Goal: Information Seeking & Learning: Check status

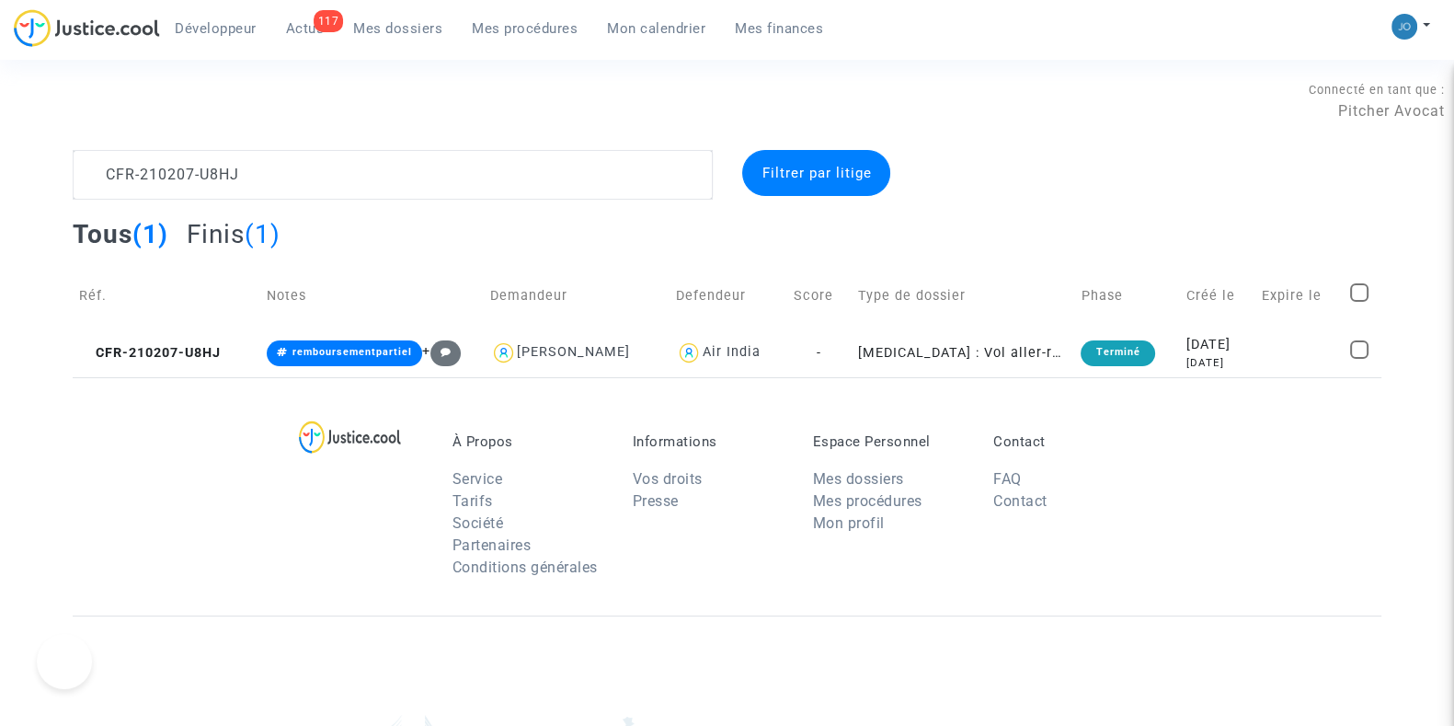
click at [357, 105] on div "Connecté en tant que : Pitcher Avocat" at bounding box center [722, 100] width 1445 height 44
click at [396, 41] on link "Mes dossiers" at bounding box center [398, 29] width 119 height 28
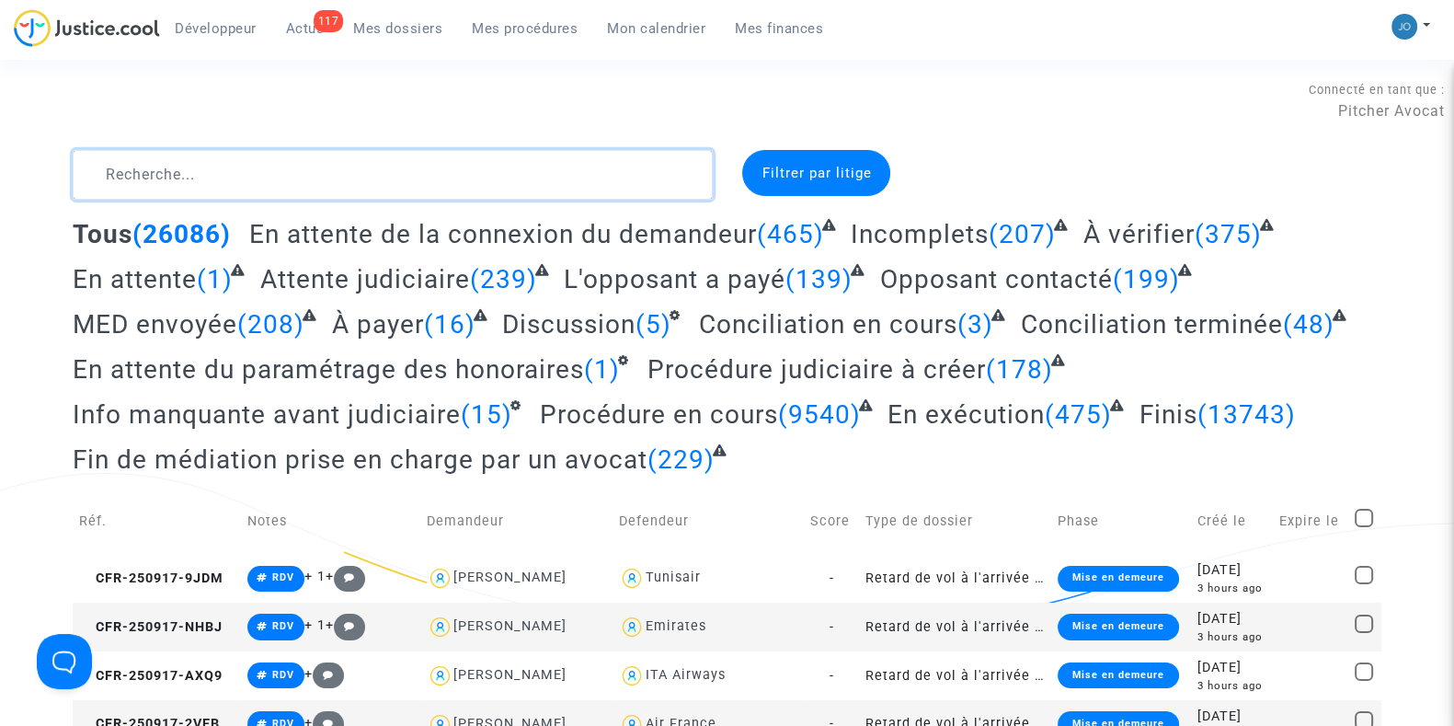
click at [235, 174] on textarea at bounding box center [393, 175] width 640 height 50
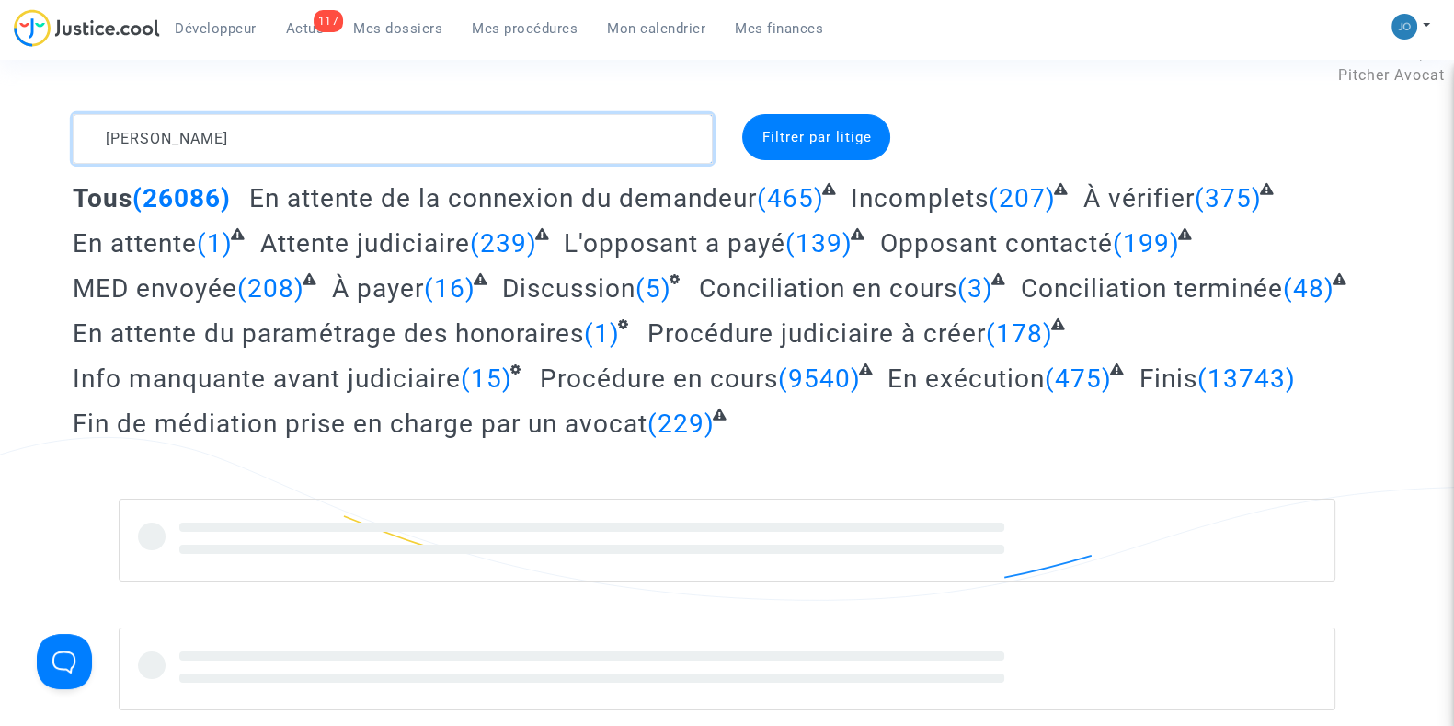
scroll to position [37, 0]
click at [144, 136] on textarea at bounding box center [393, 138] width 640 height 50
click at [154, 143] on textarea at bounding box center [393, 138] width 640 height 50
click at [87, 137] on textarea at bounding box center [393, 138] width 640 height 50
click at [225, 150] on textarea at bounding box center [393, 138] width 640 height 50
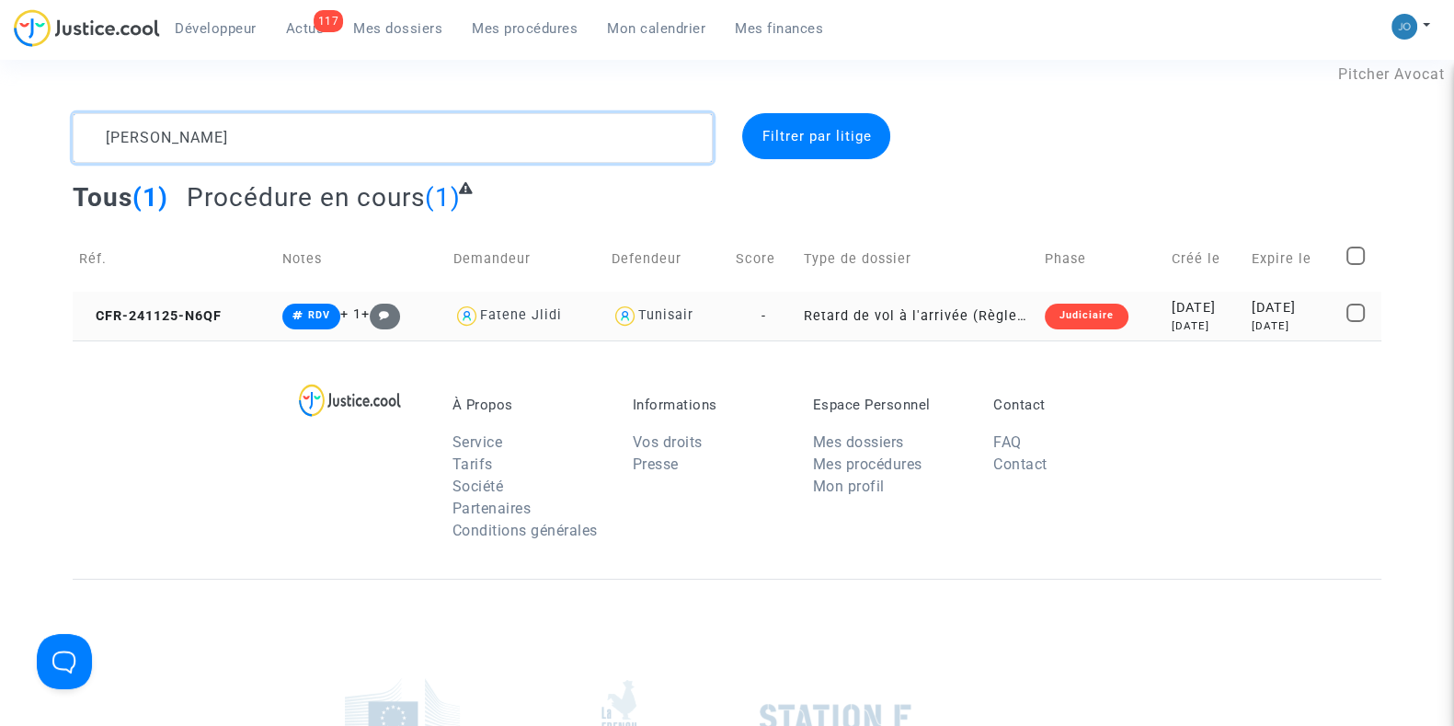
type textarea "[PERSON_NAME]"
click at [1166, 334] on td "[DATE] [DATE]" at bounding box center [1206, 316] width 81 height 49
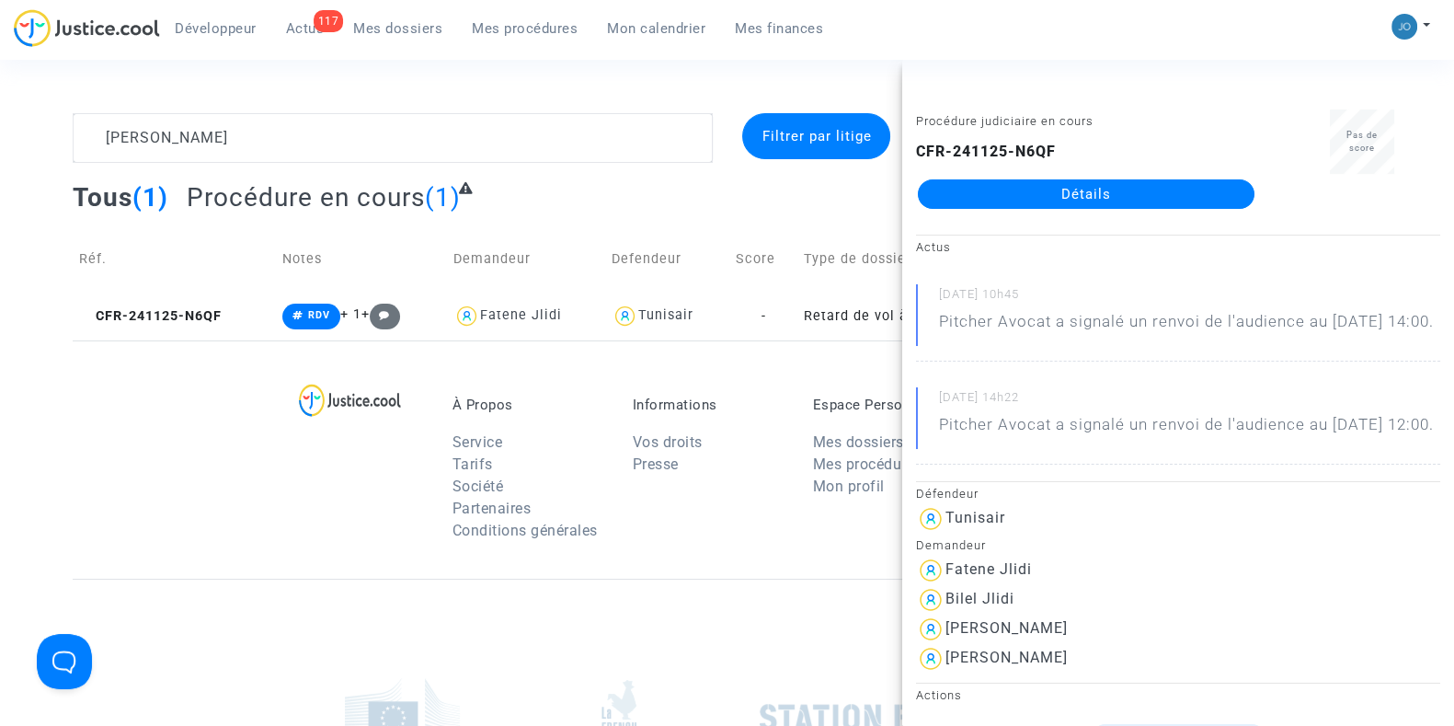
click at [1076, 195] on link "Détails" at bounding box center [1086, 193] width 337 height 29
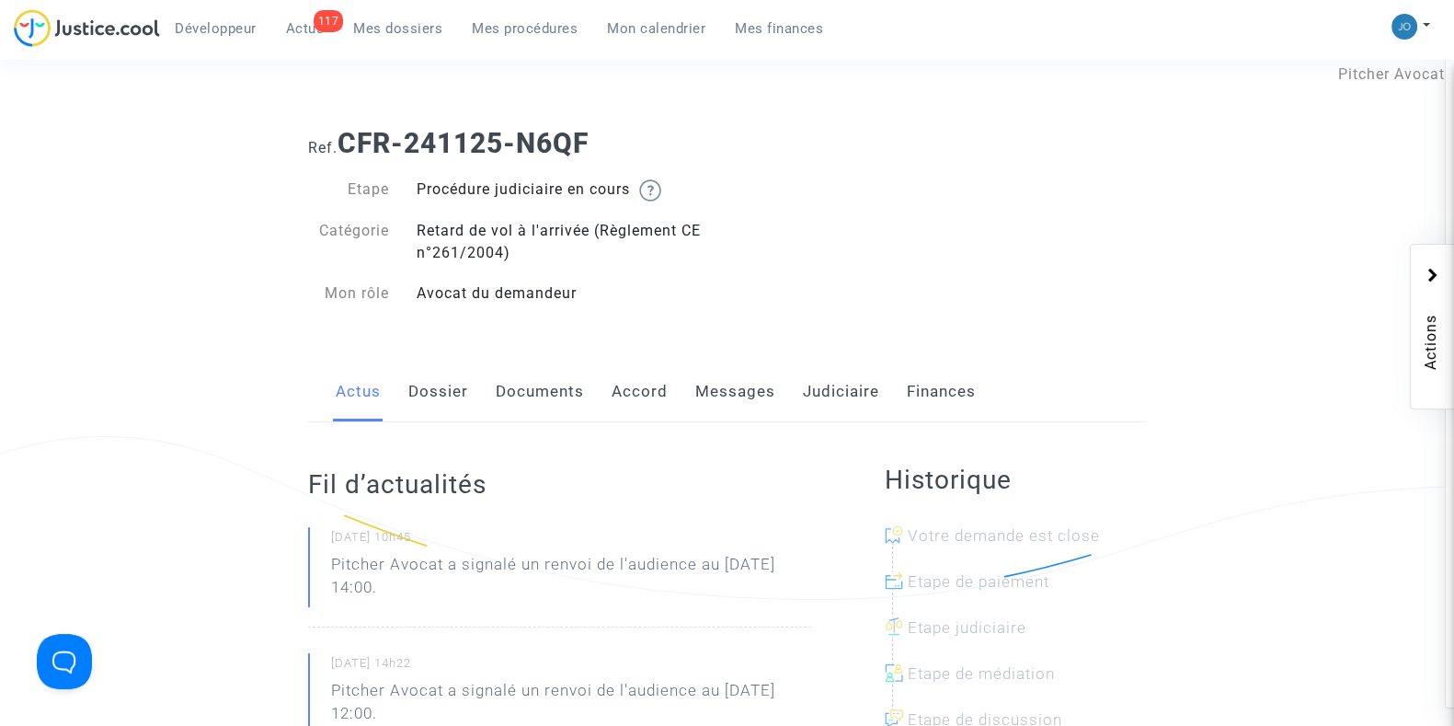
click at [546, 391] on link "Documents" at bounding box center [540, 392] width 88 height 61
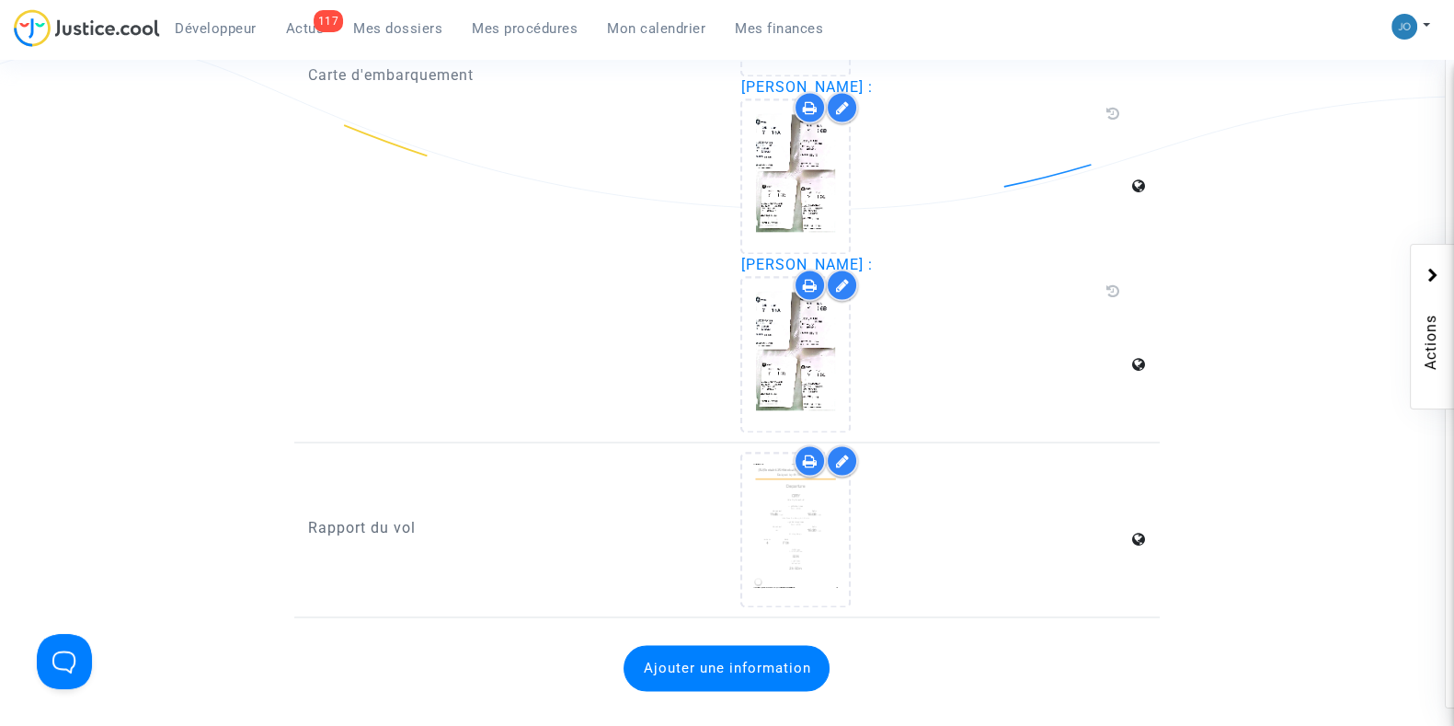
scroll to position [3665, 0]
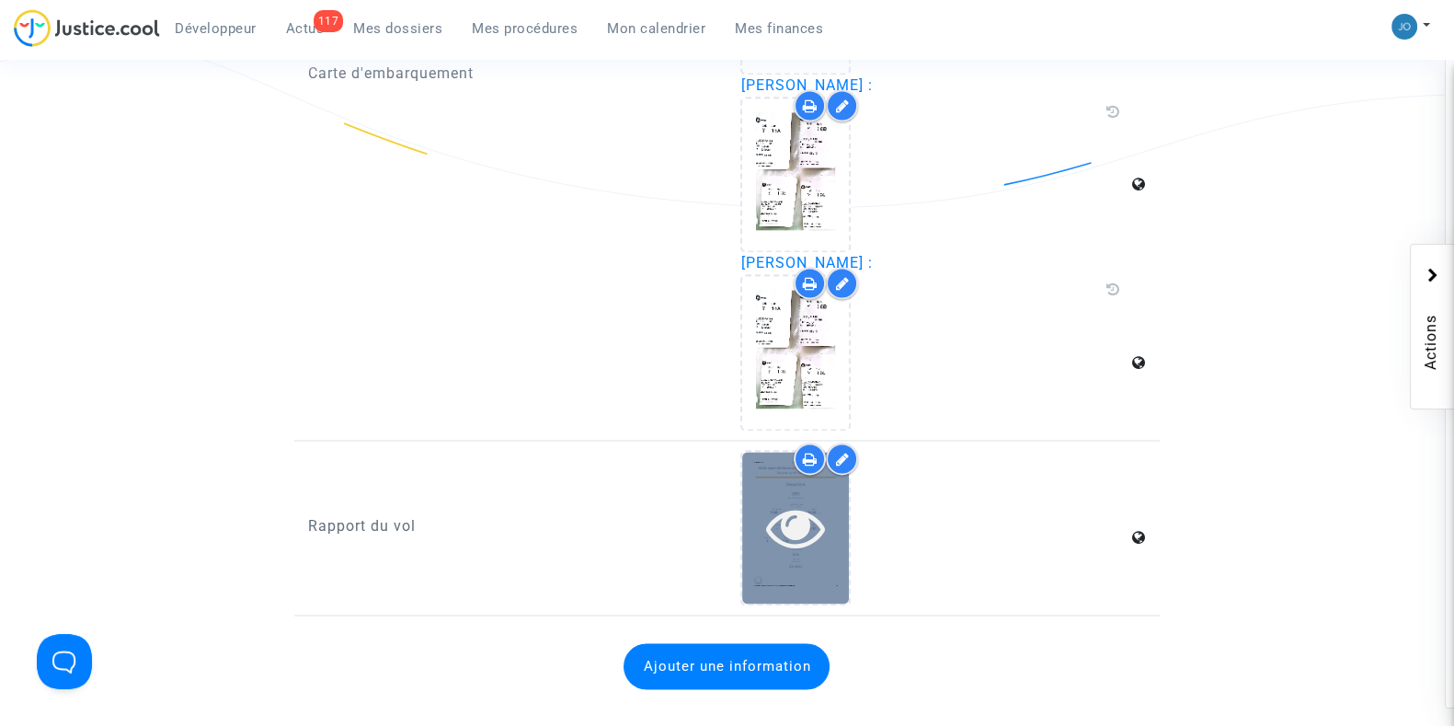
click at [803, 515] on icon at bounding box center [796, 527] width 60 height 59
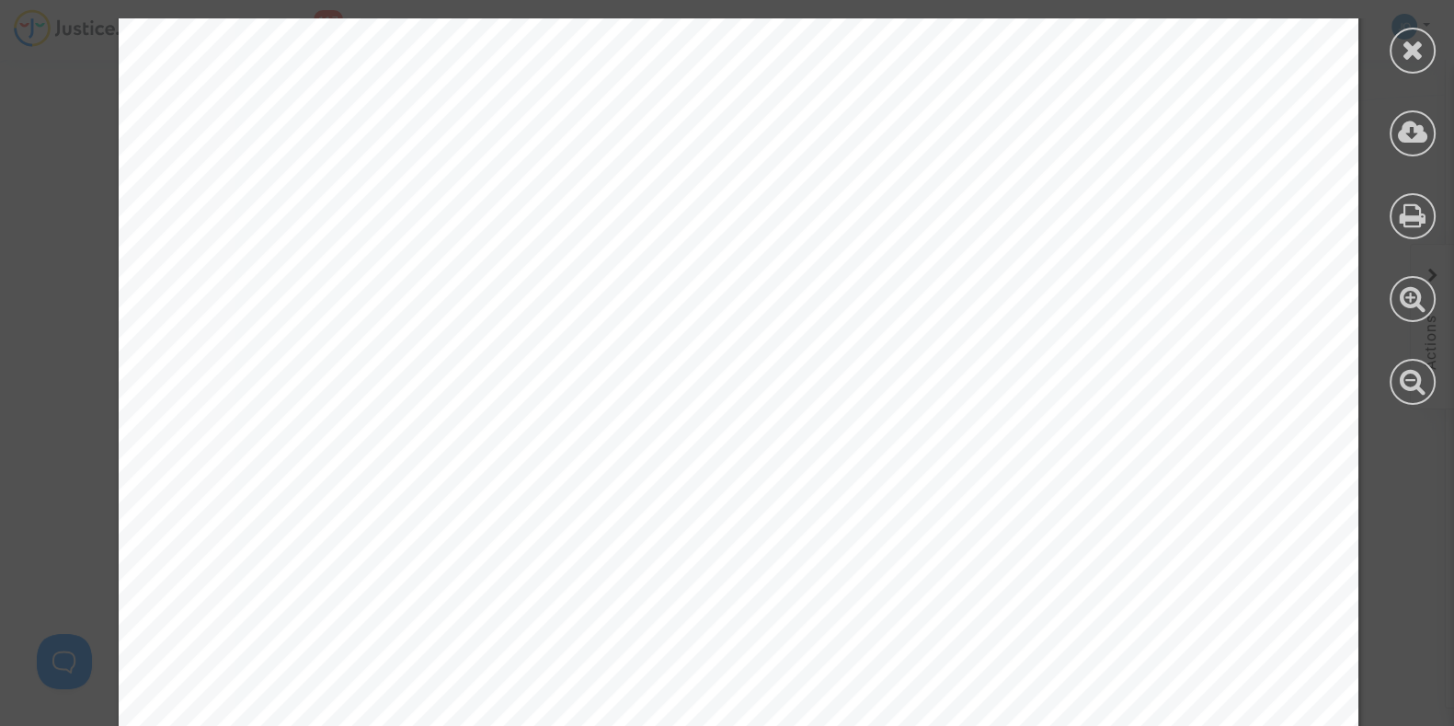
scroll to position [459, 0]
click at [807, 331] on span "Total Departure Delay: 4 h 23 mins" at bounding box center [756, 327] width 408 height 25
click at [846, 443] on div "(TU) Tunisair 635 Historical Flight Status Delayed by 4h 13m | Arrived Departur…" at bounding box center [739, 436] width 1240 height 1755
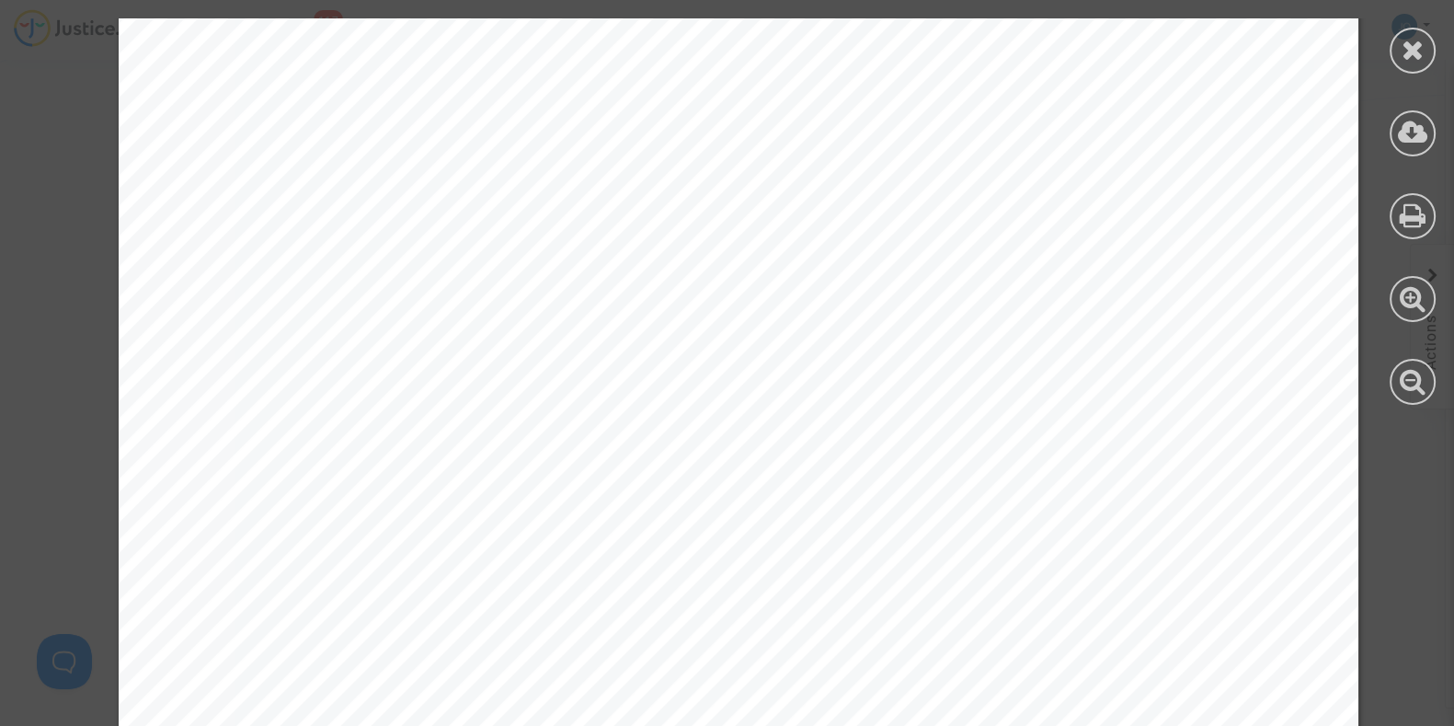
scroll to position [2043, 0]
click at [1401, 67] on div at bounding box center [1413, 51] width 46 height 46
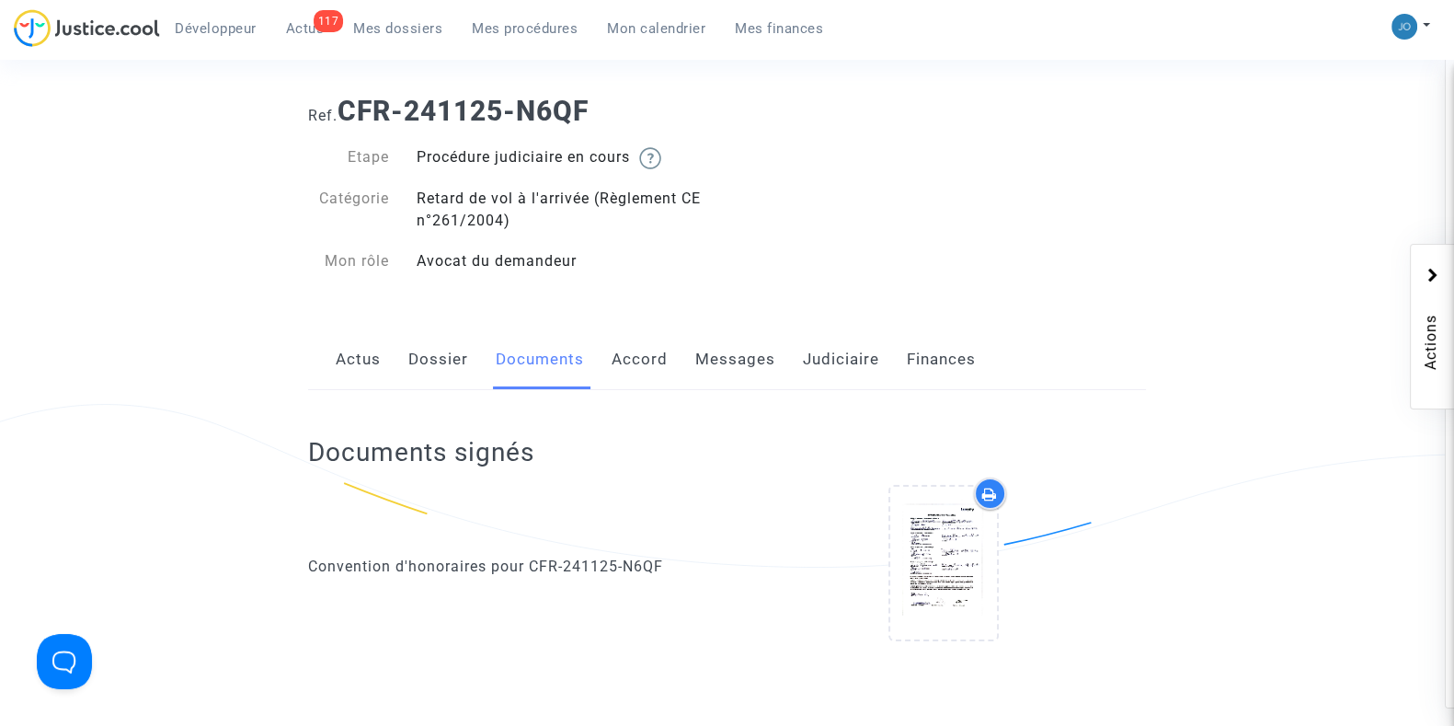
scroll to position [0, 0]
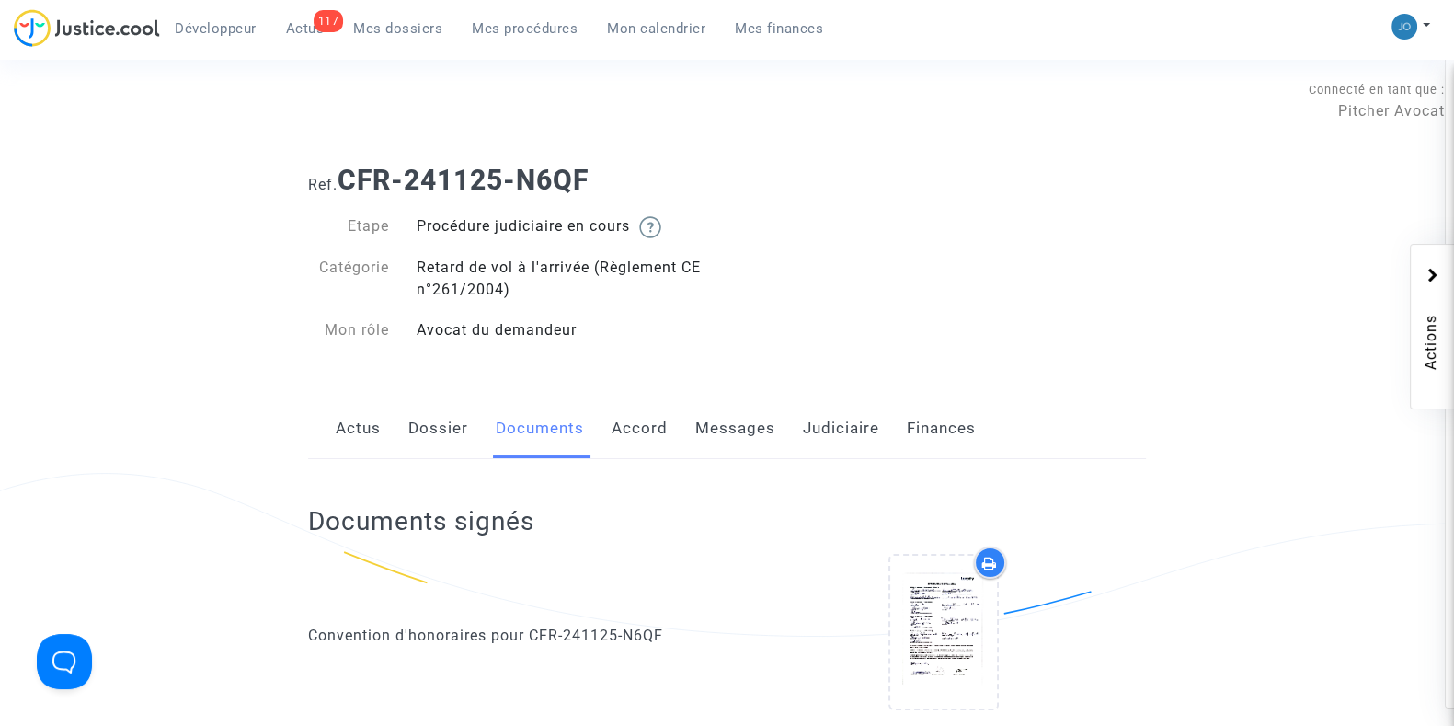
click at [842, 450] on link "Judiciaire" at bounding box center [841, 428] width 76 height 61
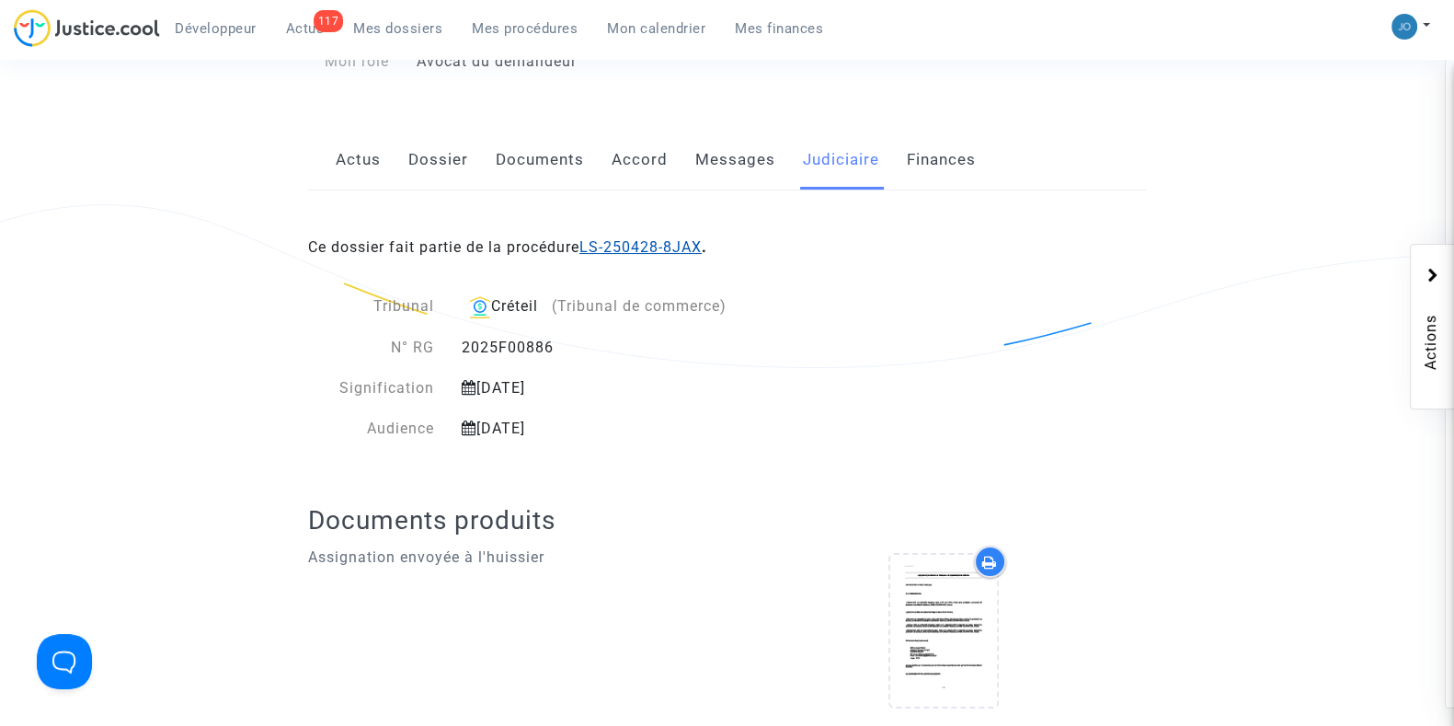
click at [656, 248] on link "LS-250428-8JAX" at bounding box center [641, 246] width 122 height 17
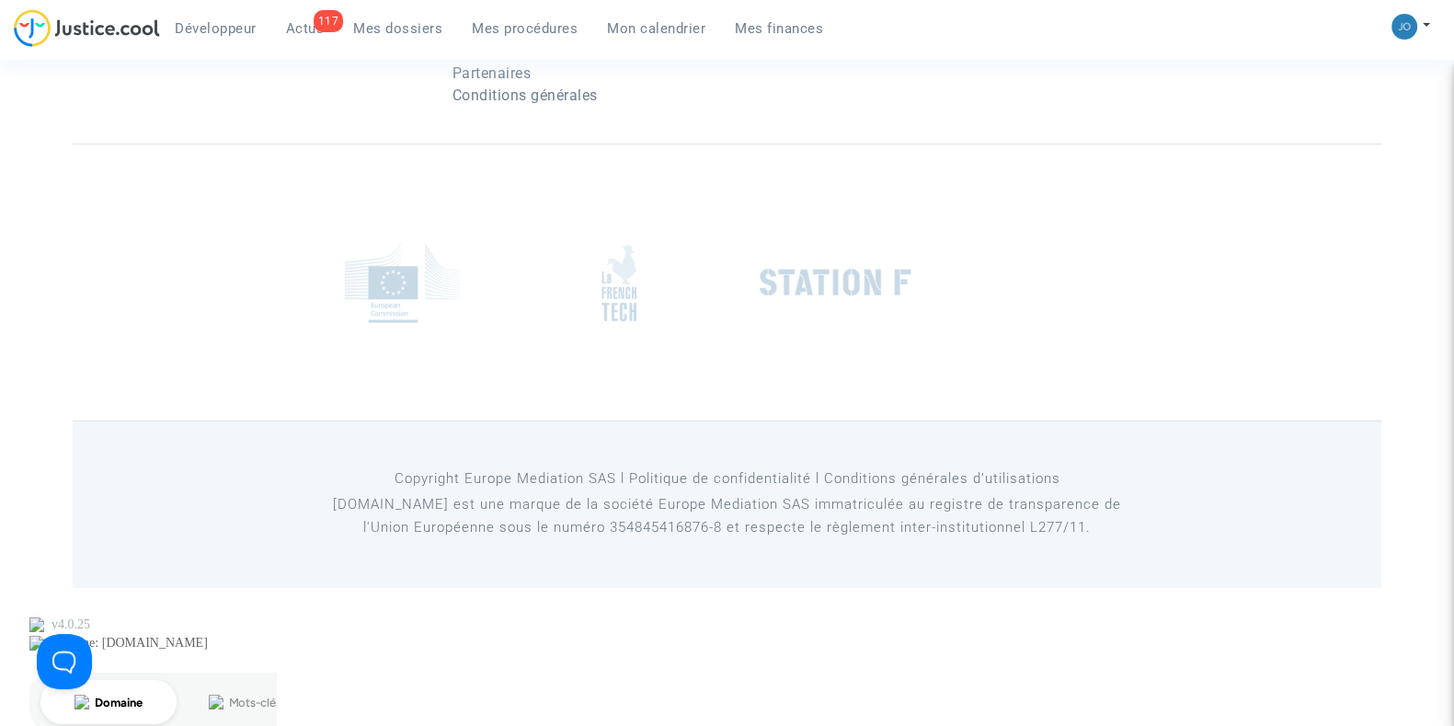
scroll to position [269, 0]
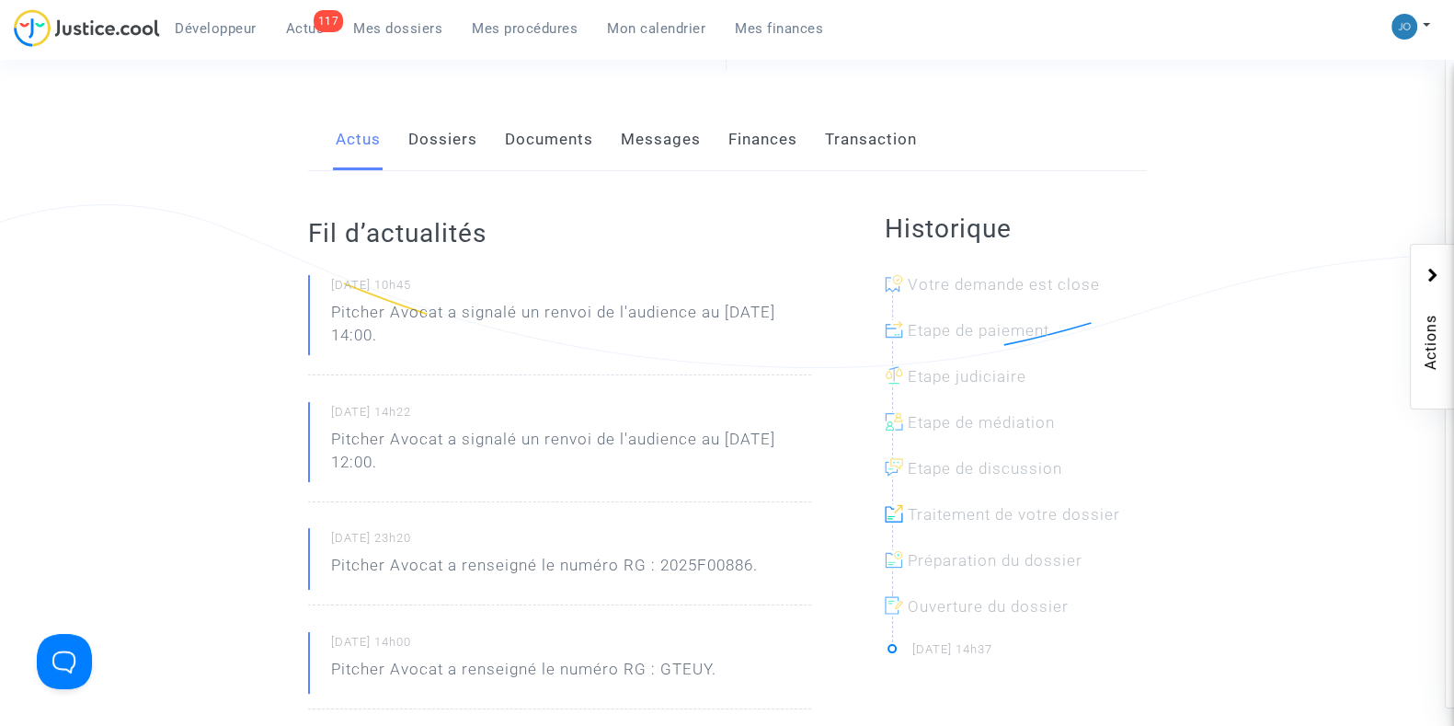
click at [557, 140] on link "Documents" at bounding box center [549, 139] width 88 height 61
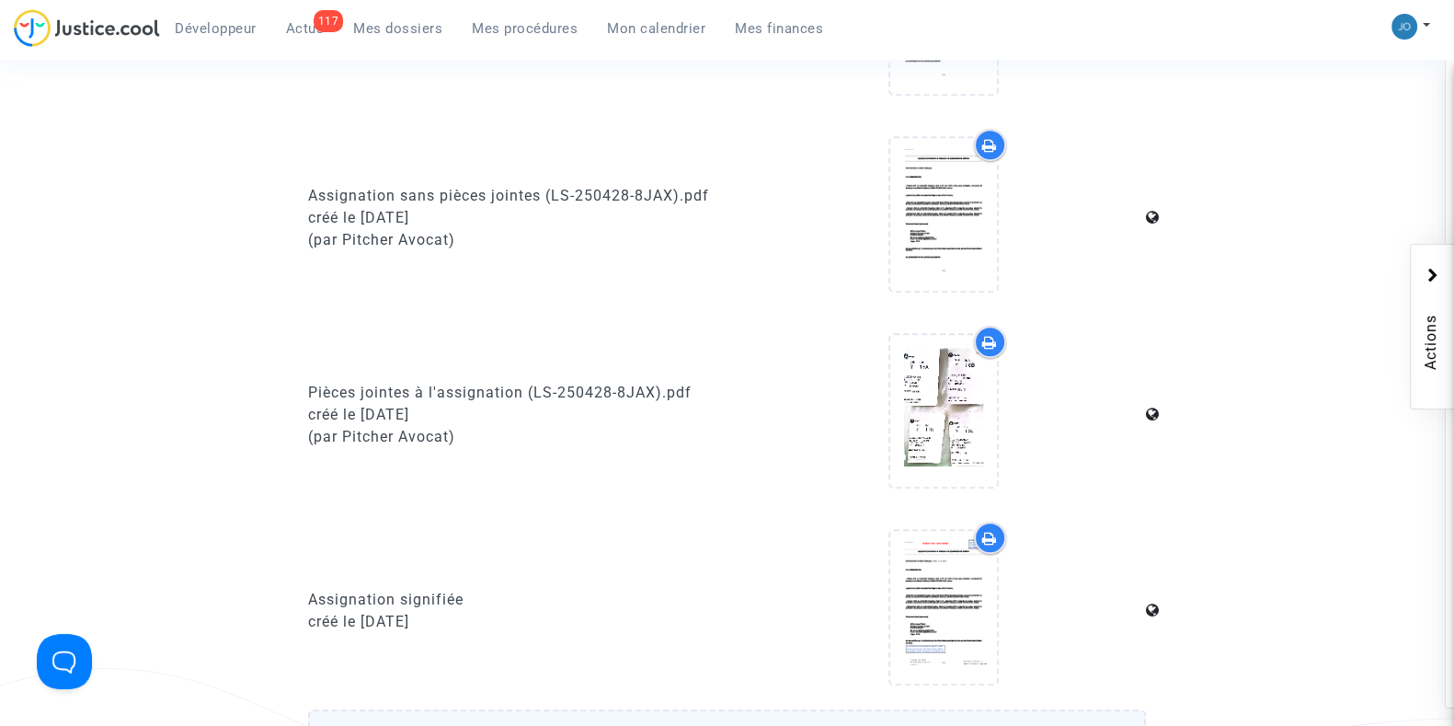
scroll to position [1418, 0]
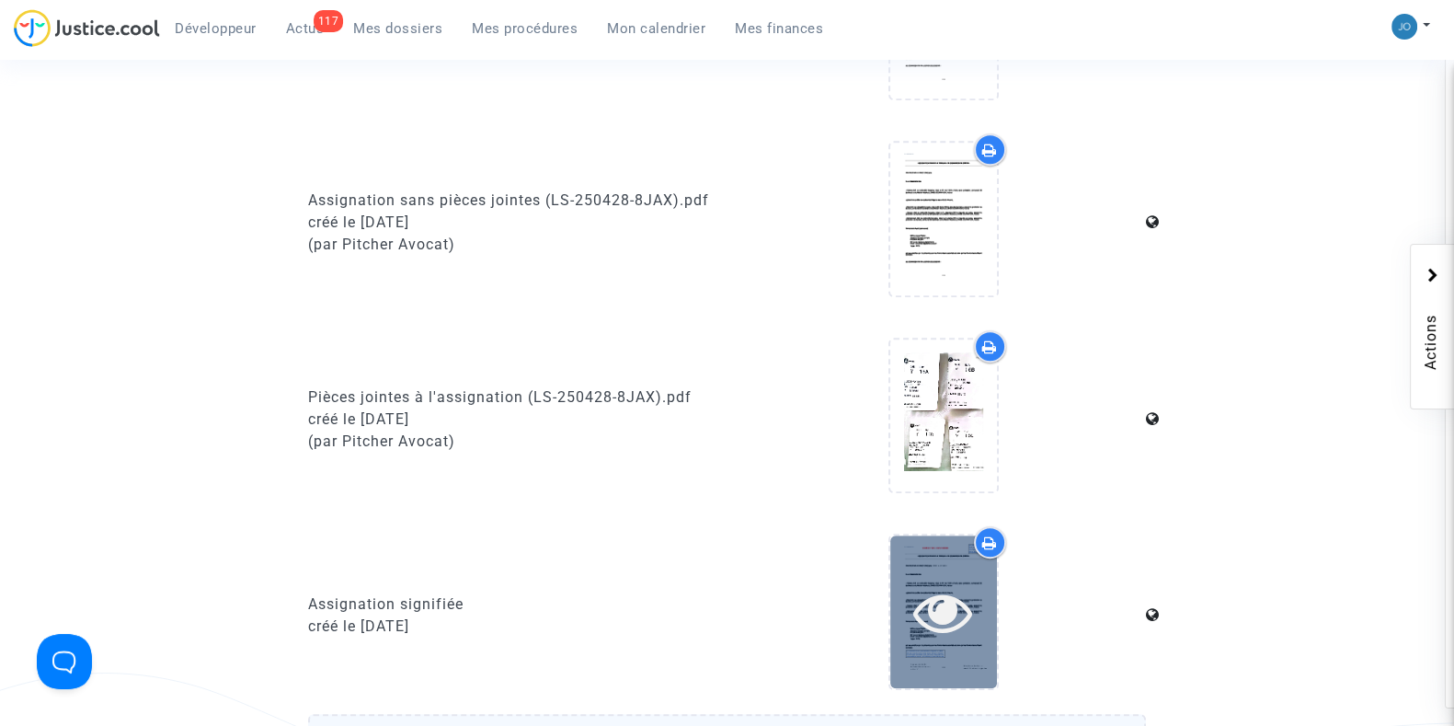
click at [926, 594] on icon at bounding box center [943, 611] width 60 height 59
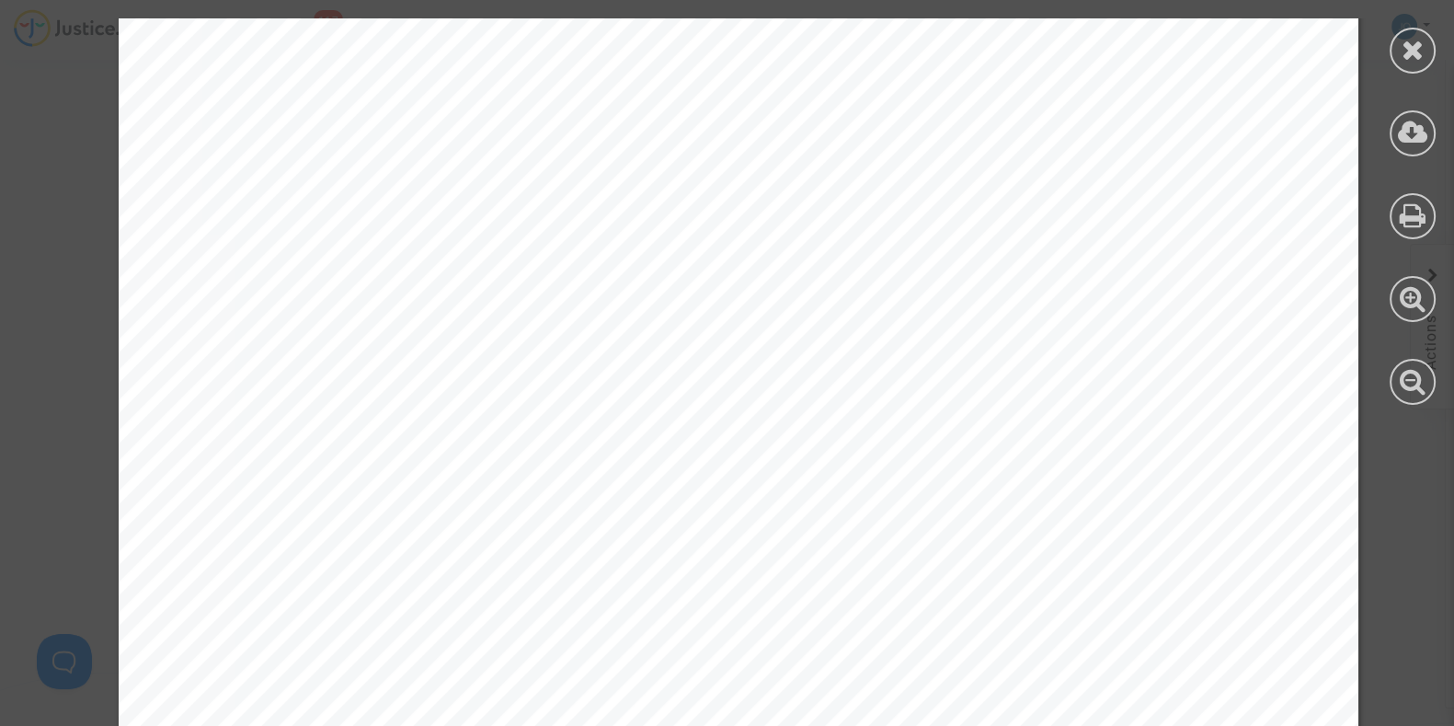
scroll to position [5438, 0]
drag, startPoint x: 218, startPoint y: 301, endPoint x: 603, endPoint y: 311, distance: 385.6
click at [603, 311] on span "- TU635 opérant le trajet de ORY à DJE en date du [DATE] 11:45." at bounding box center [566, 302] width 694 height 22
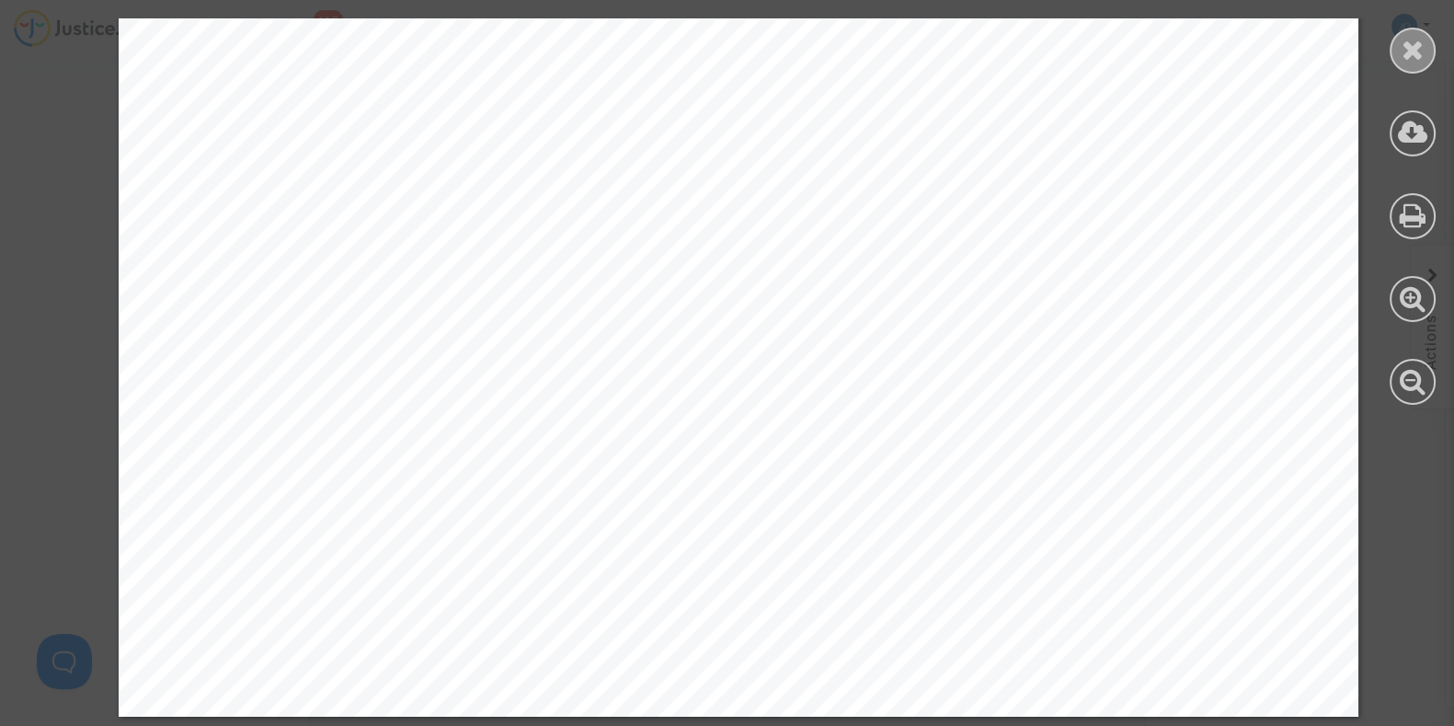
click at [1407, 56] on icon at bounding box center [1413, 50] width 23 height 28
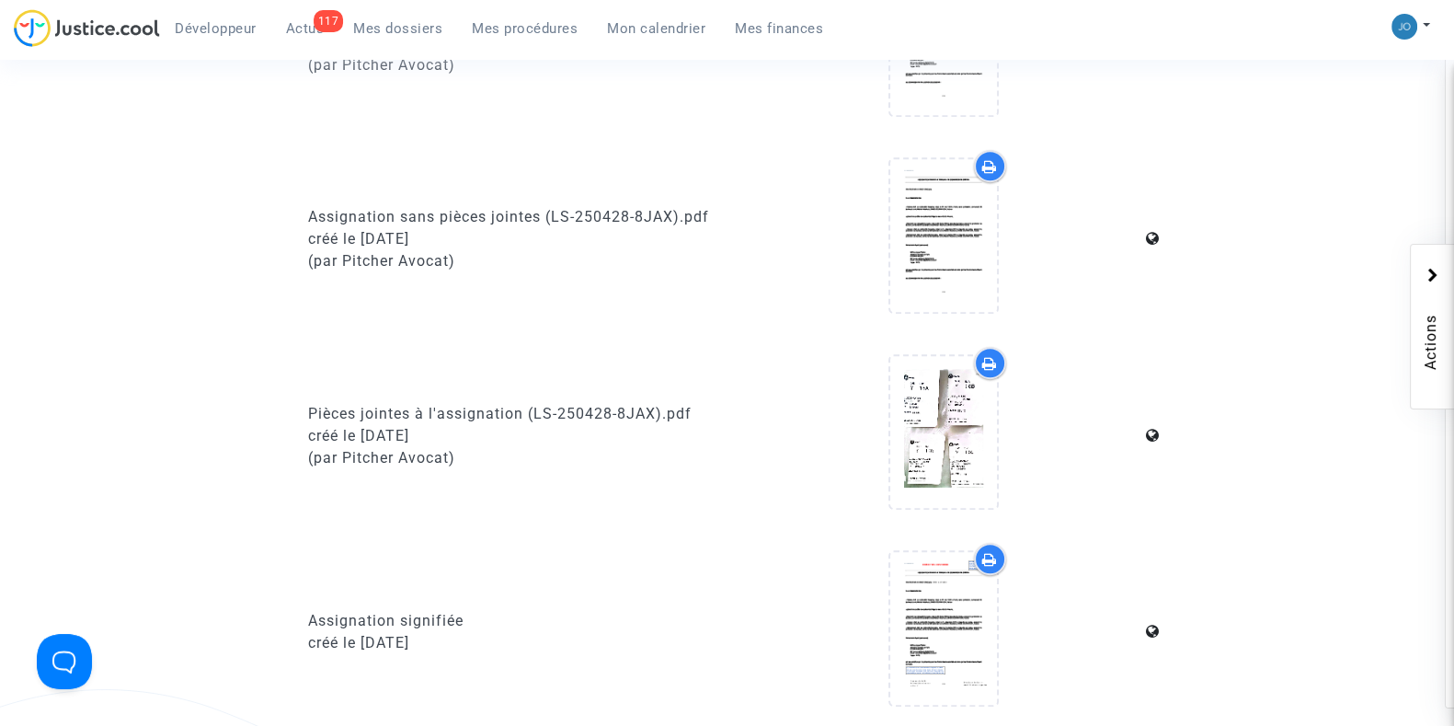
scroll to position [1394, 0]
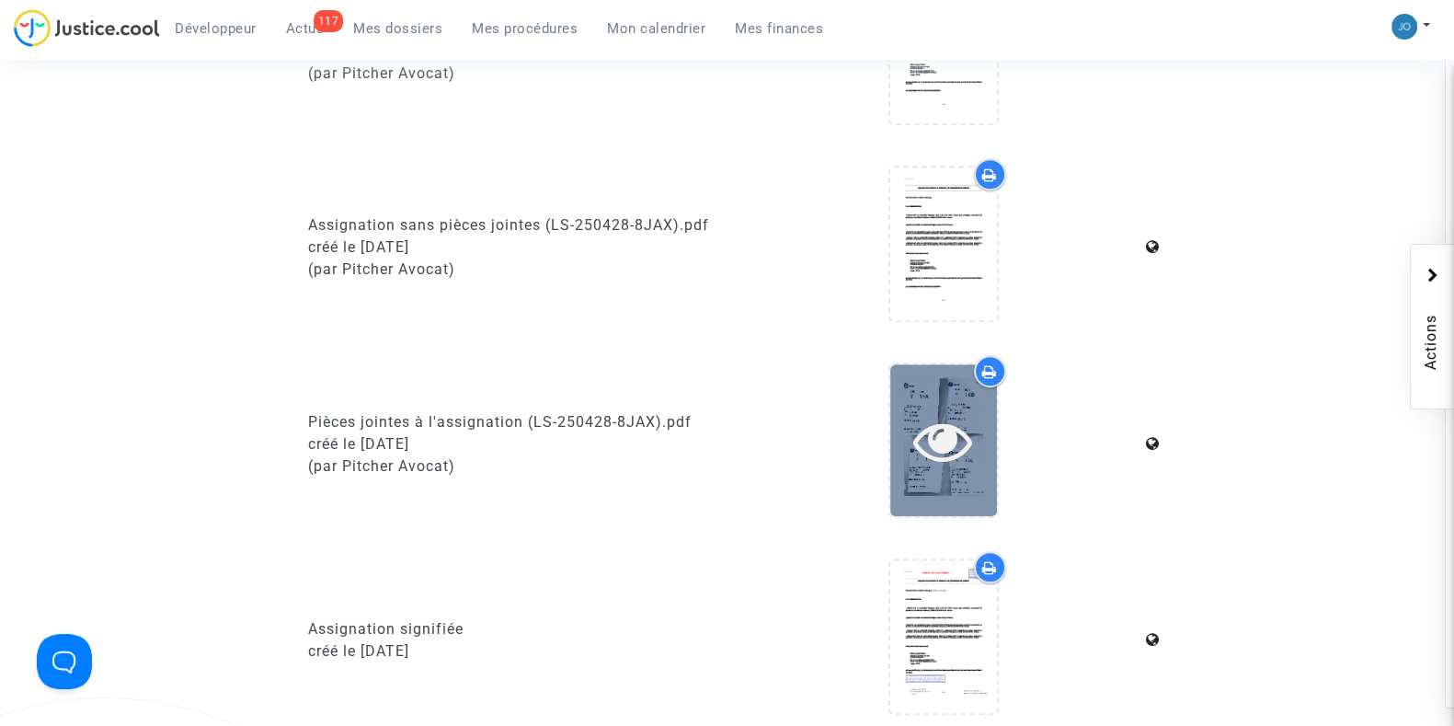
click at [936, 430] on icon at bounding box center [943, 440] width 60 height 59
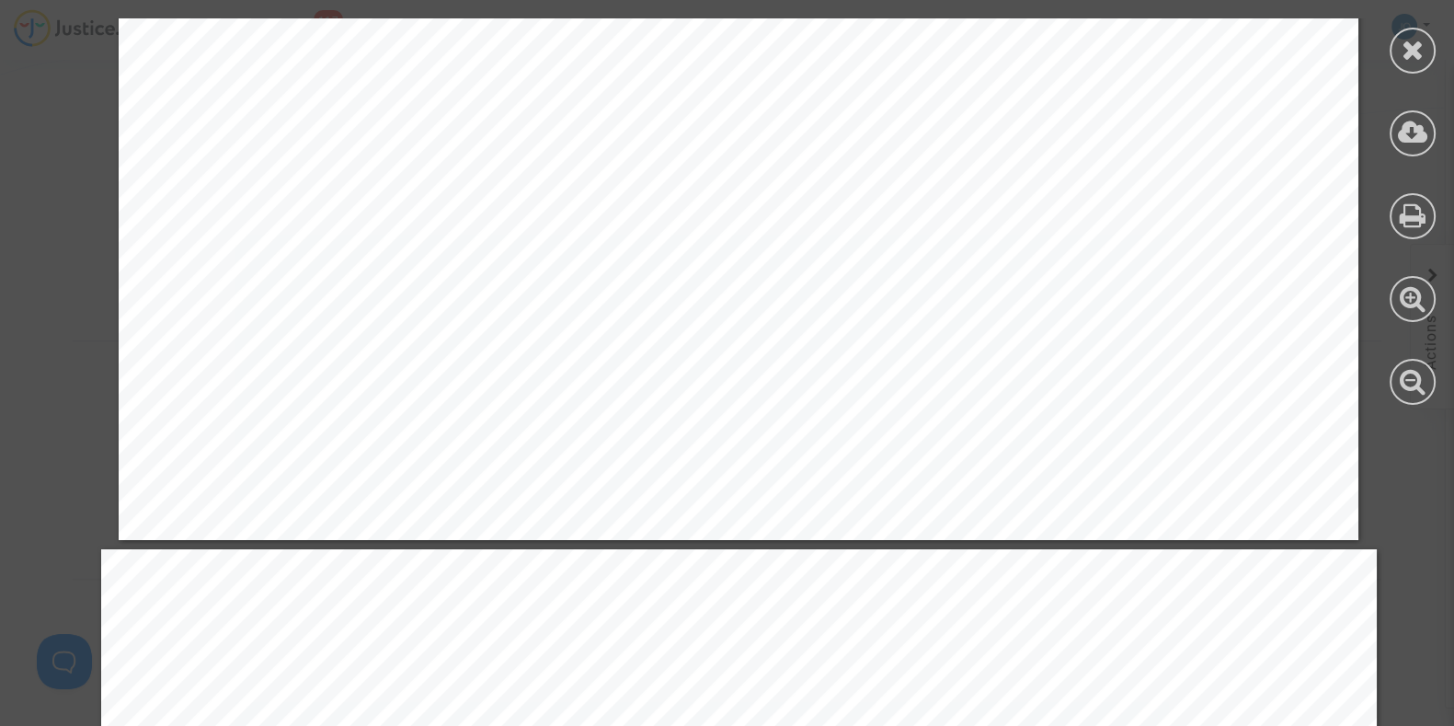
scroll to position [33766, 0]
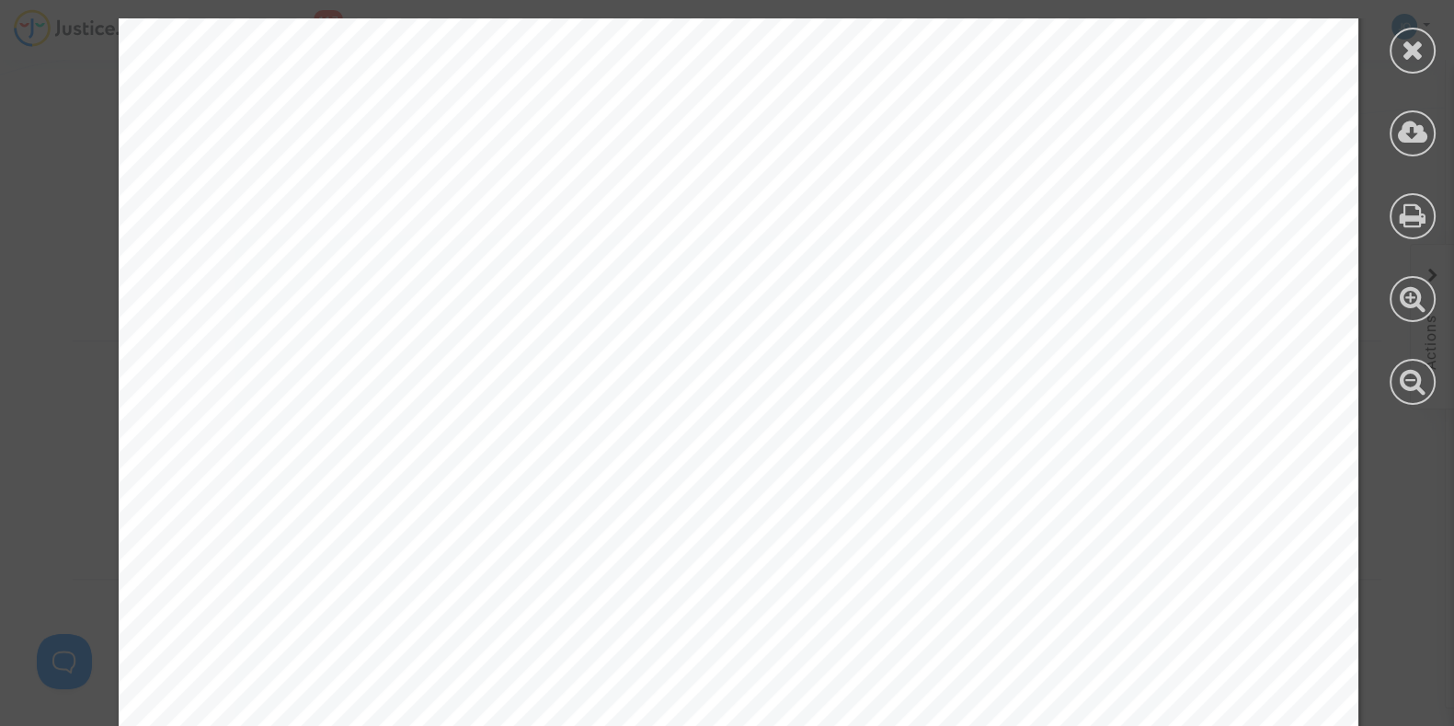
drag, startPoint x: 1444, startPoint y: 249, endPoint x: 1434, endPoint y: 74, distance: 176.0
click at [1434, 74] on div at bounding box center [1413, 211] width 83 height 423
drag, startPoint x: 1452, startPoint y: 246, endPoint x: 1440, endPoint y: 51, distance: 195.4
click at [1440, 51] on div at bounding box center [1413, 211] width 83 height 423
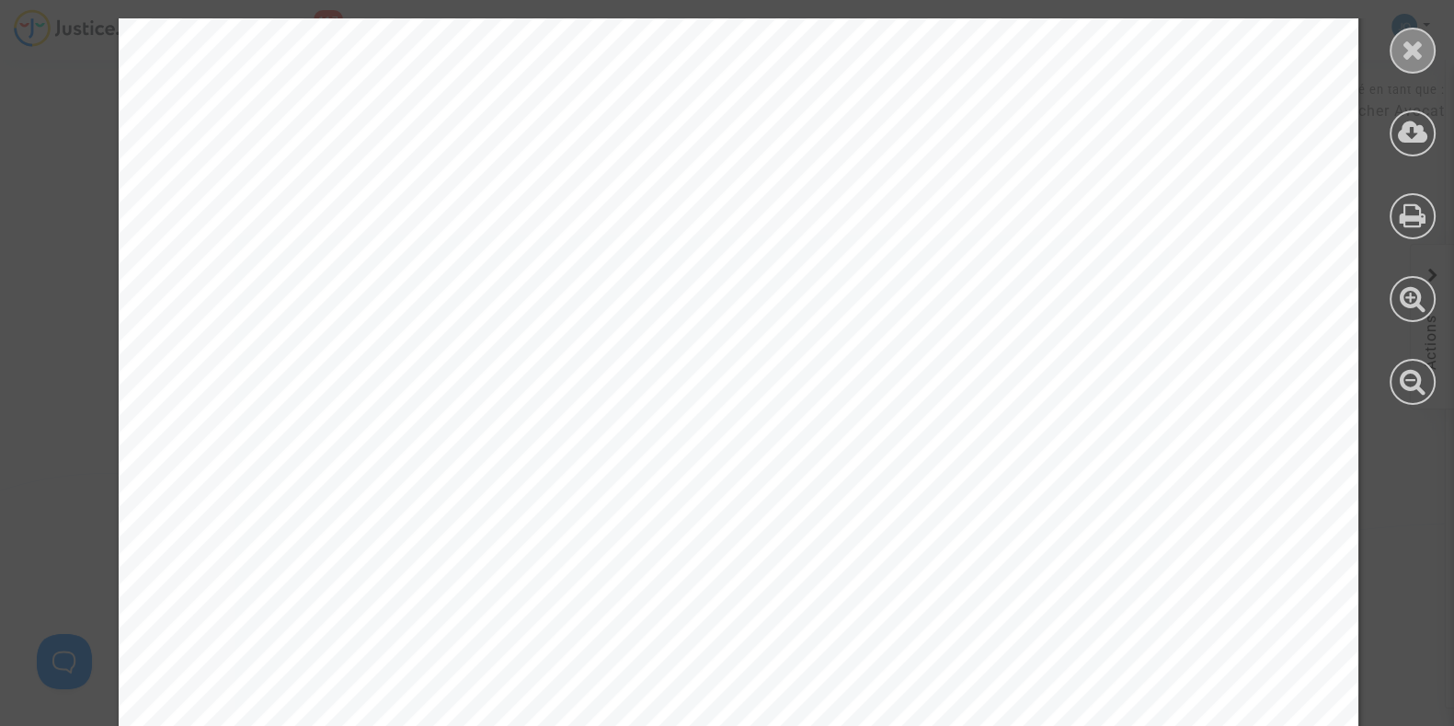
click at [1412, 63] on div at bounding box center [1413, 51] width 46 height 46
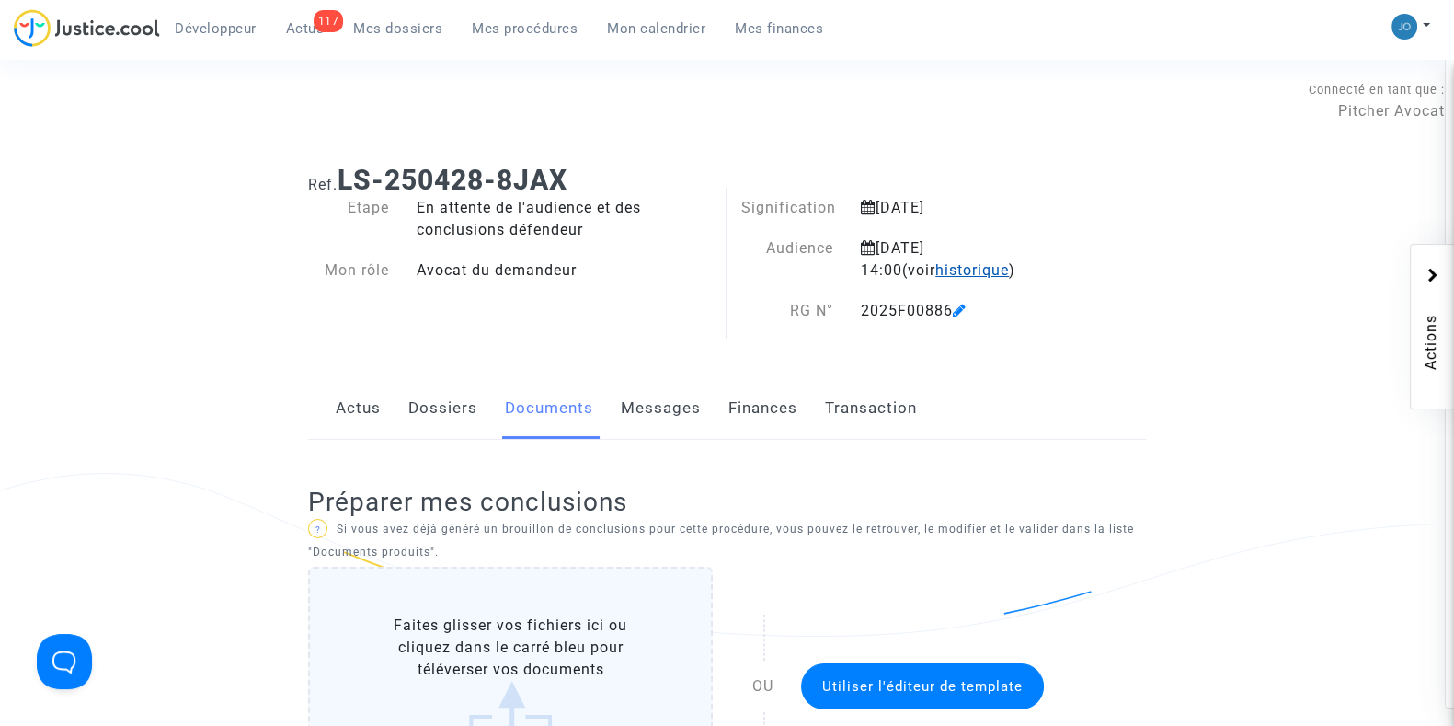
click at [936, 270] on span "historique" at bounding box center [973, 269] width 74 height 17
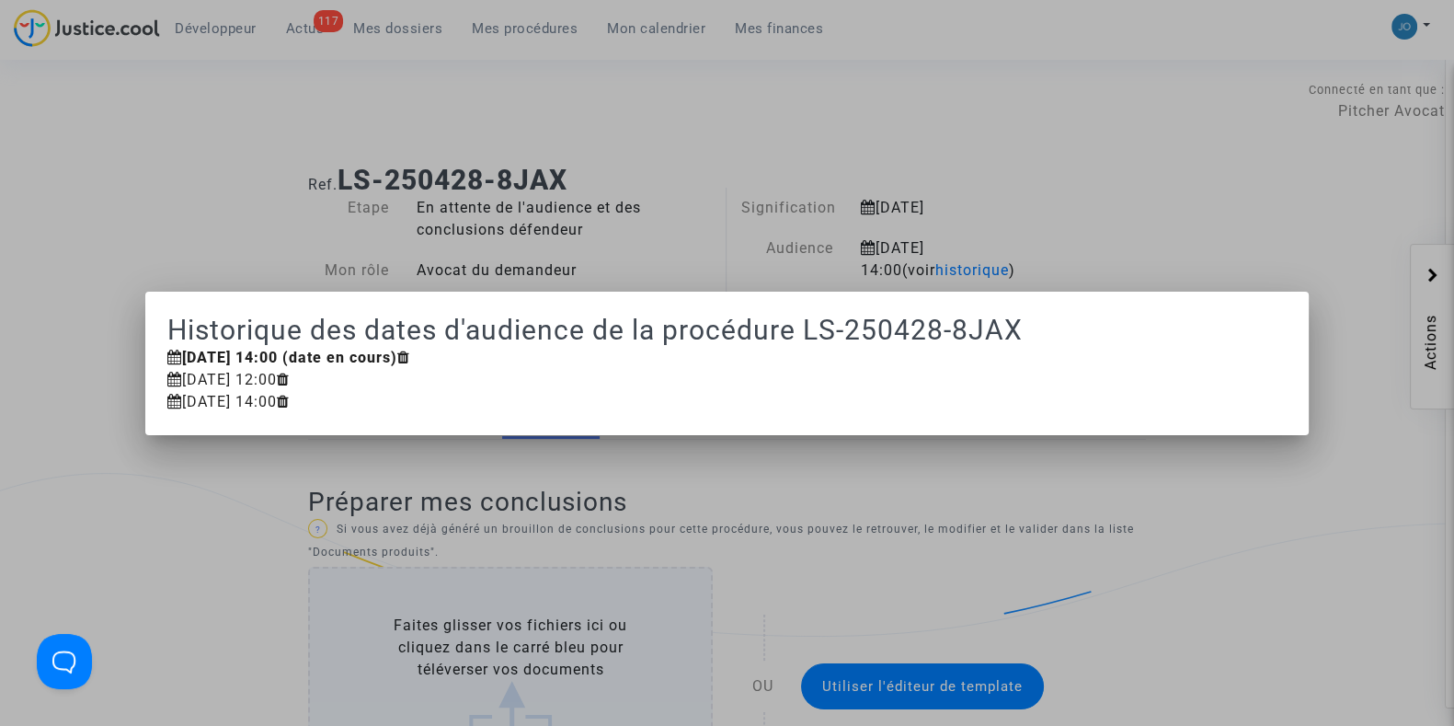
click at [1169, 266] on div at bounding box center [727, 363] width 1454 height 726
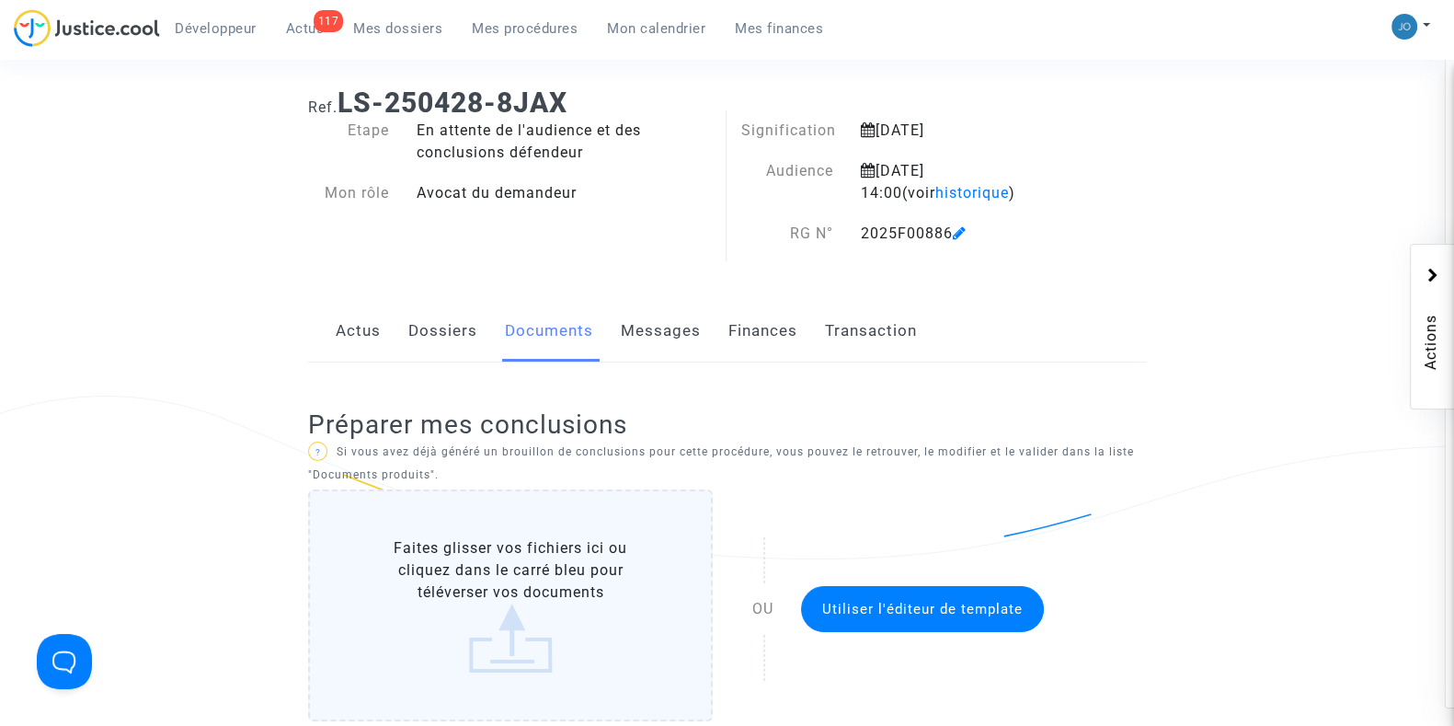
scroll to position [75, 0]
click at [436, 356] on link "Dossiers" at bounding box center [442, 333] width 69 height 61
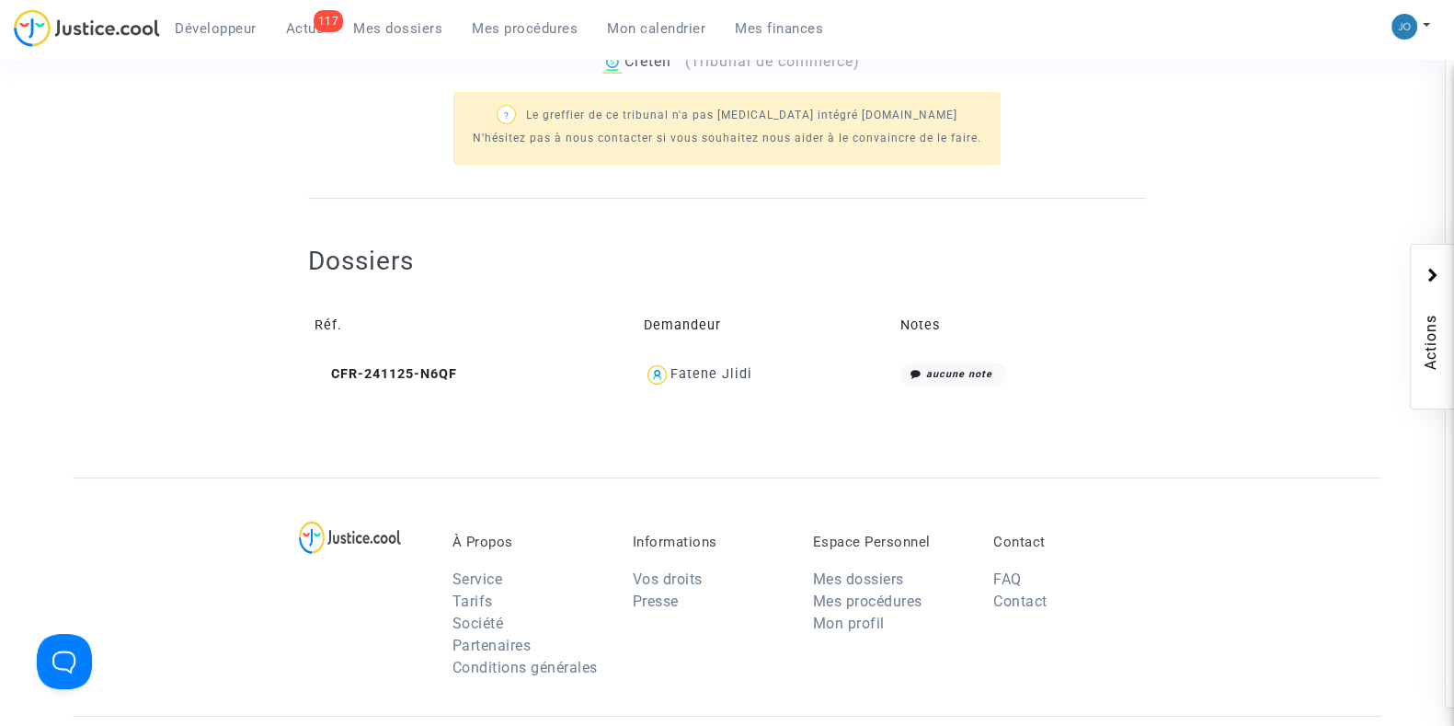
scroll to position [650, 0]
click at [695, 373] on div "Fatene Jlidi" at bounding box center [712, 373] width 82 height 16
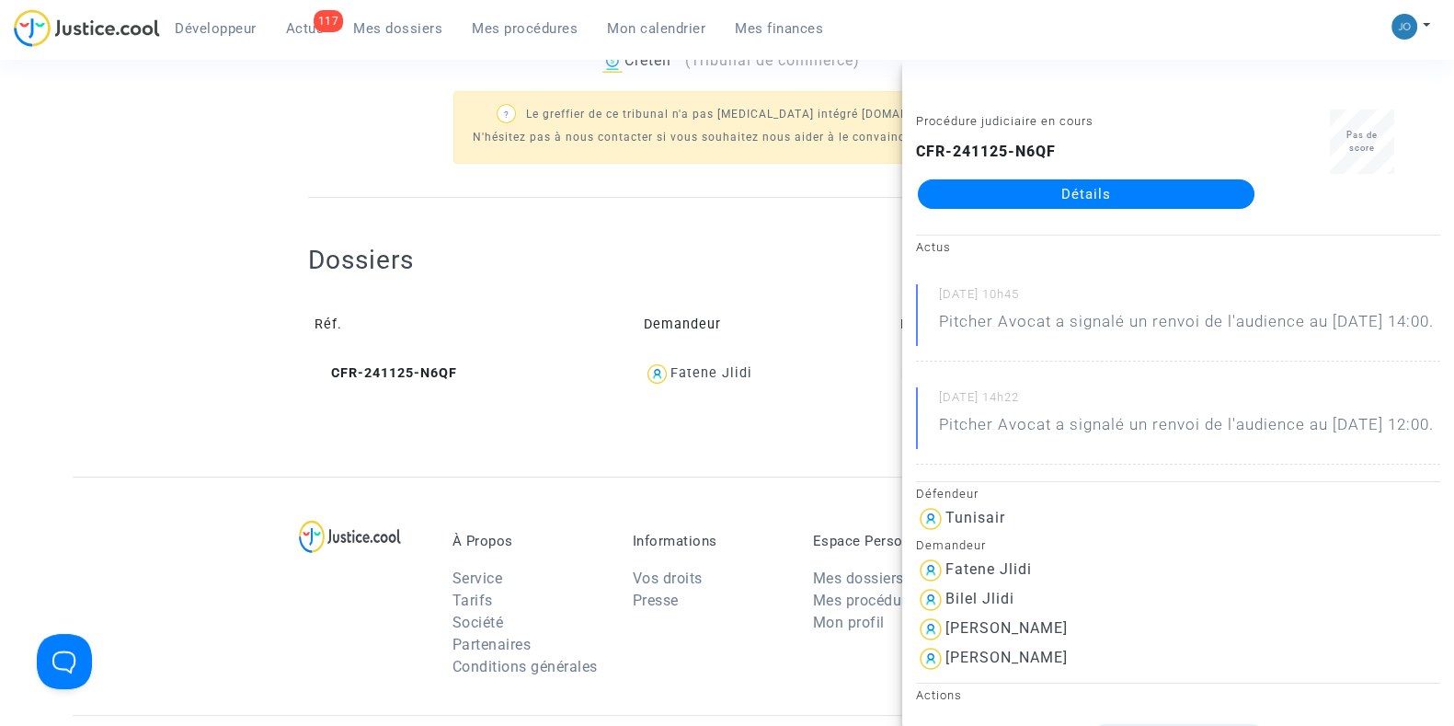
click at [1131, 183] on link "Détails" at bounding box center [1086, 193] width 337 height 29
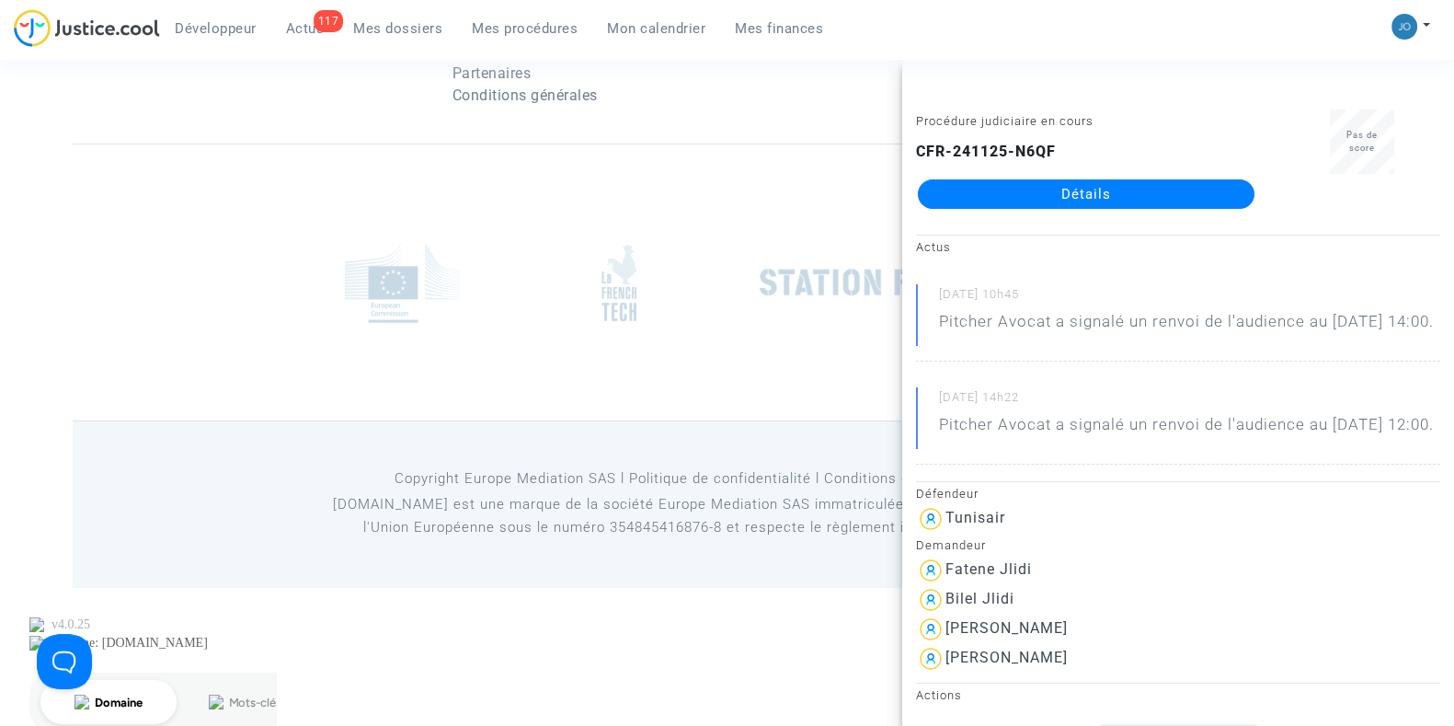
scroll to position [650, 0]
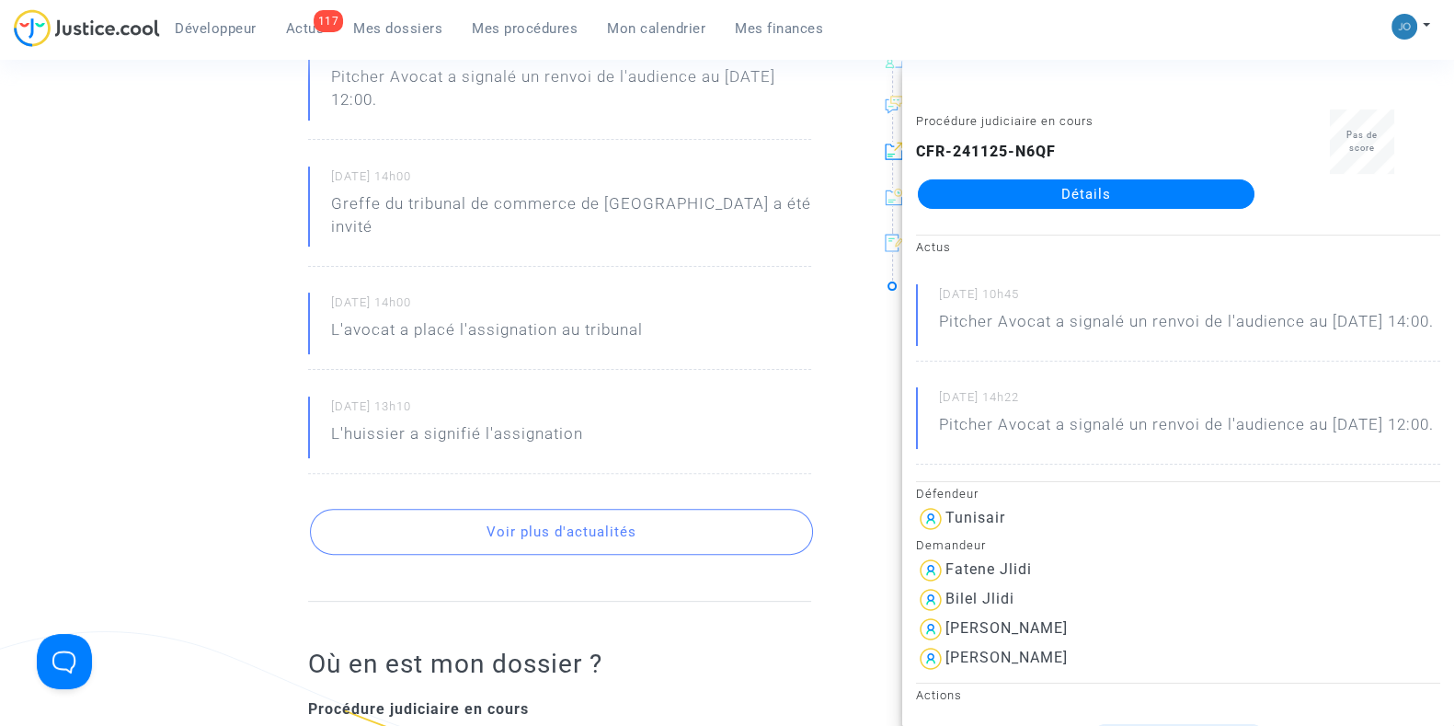
click at [0, 278] on div "Ref. CFR-241125-N6QF Etape Procédure judiciaire en cours Catégorie Retard de vo…" at bounding box center [727, 397] width 1454 height 1795
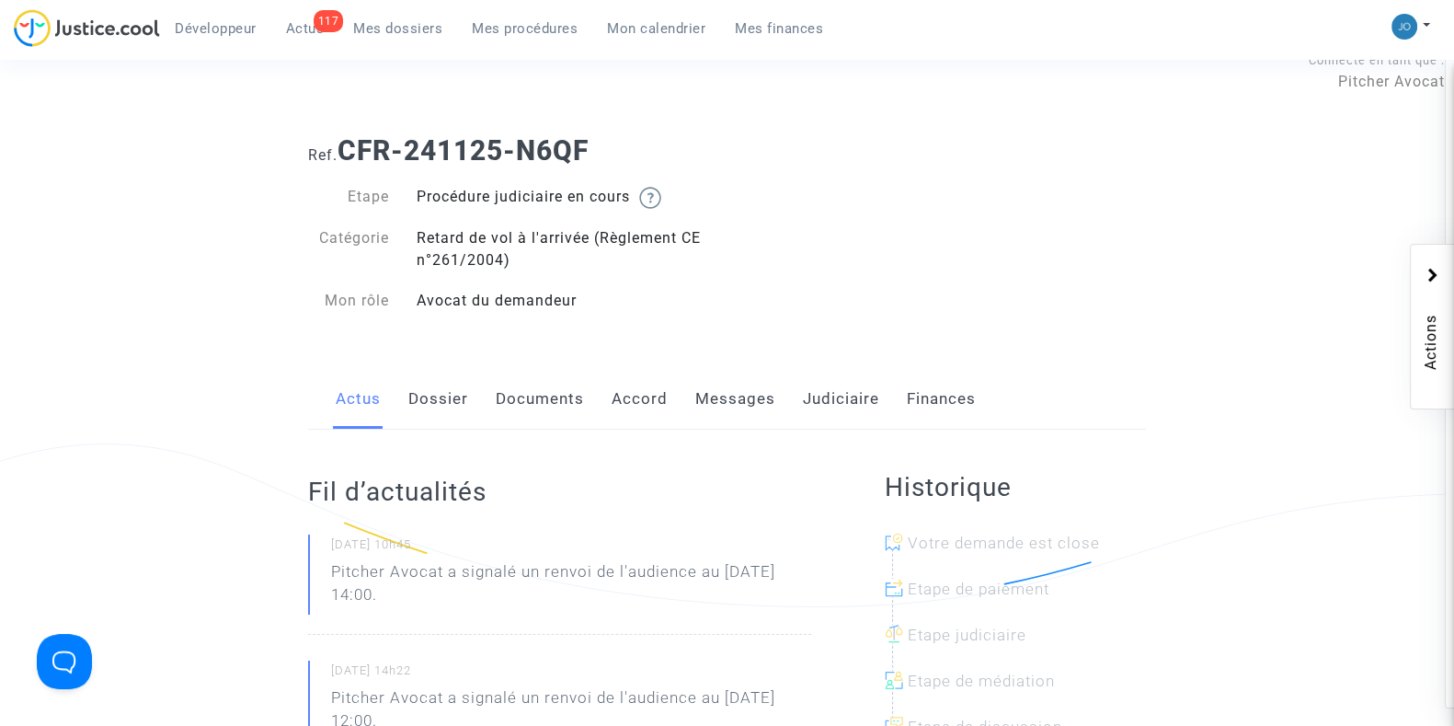
scroll to position [0, 0]
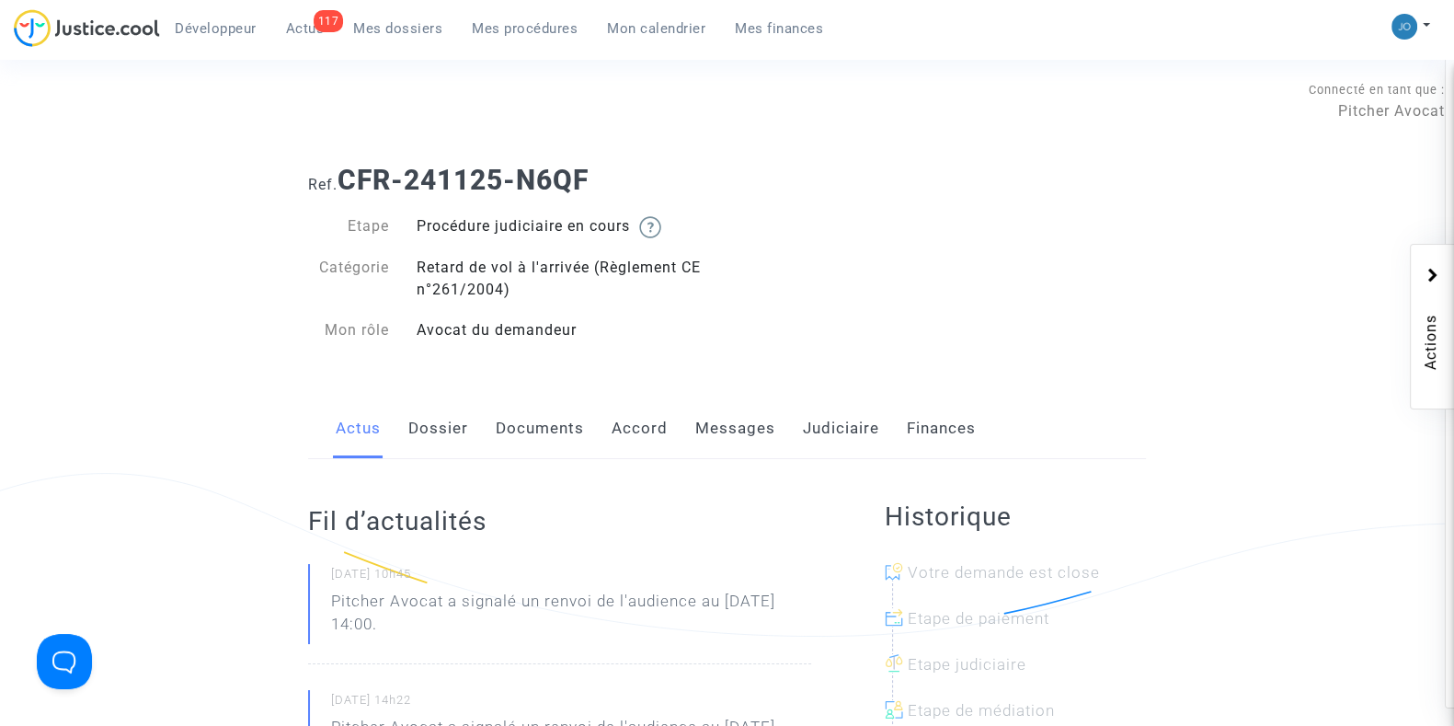
click at [554, 414] on link "Documents" at bounding box center [540, 428] width 88 height 61
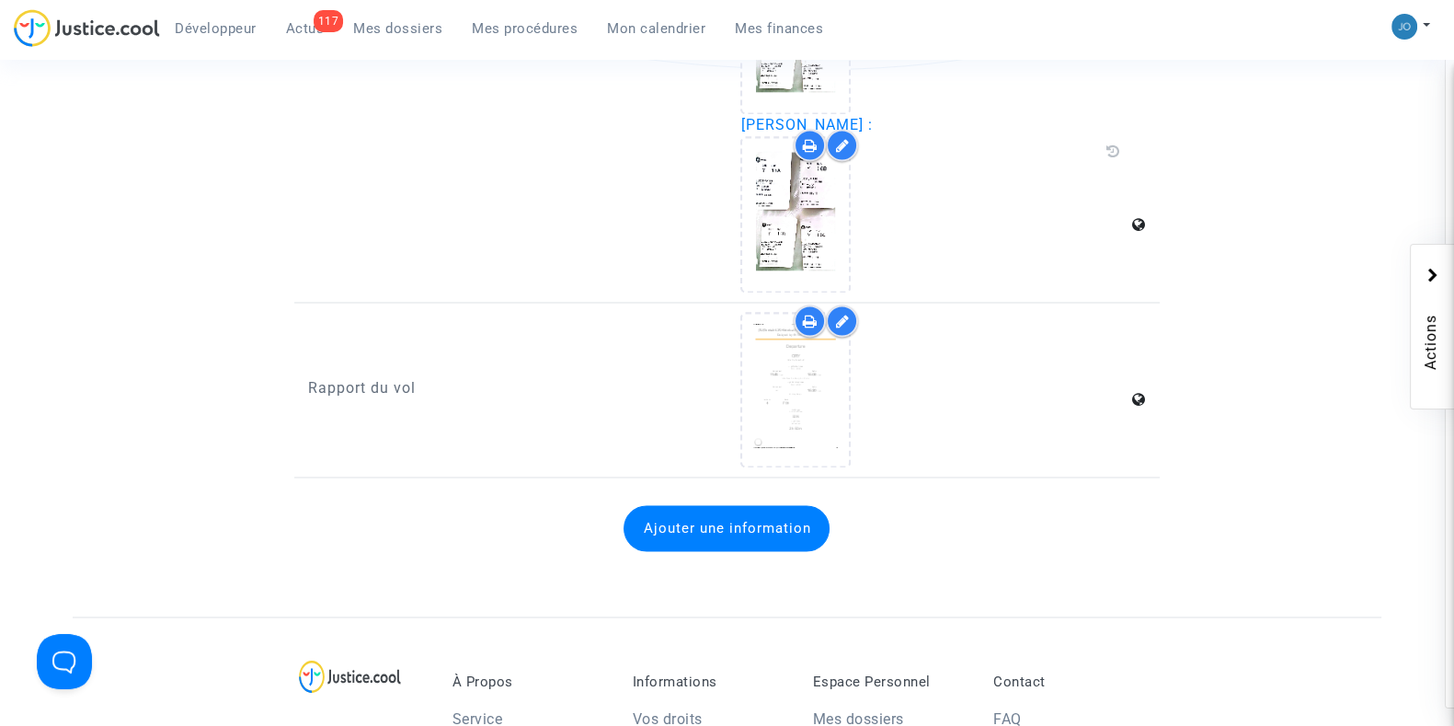
scroll to position [3800, 0]
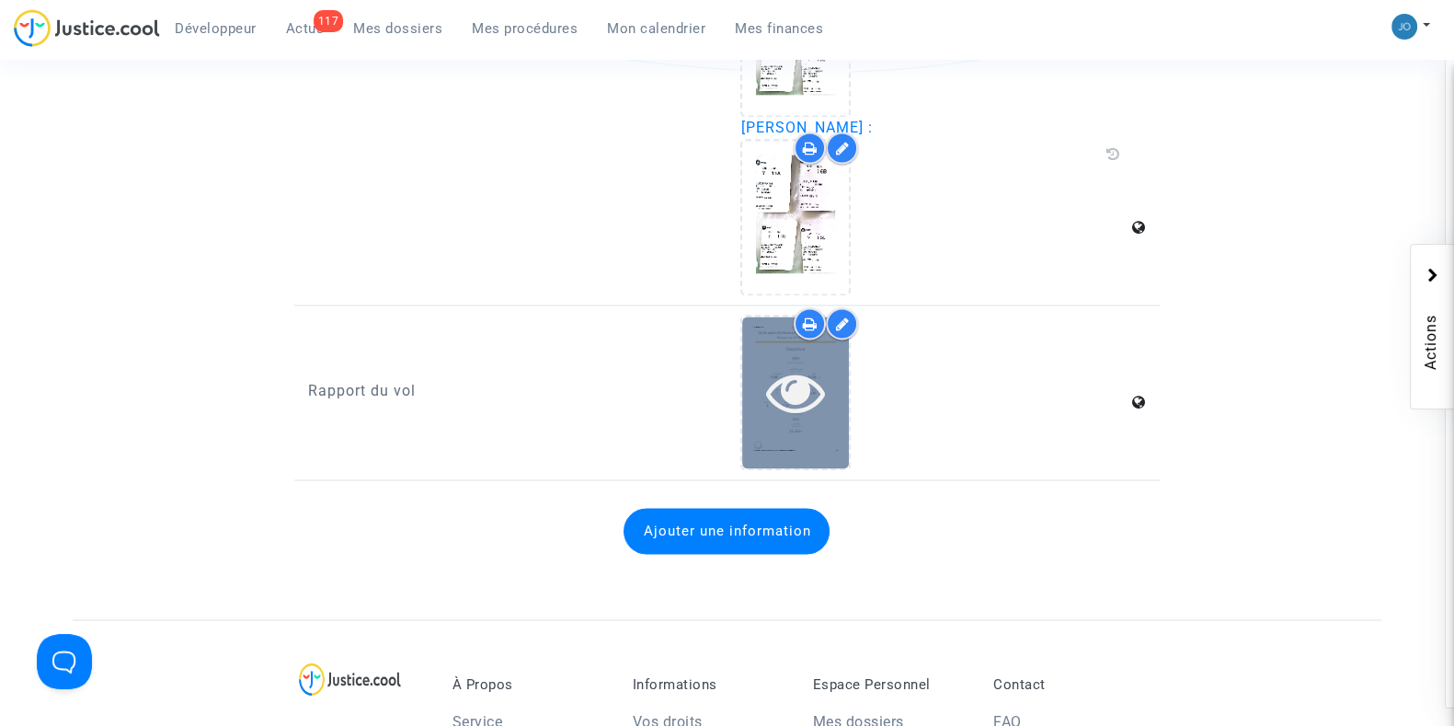
click at [799, 383] on icon at bounding box center [796, 391] width 60 height 59
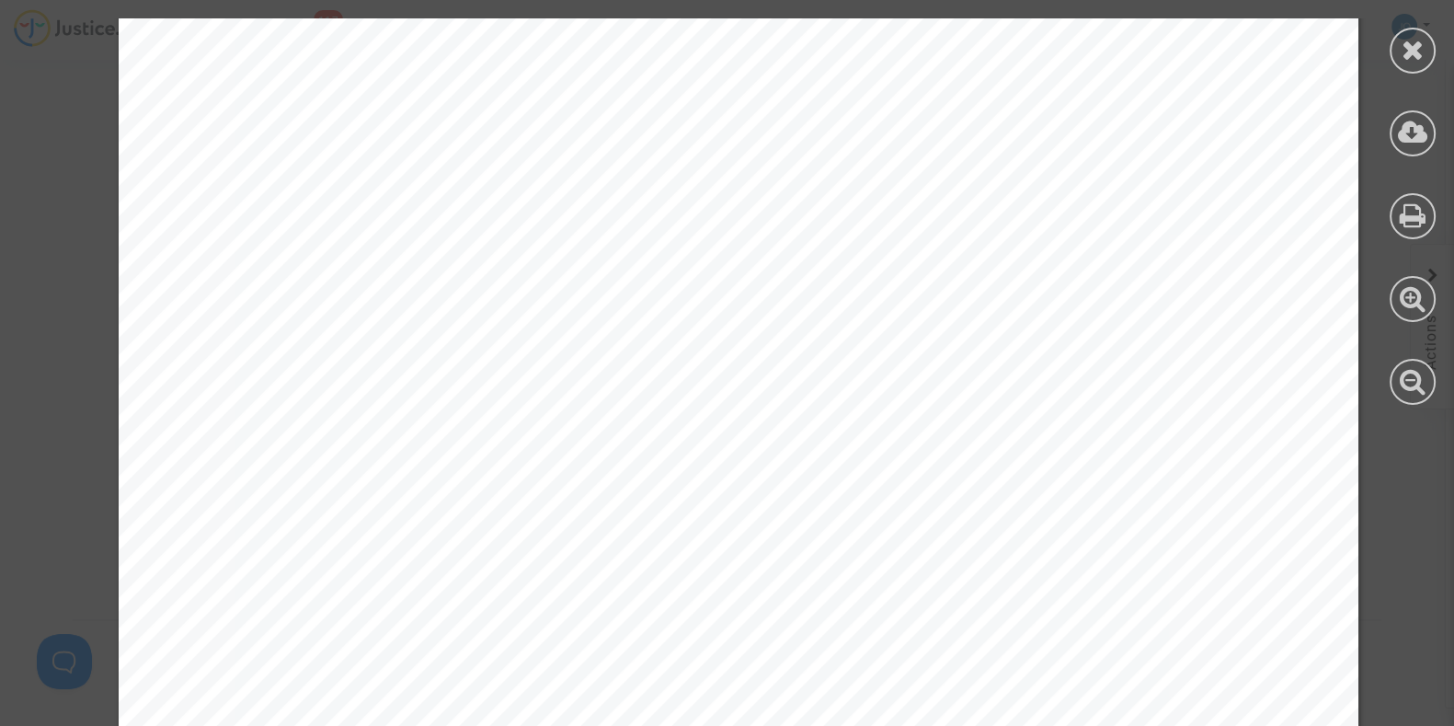
scroll to position [468, 0]
click at [791, 332] on div "(TU) Tunisair 635 Historical Flight Status Delayed by 4h 13m | Arrived Departur…" at bounding box center [739, 427] width 1240 height 1755
click at [769, 320] on span "Total Departure Delay: 4 h 23 mins" at bounding box center [756, 317] width 408 height 25
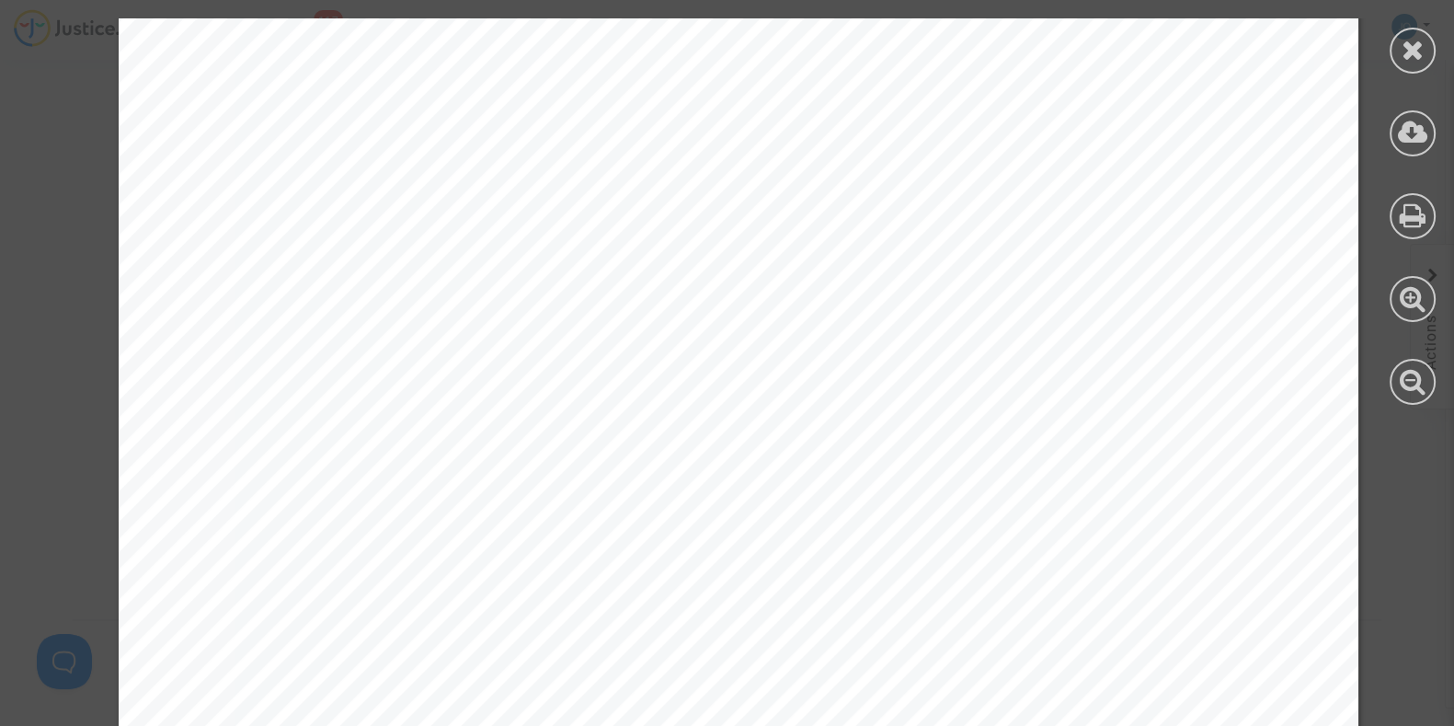
click at [769, 320] on span "Total Departure Delay: 4 h 23 mins" at bounding box center [756, 317] width 408 height 25
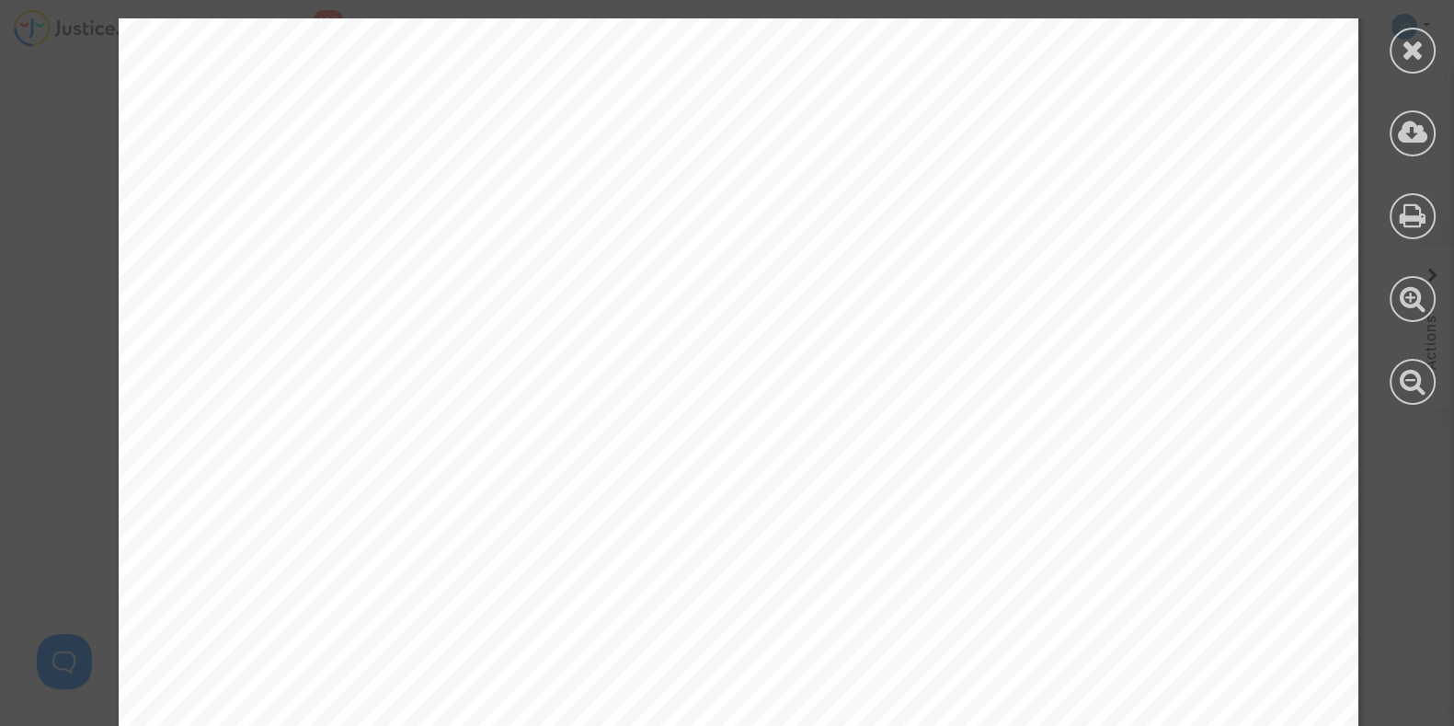
click at [769, 320] on span "Total Departure Delay: 4 h 23 mins" at bounding box center [756, 317] width 408 height 25
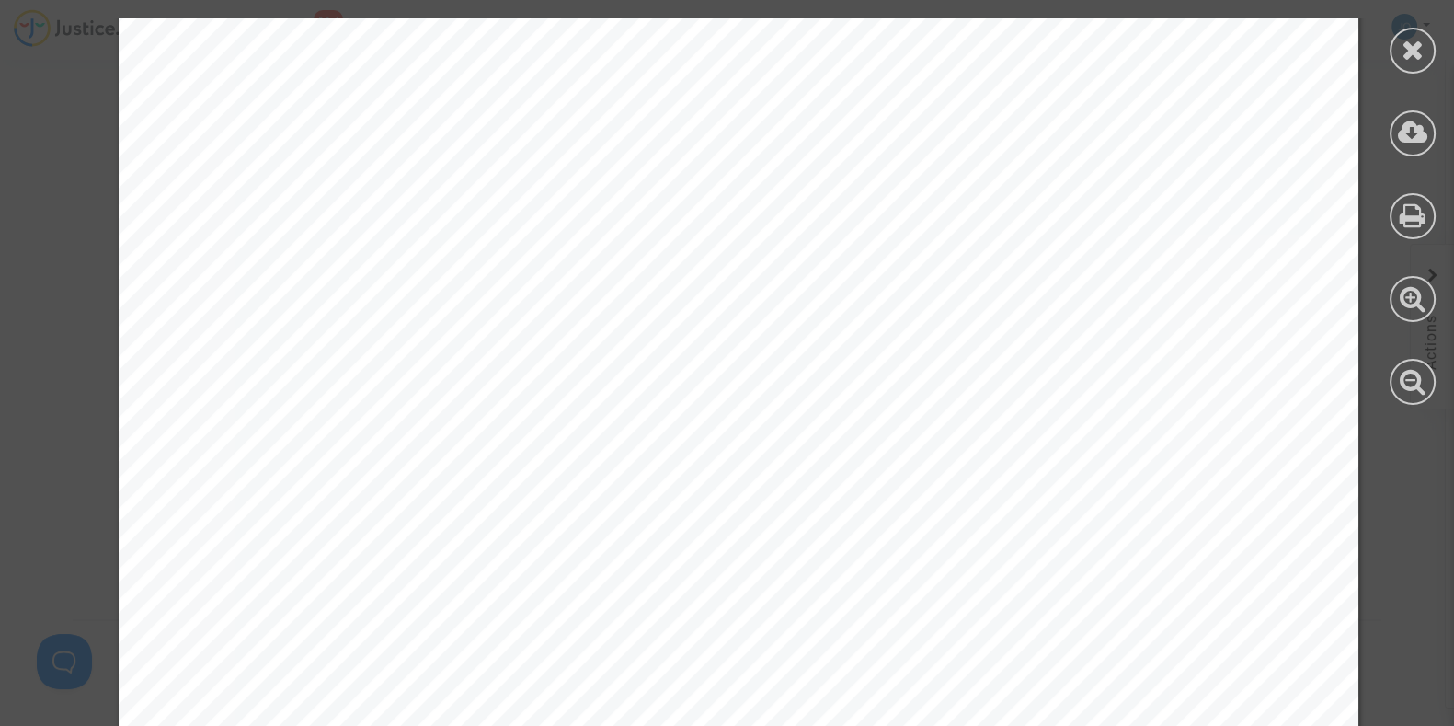
click at [769, 320] on span "Total Departure Delay: 4 h 23 mins" at bounding box center [756, 317] width 408 height 25
click at [1403, 41] on icon at bounding box center [1413, 50] width 23 height 28
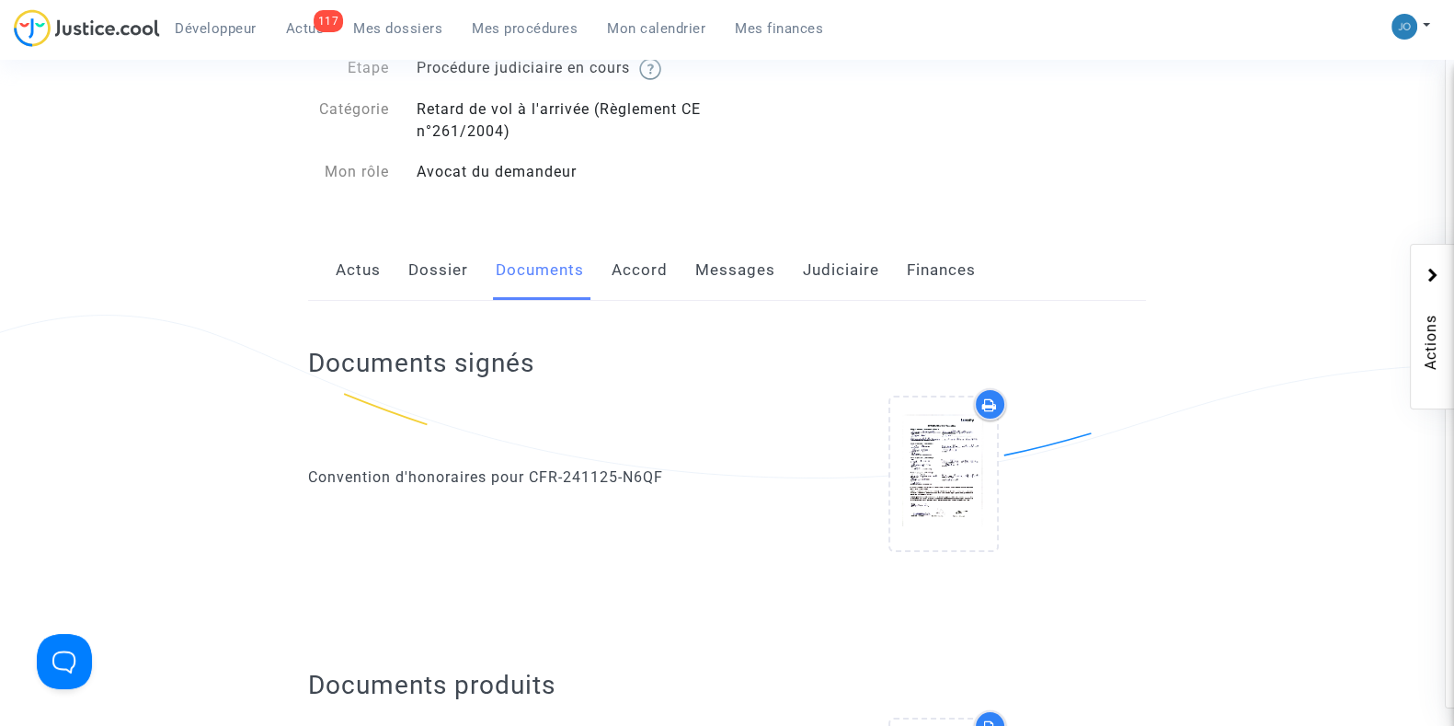
scroll to position [0, 0]
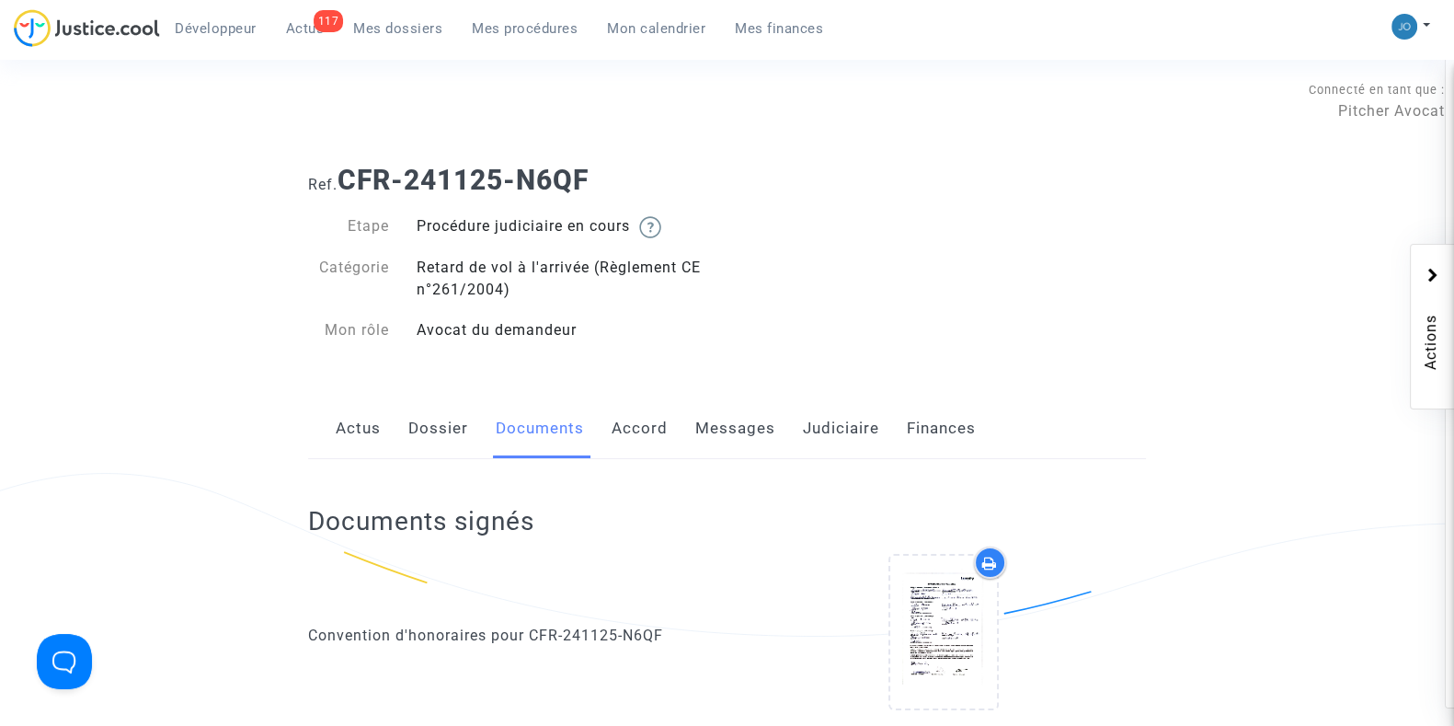
click at [1063, 277] on div "Ref. CFR-241125-N6QF Etape Procédure judiciaire en cours Catégorie Retard de vo…" at bounding box center [727, 255] width 866 height 211
click at [630, 25] on span "Mon calendrier" at bounding box center [656, 28] width 98 height 17
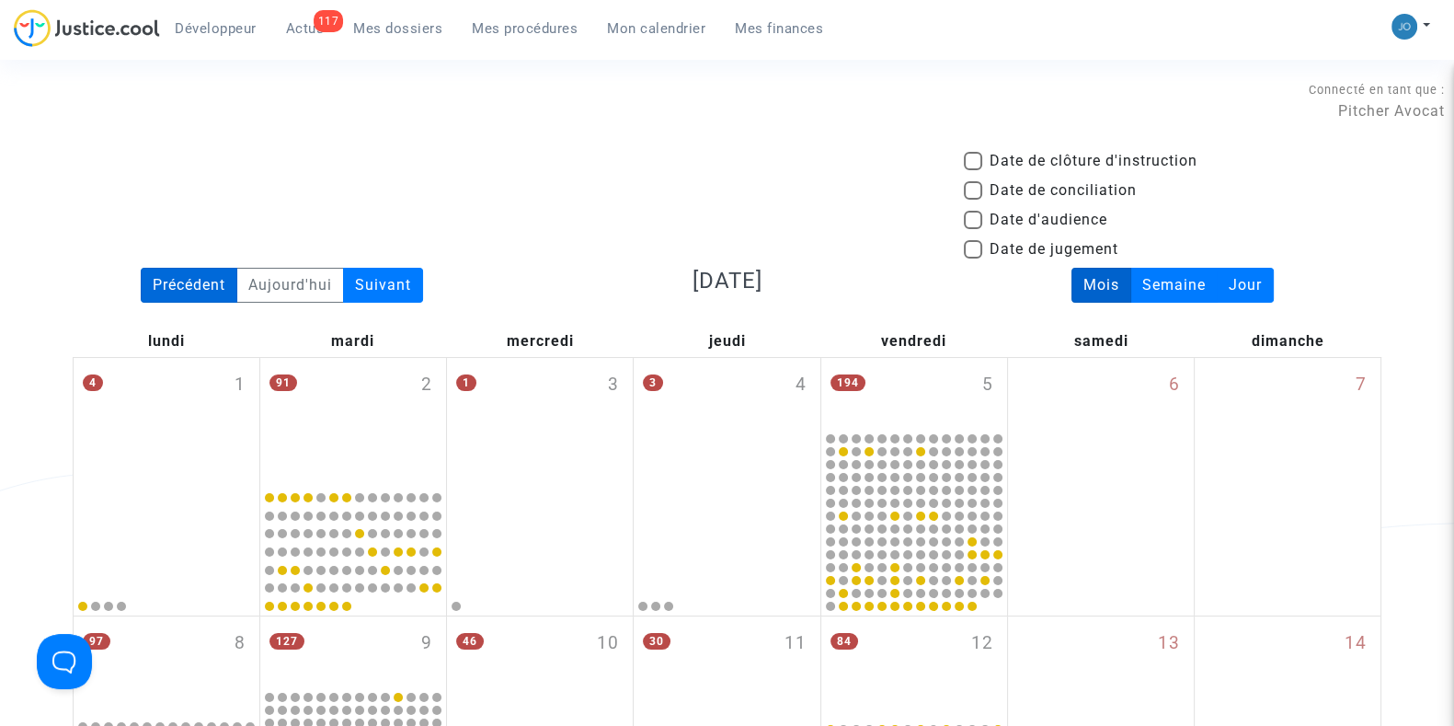
click at [209, 293] on div "Précédent" at bounding box center [189, 285] width 97 height 35
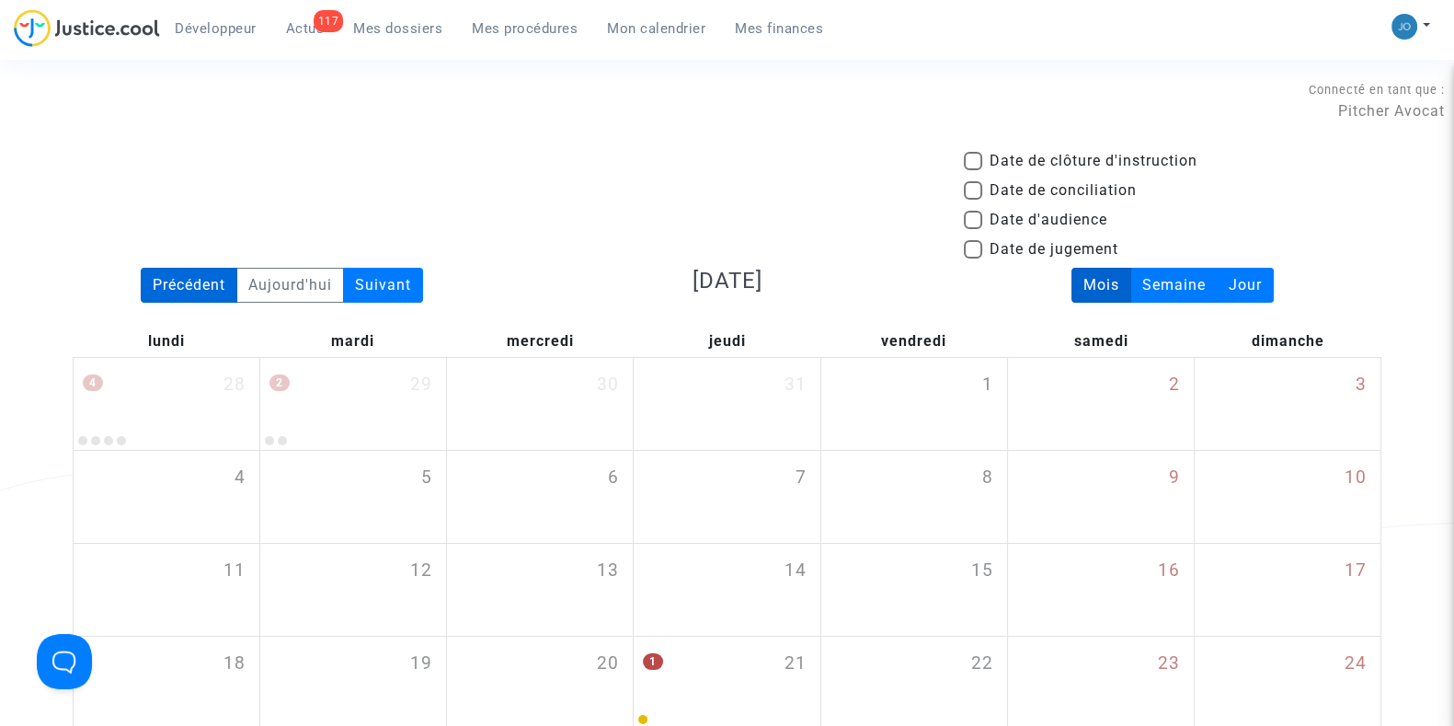
click at [209, 293] on div "Précédent" at bounding box center [189, 285] width 97 height 35
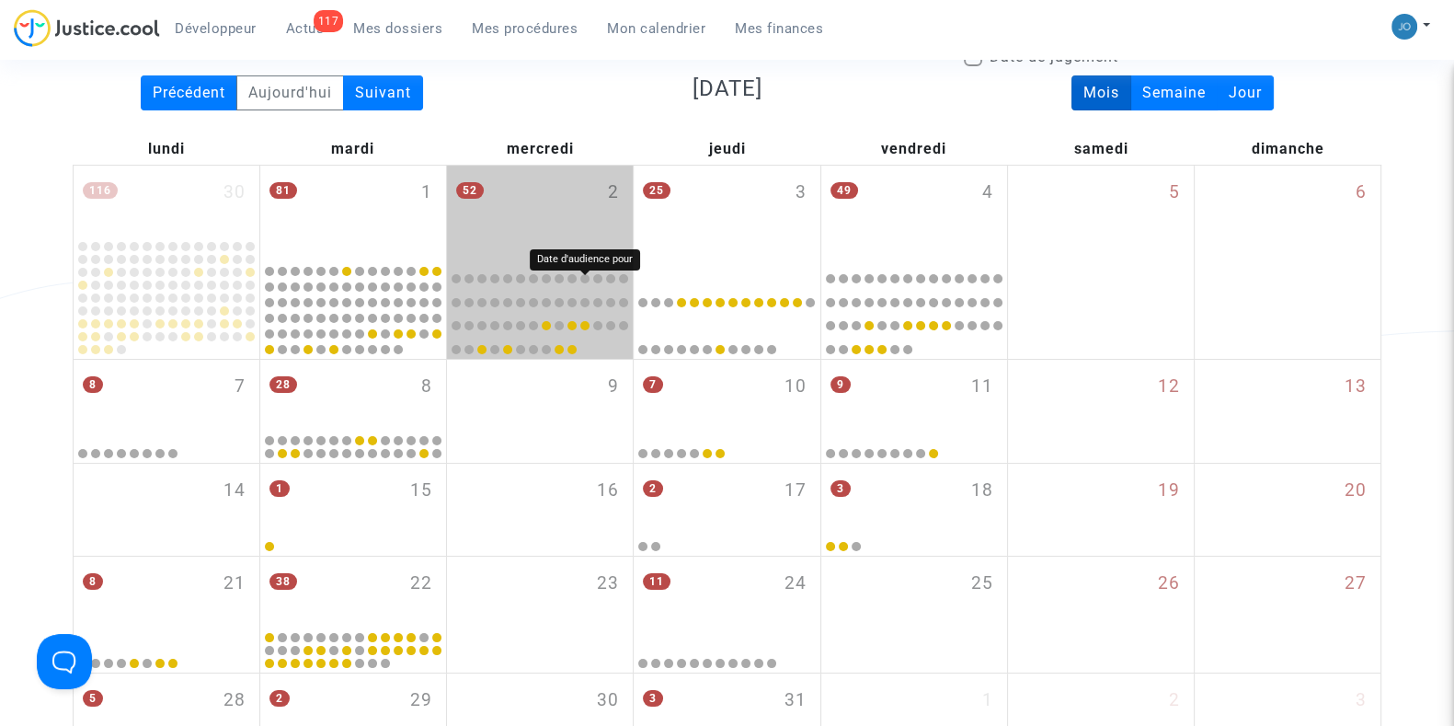
scroll to position [200, 0]
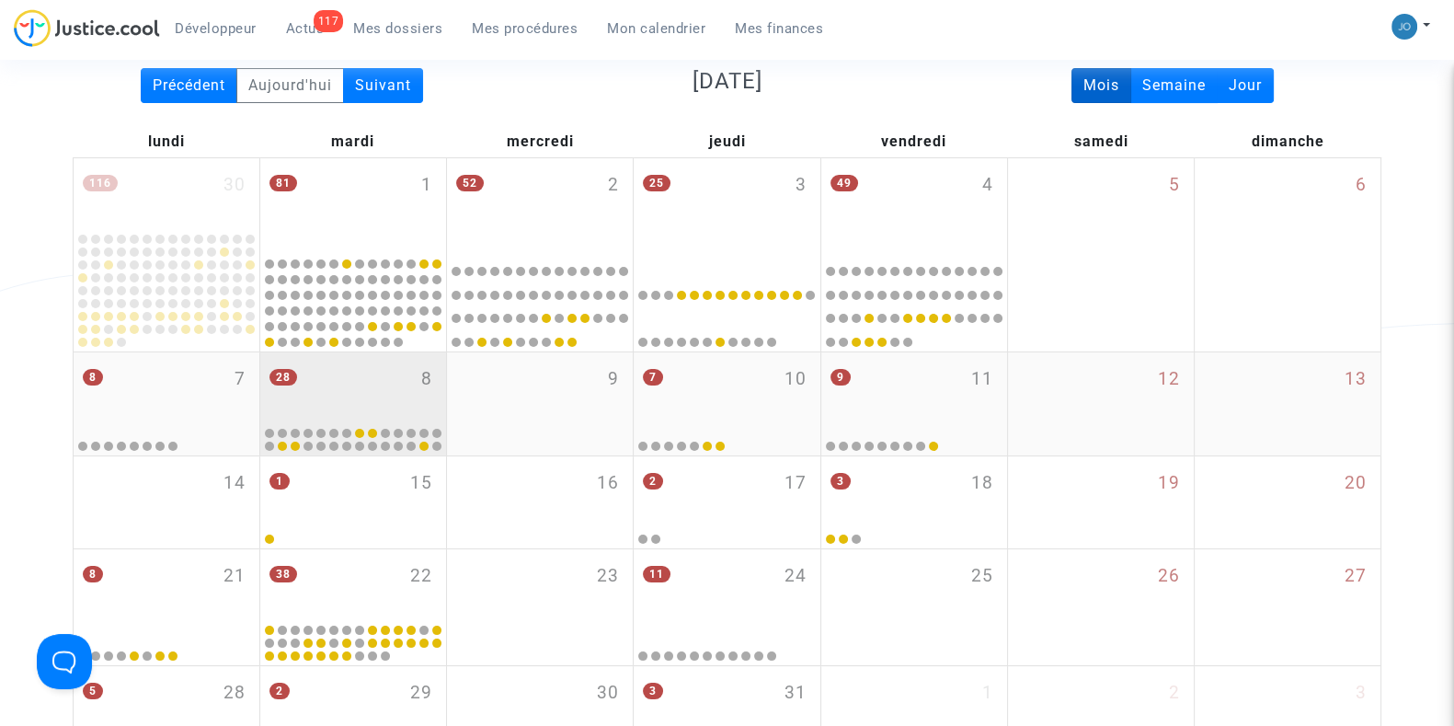
click at [356, 406] on div "28 8" at bounding box center [353, 388] width 186 height 72
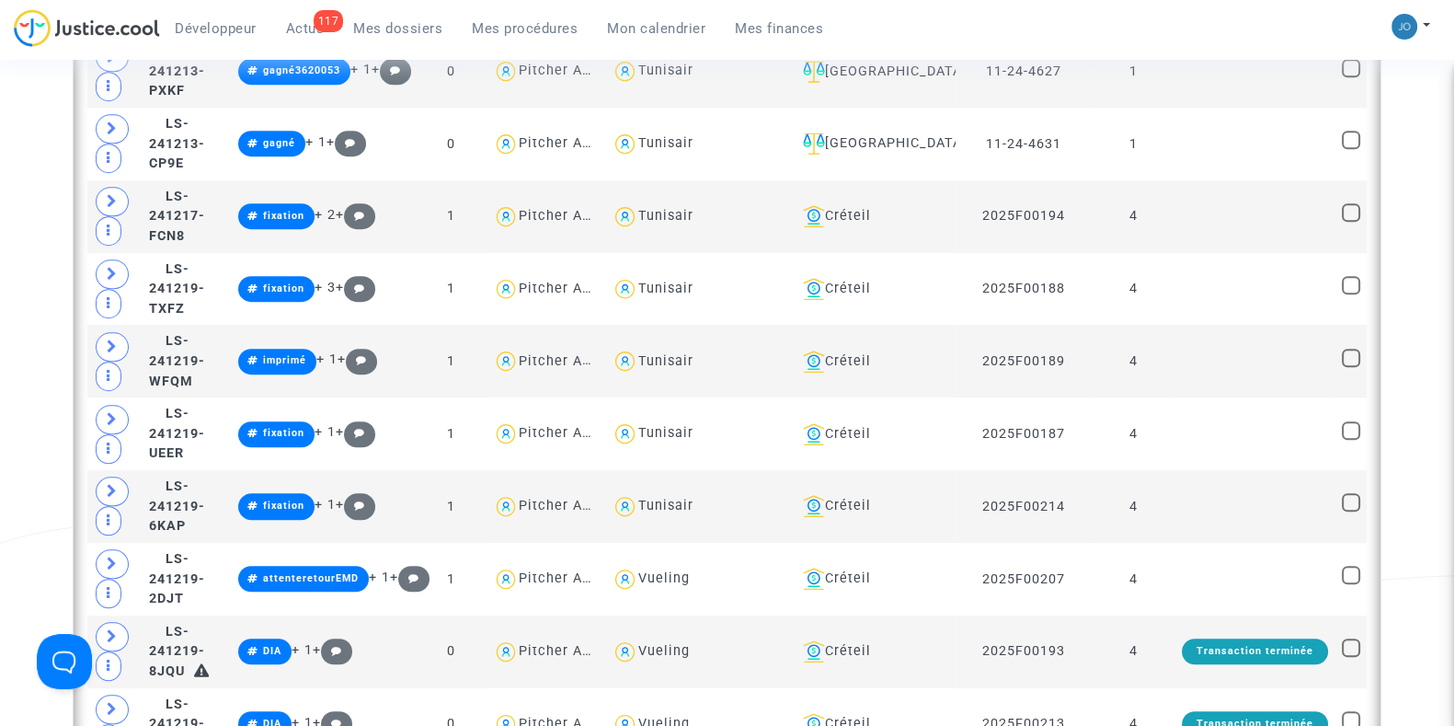
scroll to position [1568, 0]
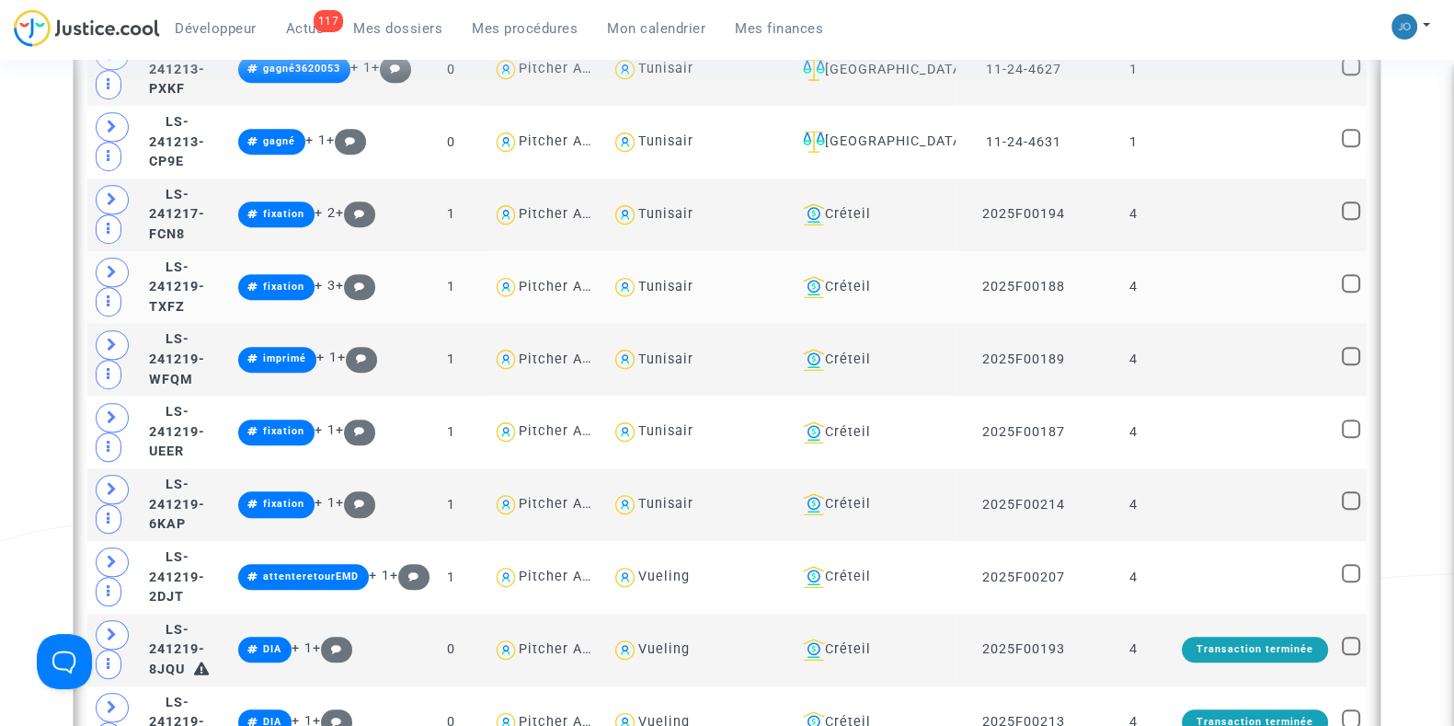
click at [1155, 278] on td "4" at bounding box center [1134, 287] width 84 height 73
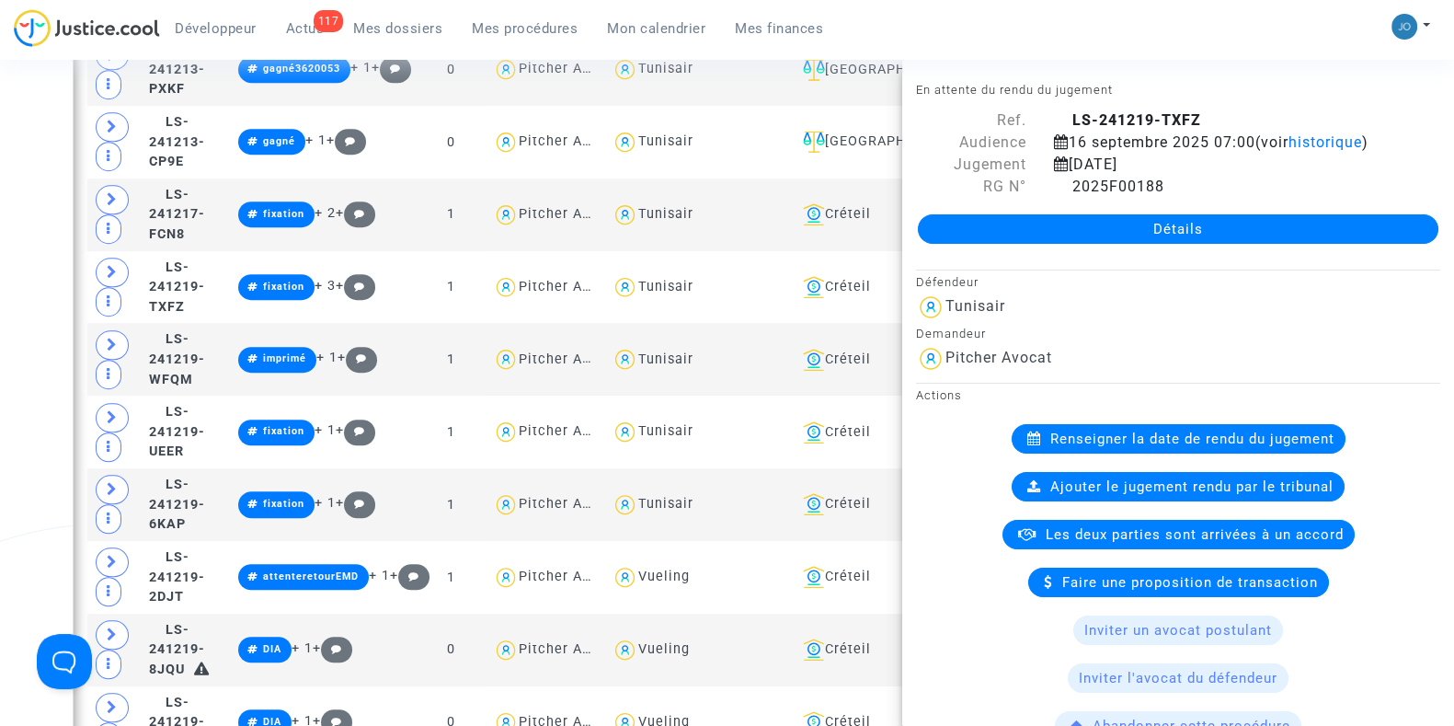
click at [1096, 176] on div "[DATE]" at bounding box center [1224, 165] width 368 height 22
click at [1179, 42] on div "Développeur 117 Actus Mes dossiers Mes procédures Mon calendrier Mes finances M…" at bounding box center [727, 34] width 1454 height 51
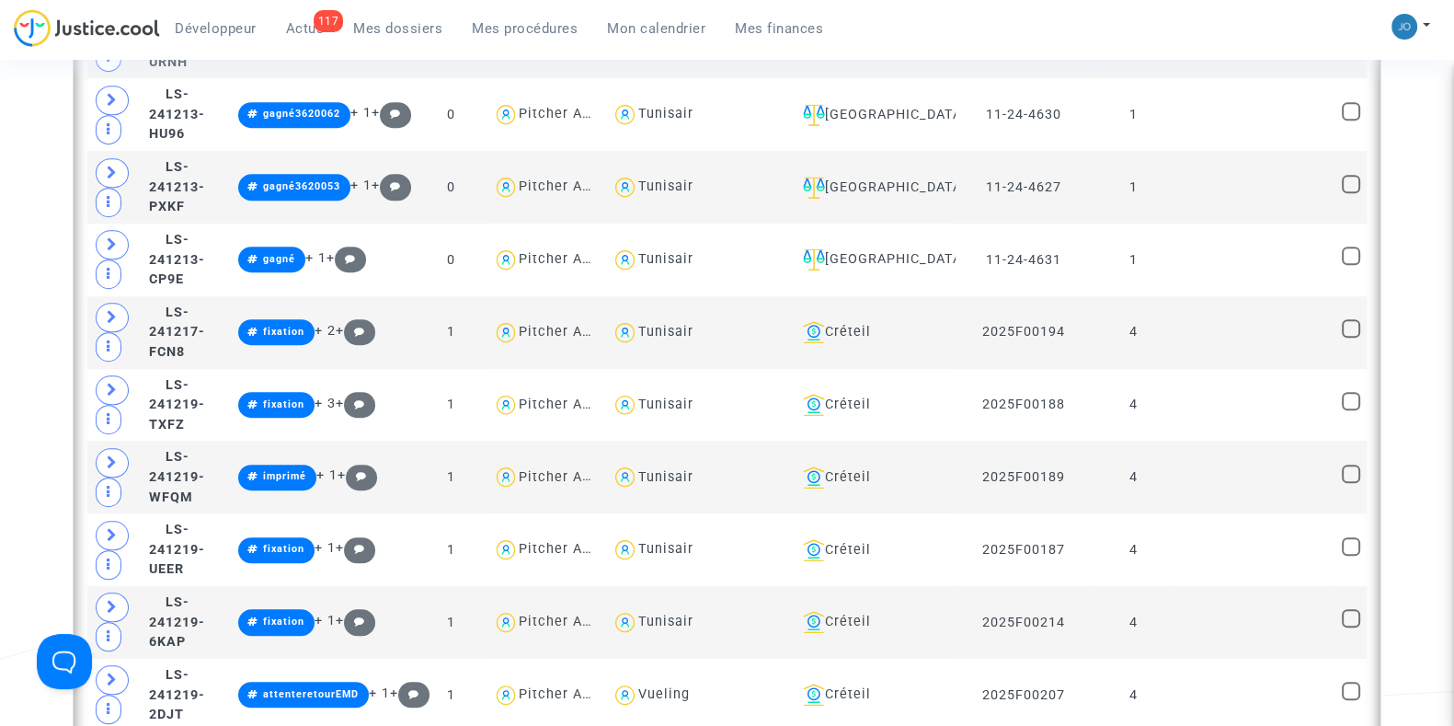
scroll to position [1451, 0]
click at [1184, 416] on td at bounding box center [1256, 404] width 160 height 73
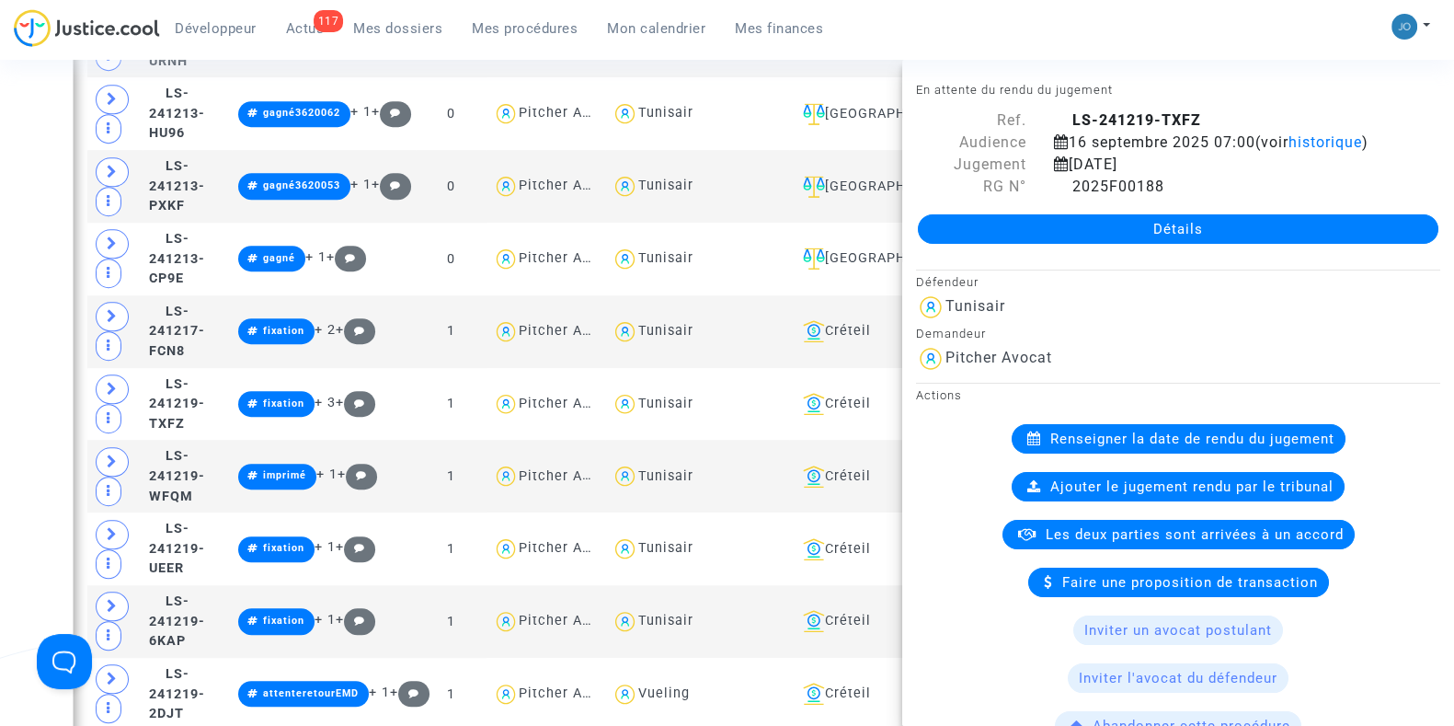
click at [1181, 244] on link "Détails" at bounding box center [1178, 228] width 521 height 29
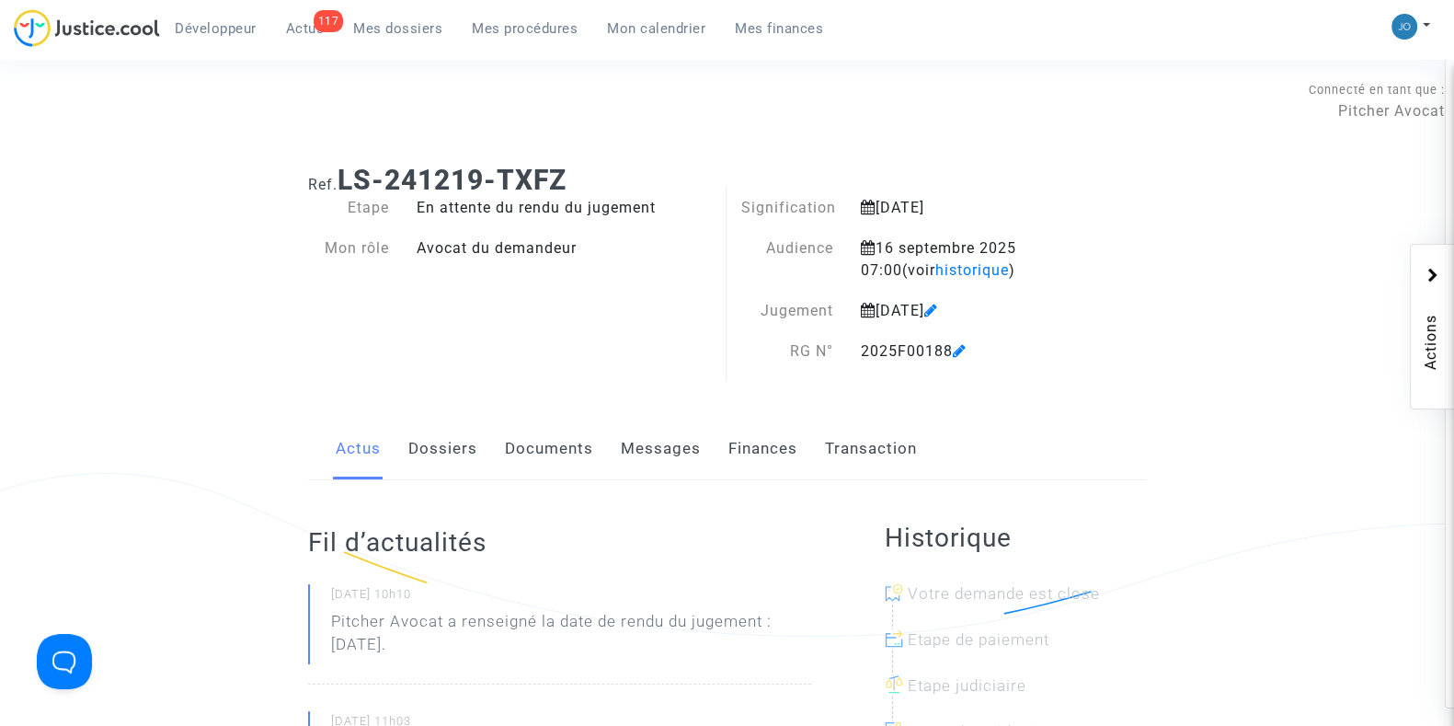
click at [542, 475] on link "Documents" at bounding box center [549, 449] width 88 height 61
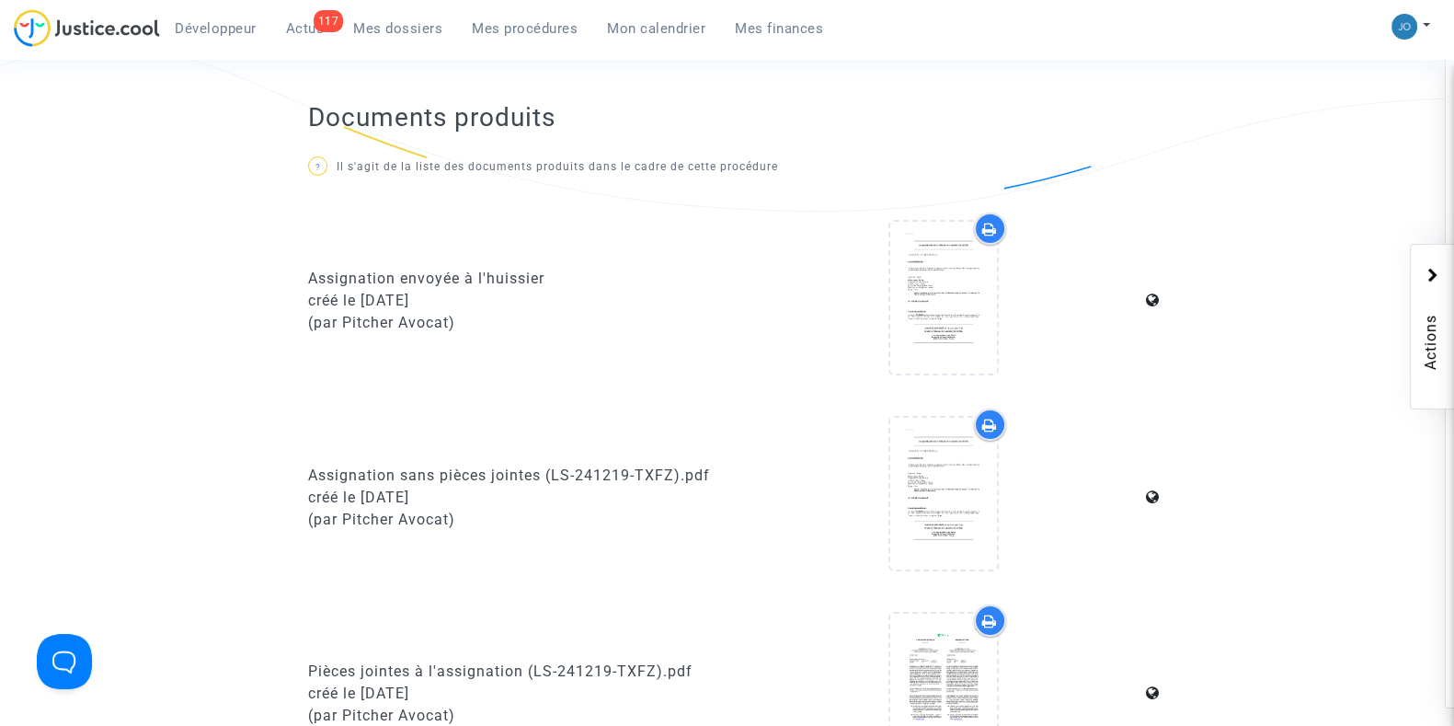
scroll to position [427, 0]
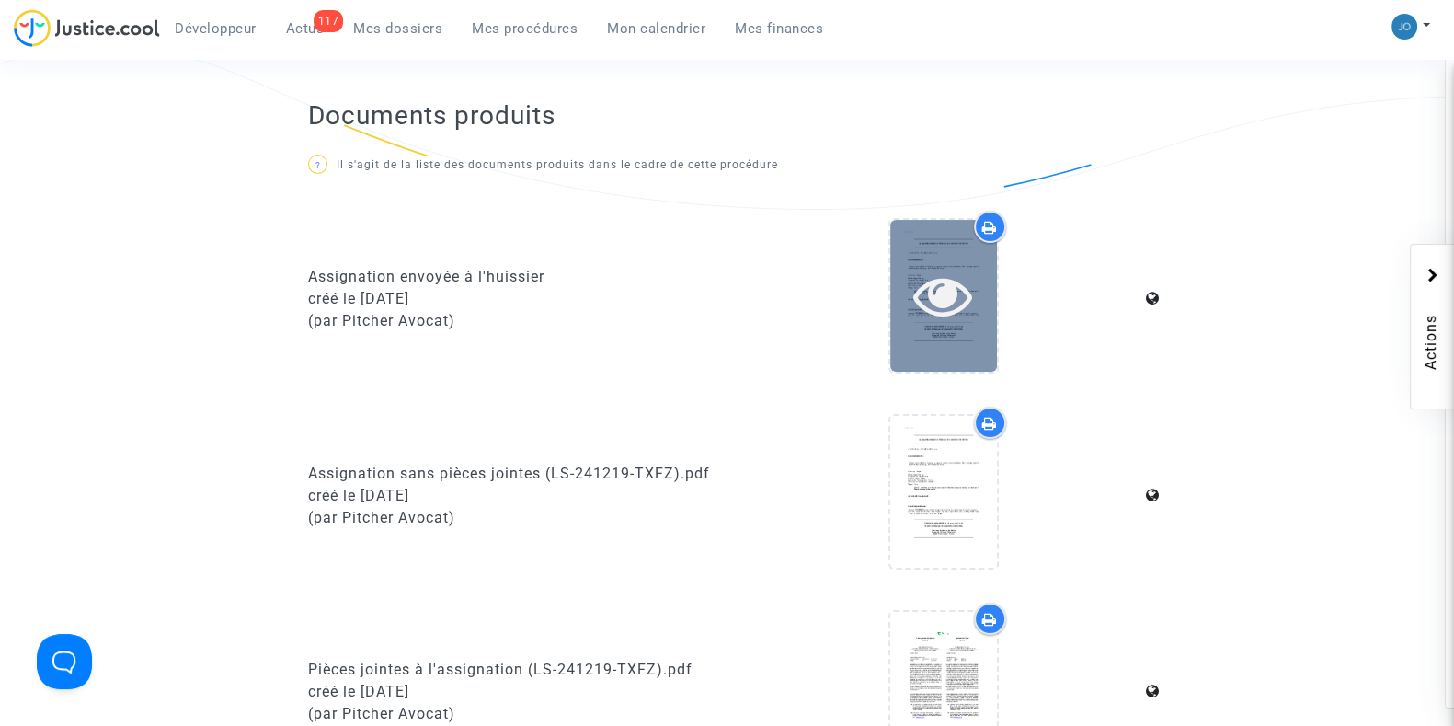
click at [930, 272] on icon at bounding box center [943, 295] width 60 height 59
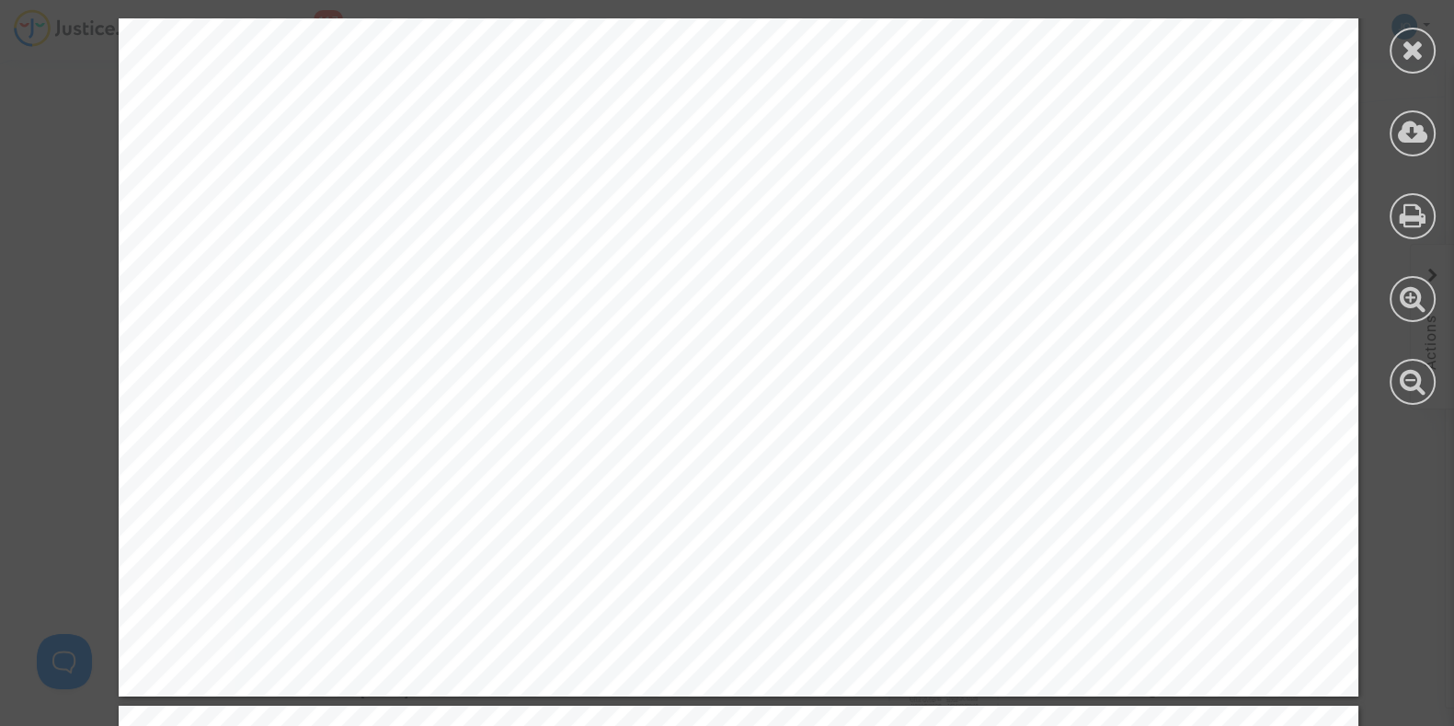
scroll to position [1168, 0]
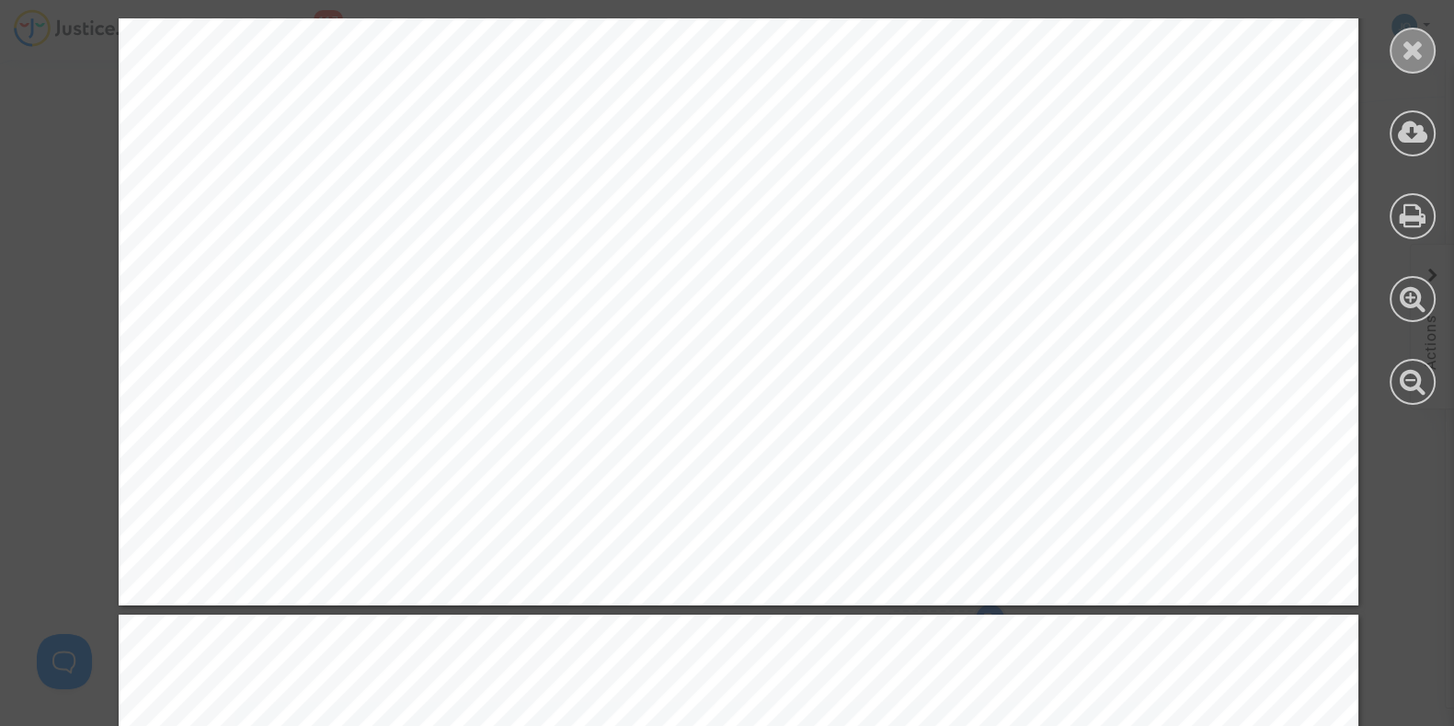
click at [1415, 38] on icon at bounding box center [1413, 50] width 23 height 28
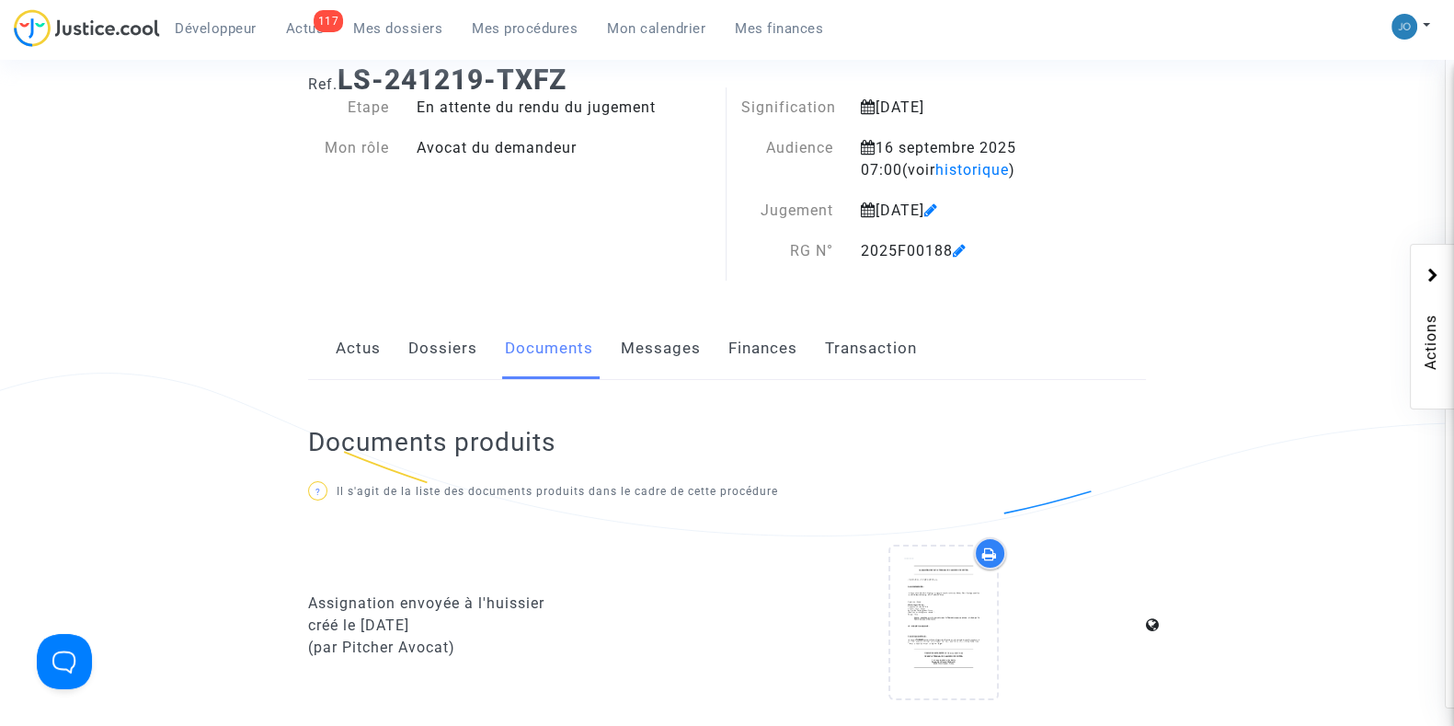
scroll to position [0, 0]
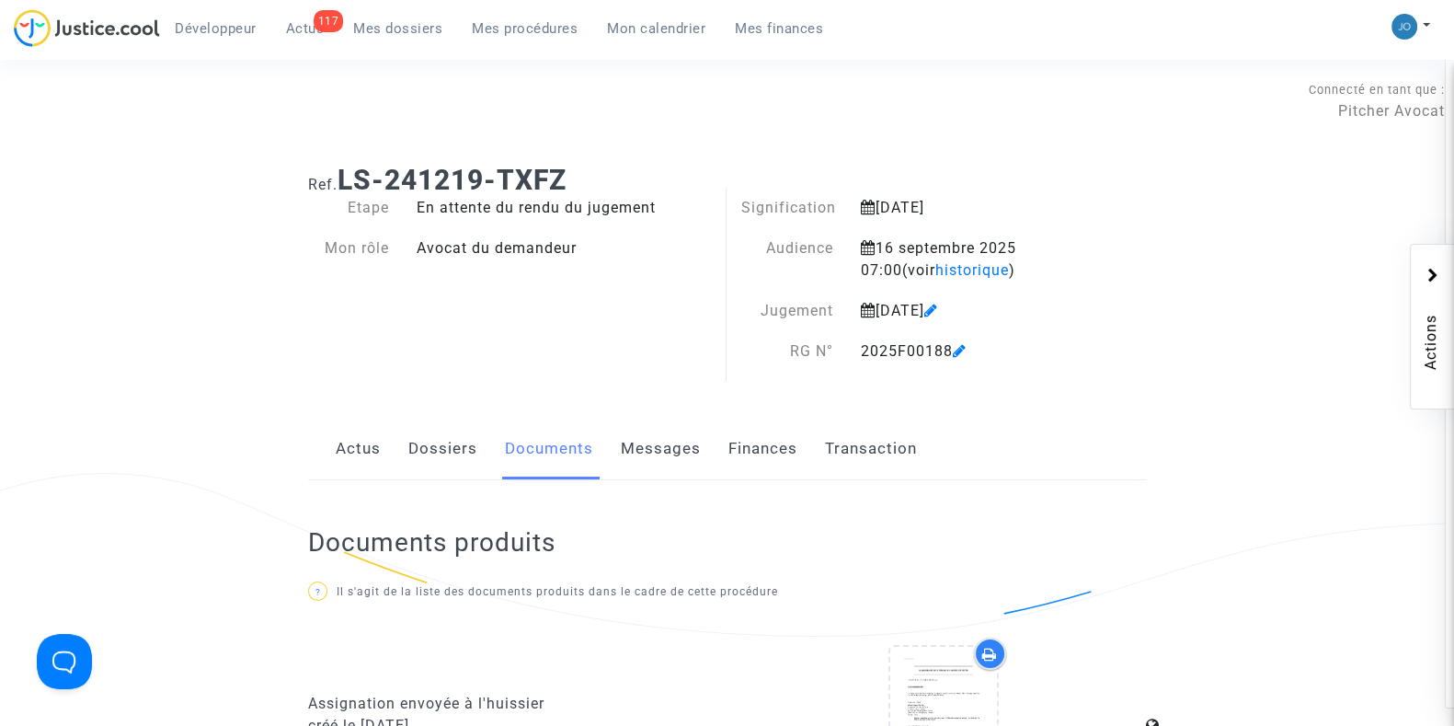
click at [873, 93] on div "Connecté en tant que : Pitcher Avocat" at bounding box center [722, 100] width 1445 height 44
click at [426, 41] on link "Mes dossiers" at bounding box center [398, 29] width 119 height 28
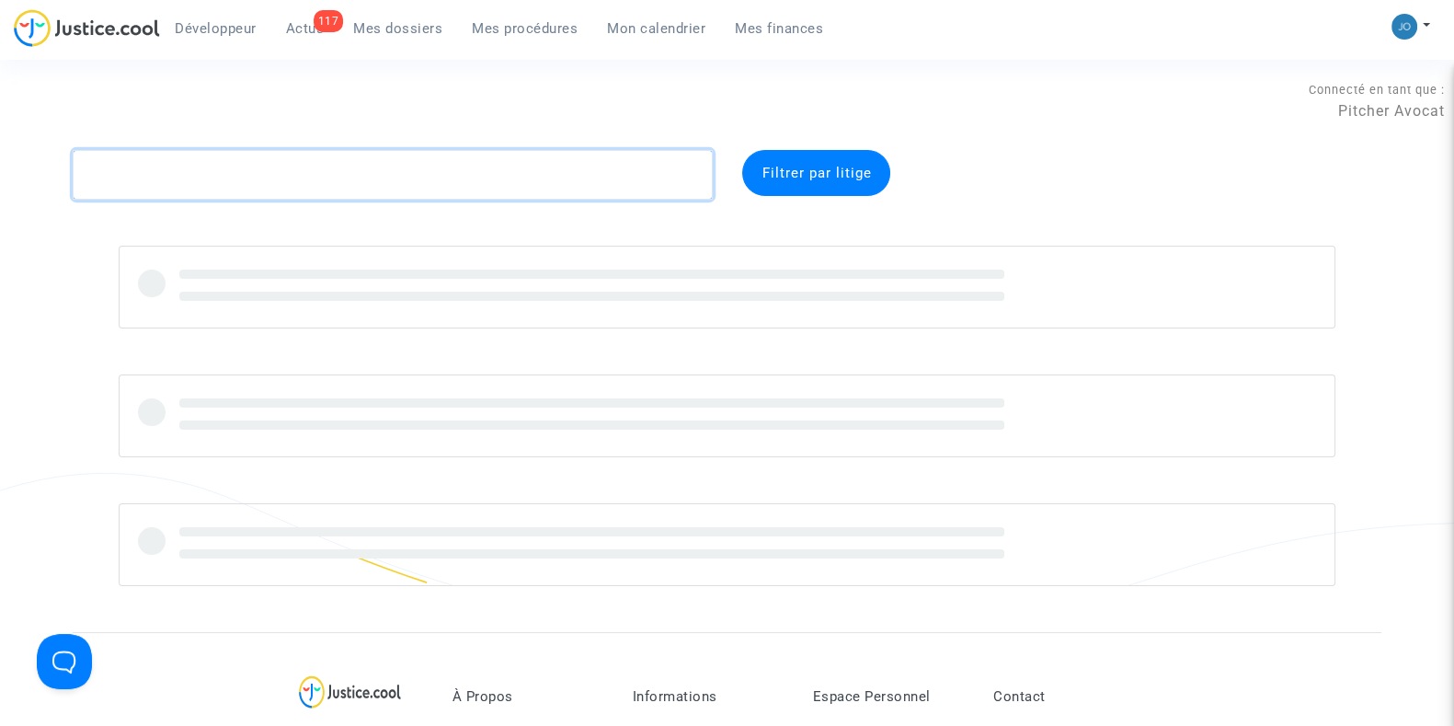
click at [338, 179] on textarea at bounding box center [393, 175] width 640 height 50
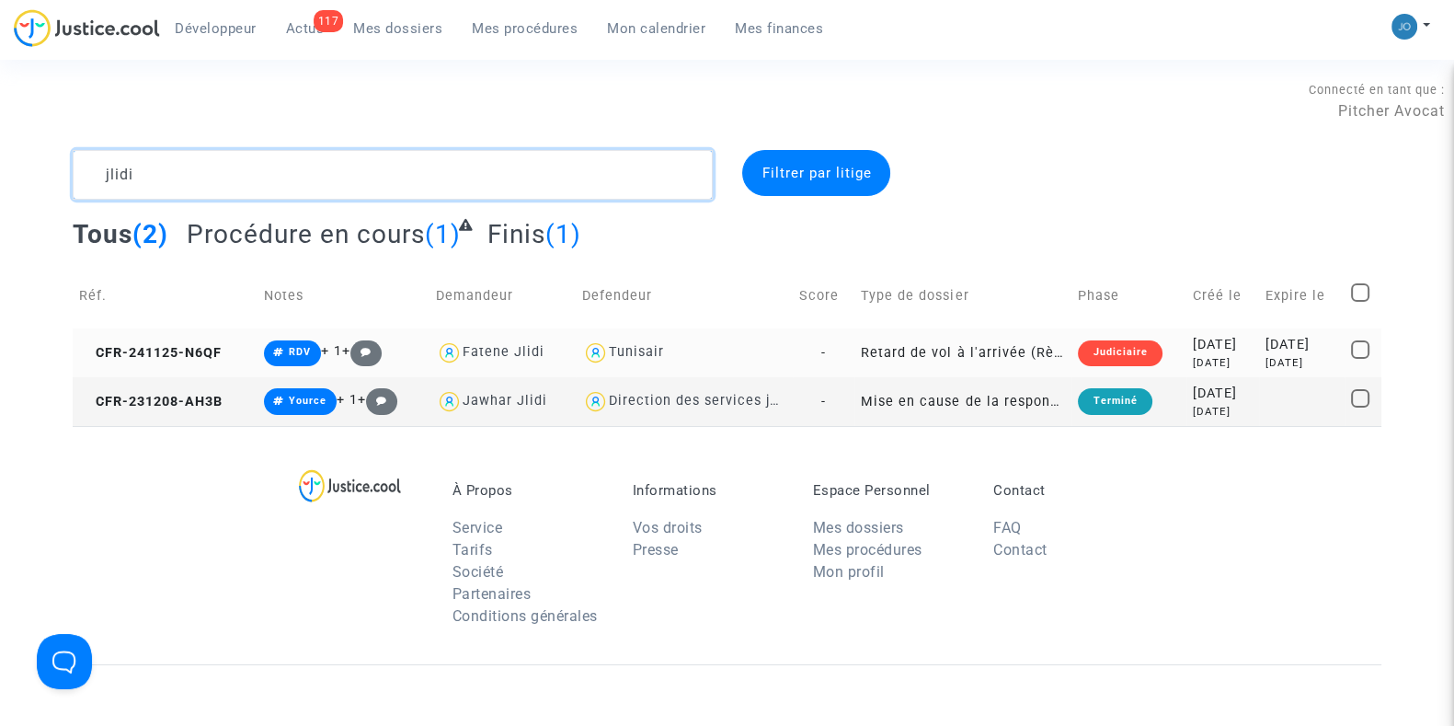
type textarea "jlidi"
click at [1204, 367] on div "[DATE]" at bounding box center [1223, 363] width 60 height 16
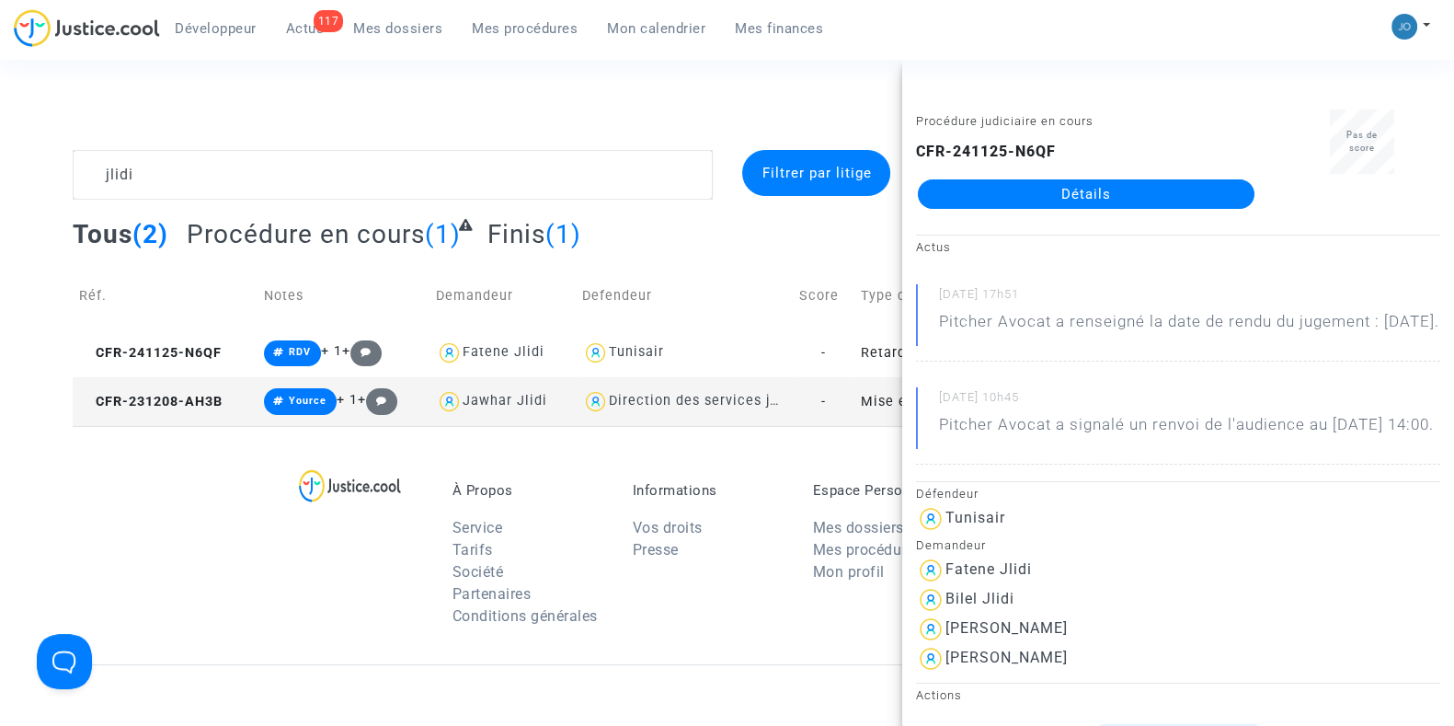
click at [1085, 196] on link "Détails" at bounding box center [1086, 193] width 337 height 29
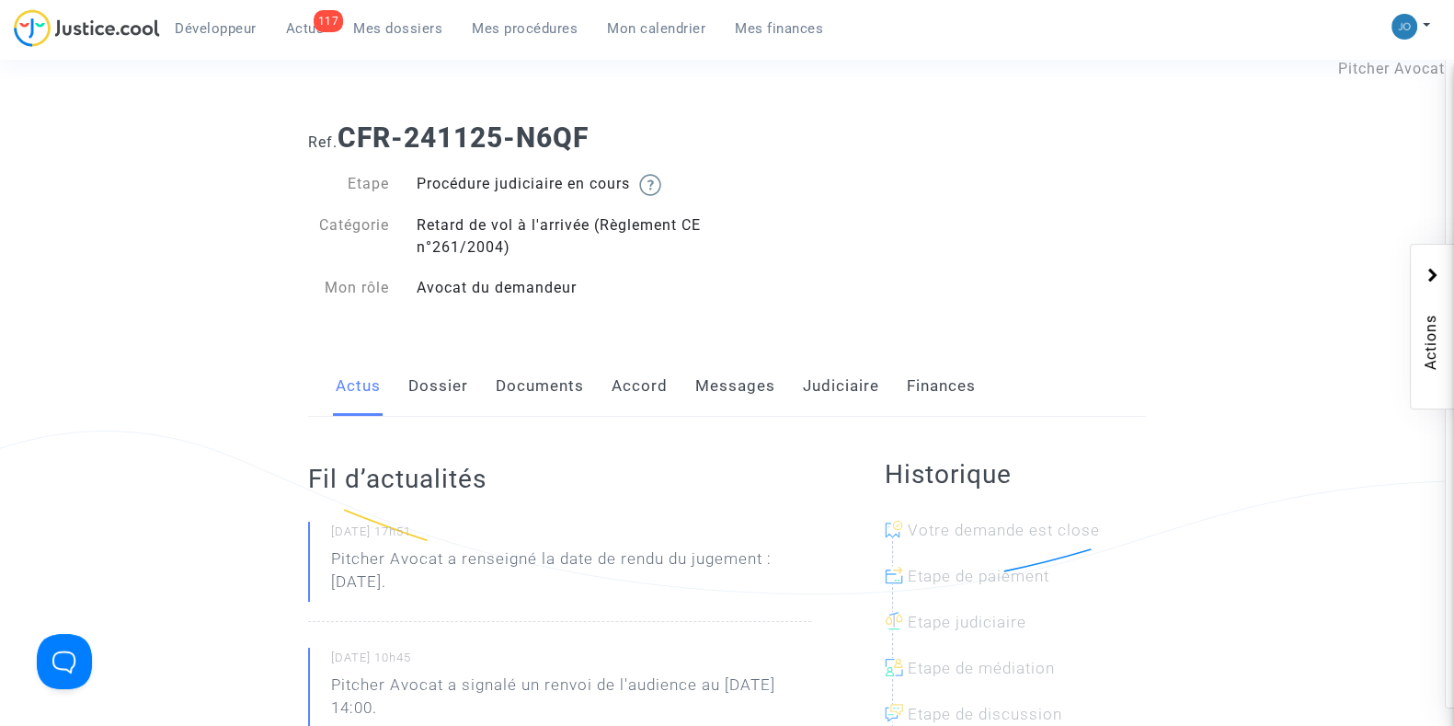
scroll to position [41, 0]
click at [846, 381] on link "Judiciaire" at bounding box center [841, 387] width 76 height 61
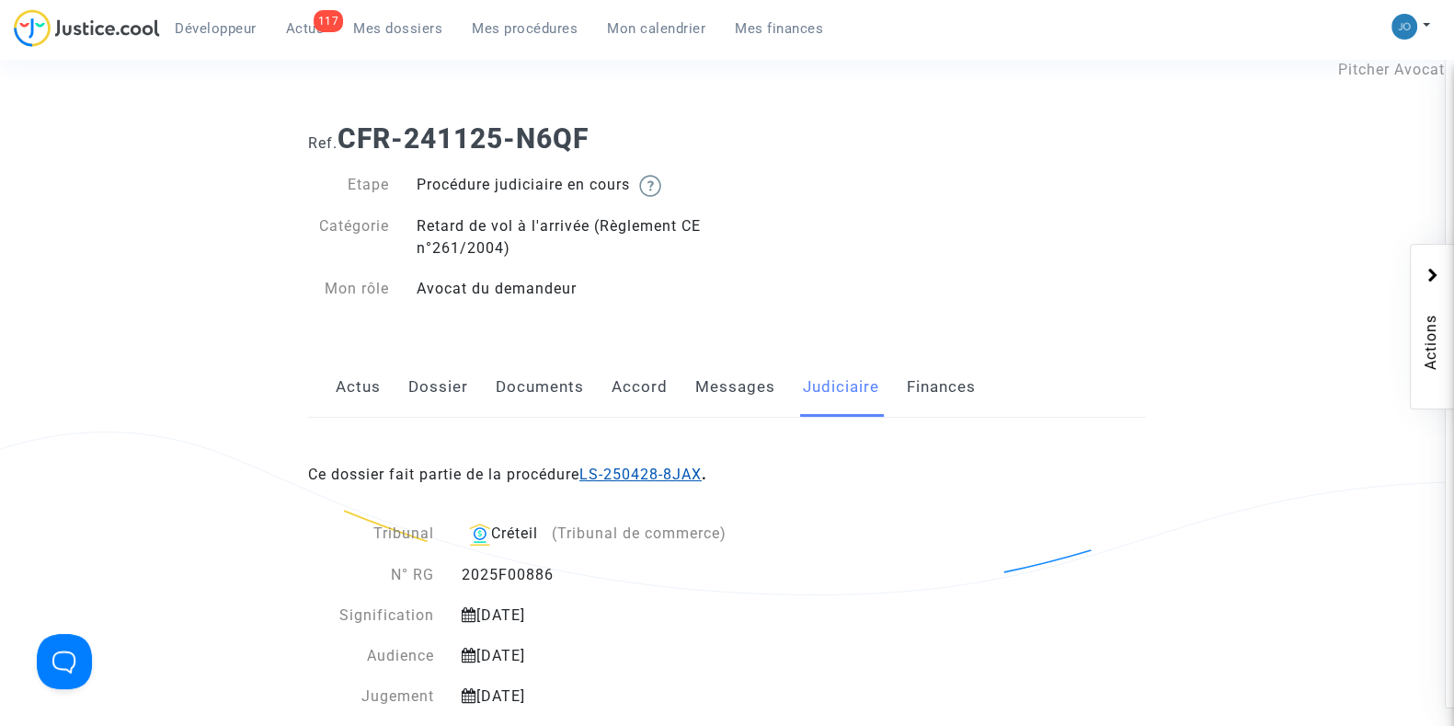
click at [648, 478] on link "LS-250428-8JAX" at bounding box center [641, 473] width 122 height 17
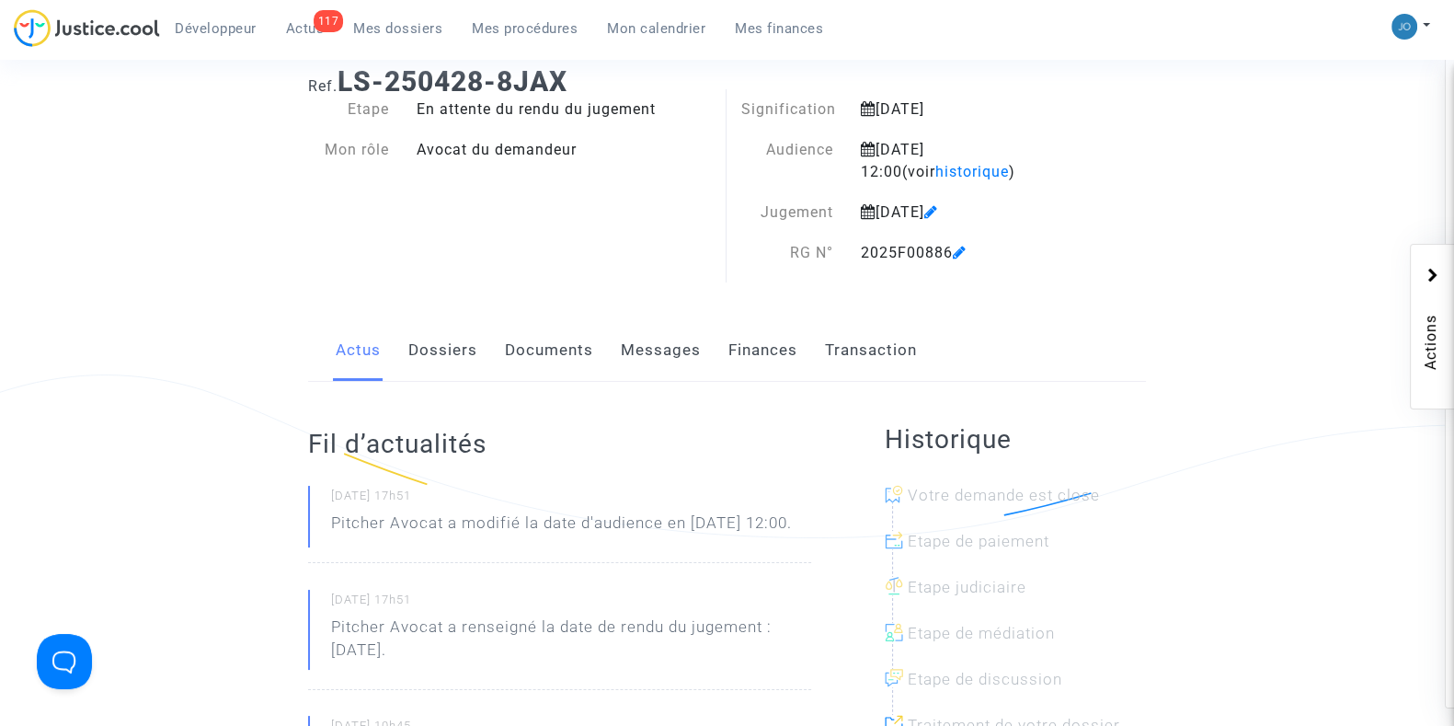
scroll to position [132, 0]
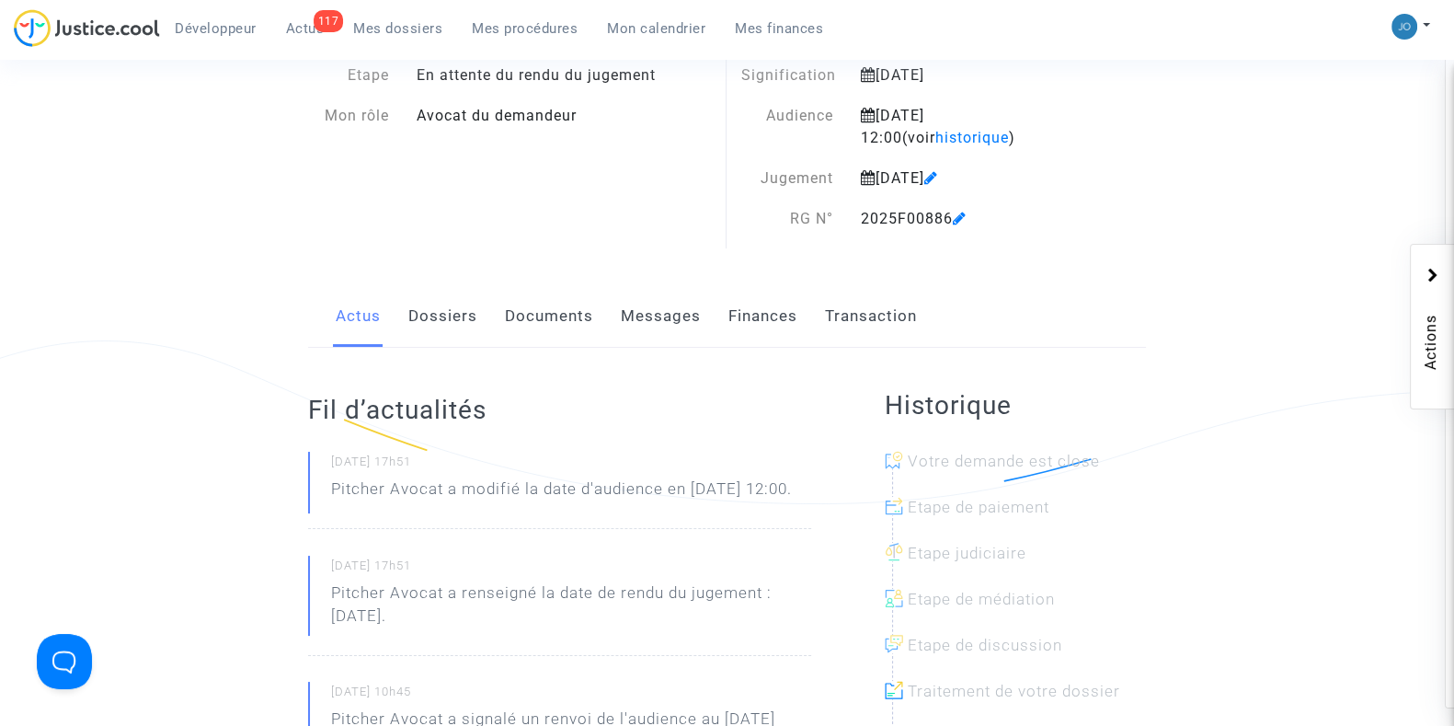
click at [568, 315] on link "Documents" at bounding box center [549, 316] width 88 height 61
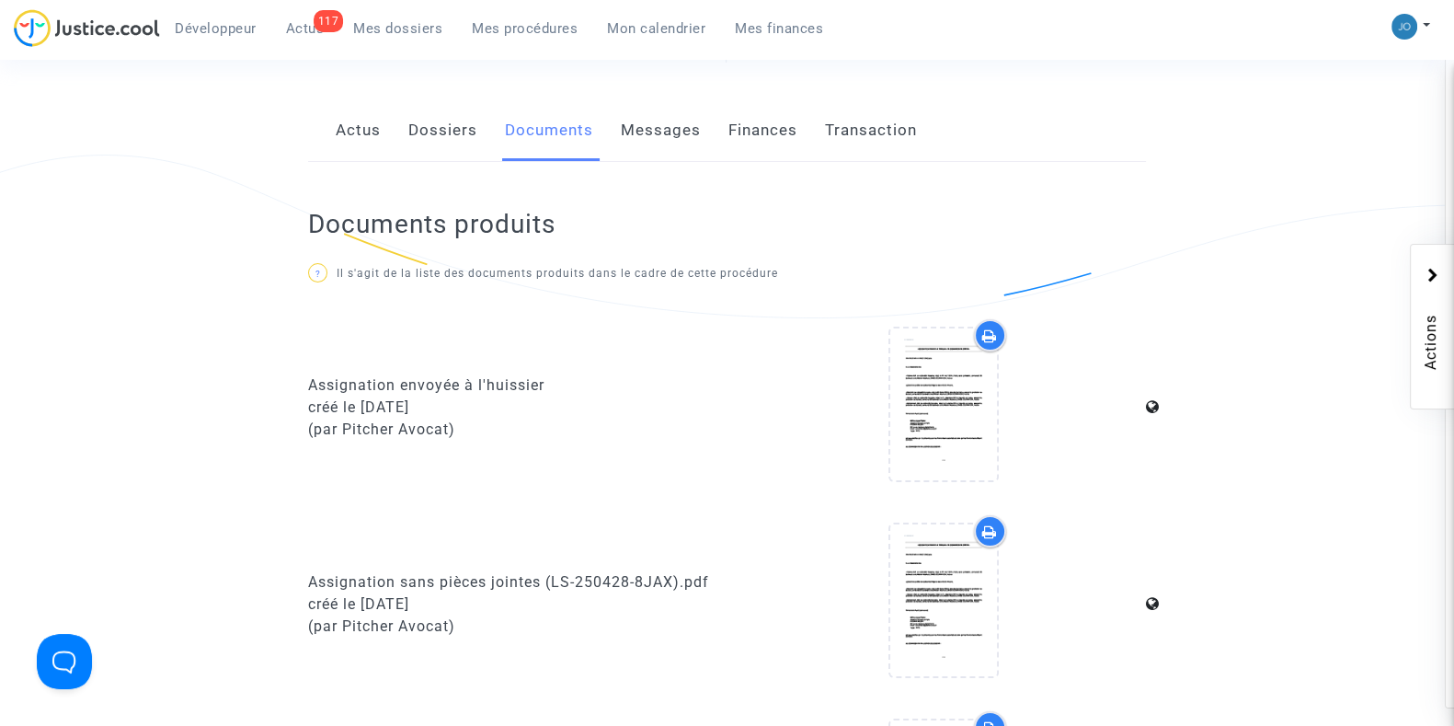
scroll to position [339, 0]
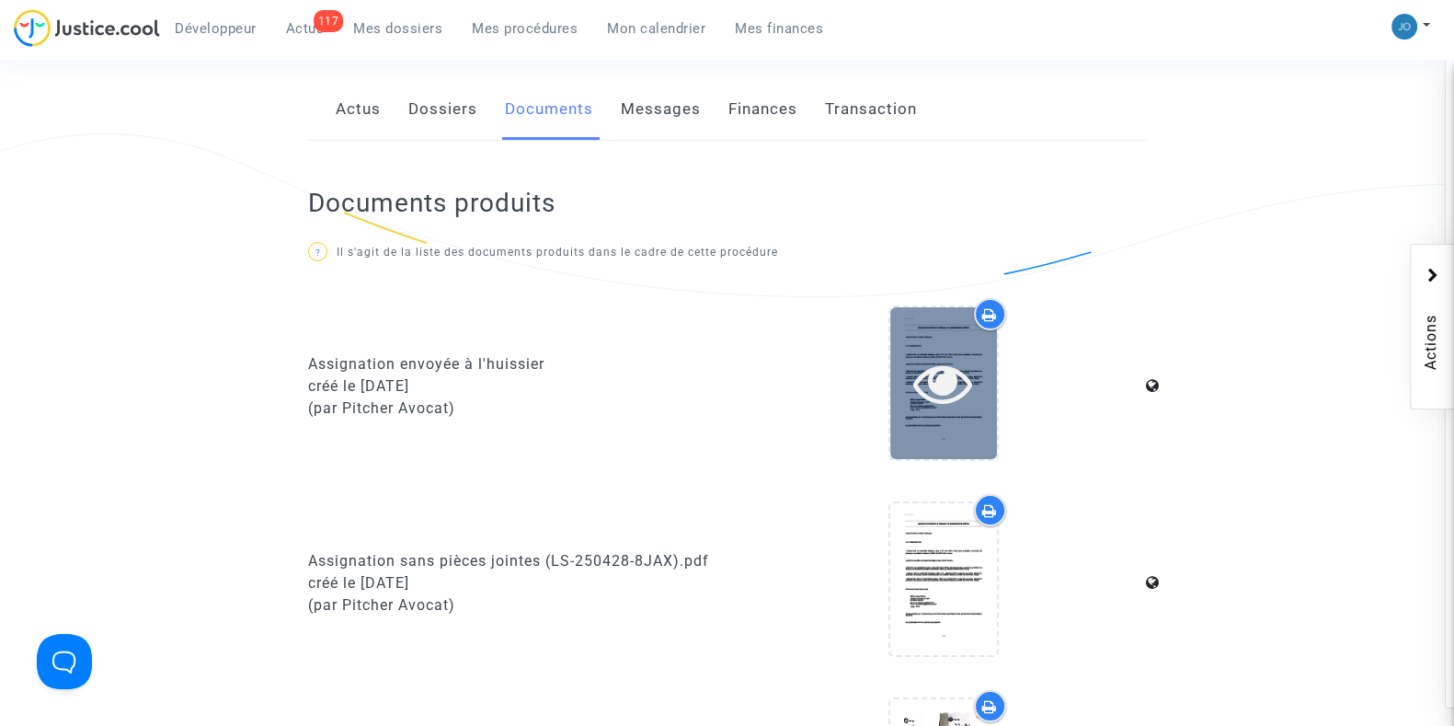
click at [926, 405] on icon at bounding box center [943, 382] width 60 height 59
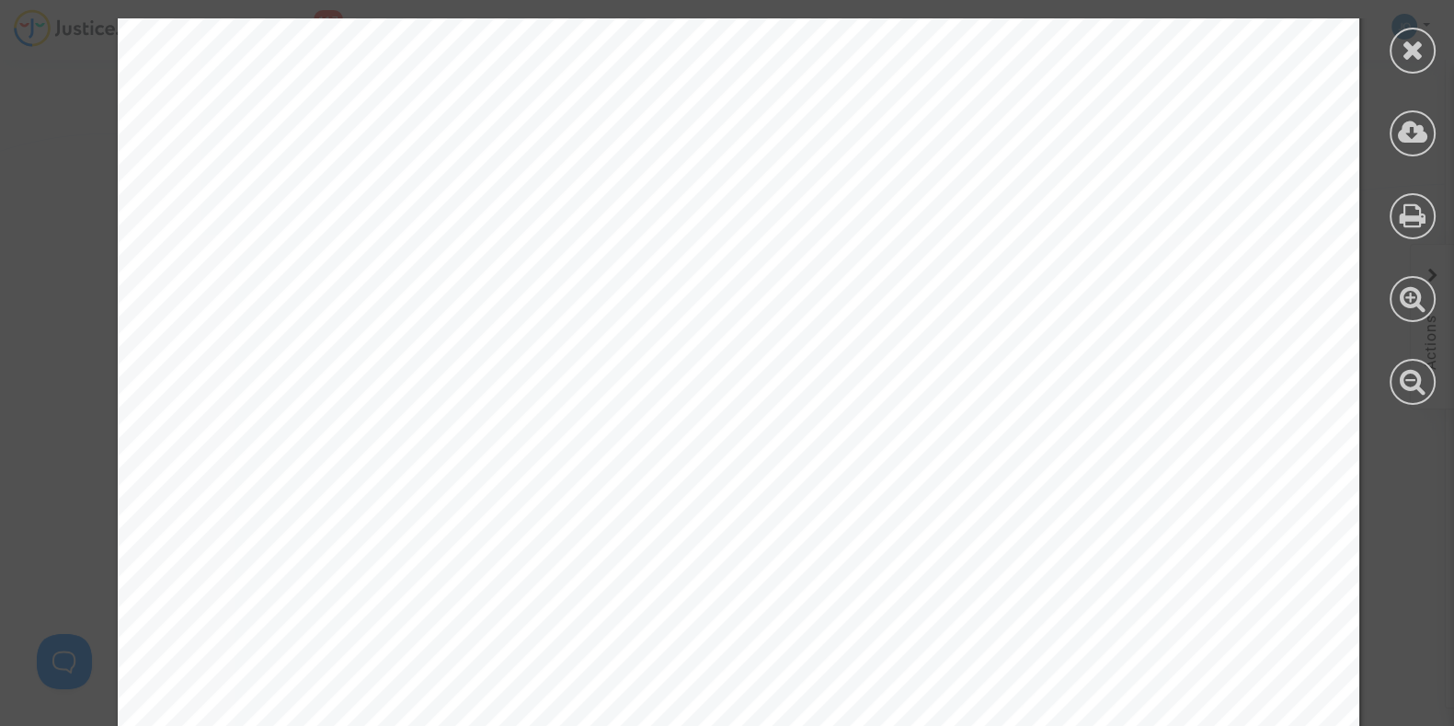
scroll to position [5725, 0]
click at [1201, 460] on span "Demandeurs en application dudit règlement, proposant ainsi une résolution amiab…" at bounding box center [748, 452] width 1060 height 22
click at [1083, 531] on span "condamner la Défenderesse au paiement de l’indemnisation due, et, dans un secon…" at bounding box center [789, 525] width 1143 height 22
click at [971, 426] on div "PLAISE AU TRIBUNAL I - LES FAITS Les Demandeurs ont réservé un vol auprès de la…" at bounding box center [739, 139] width 1242 height 1755
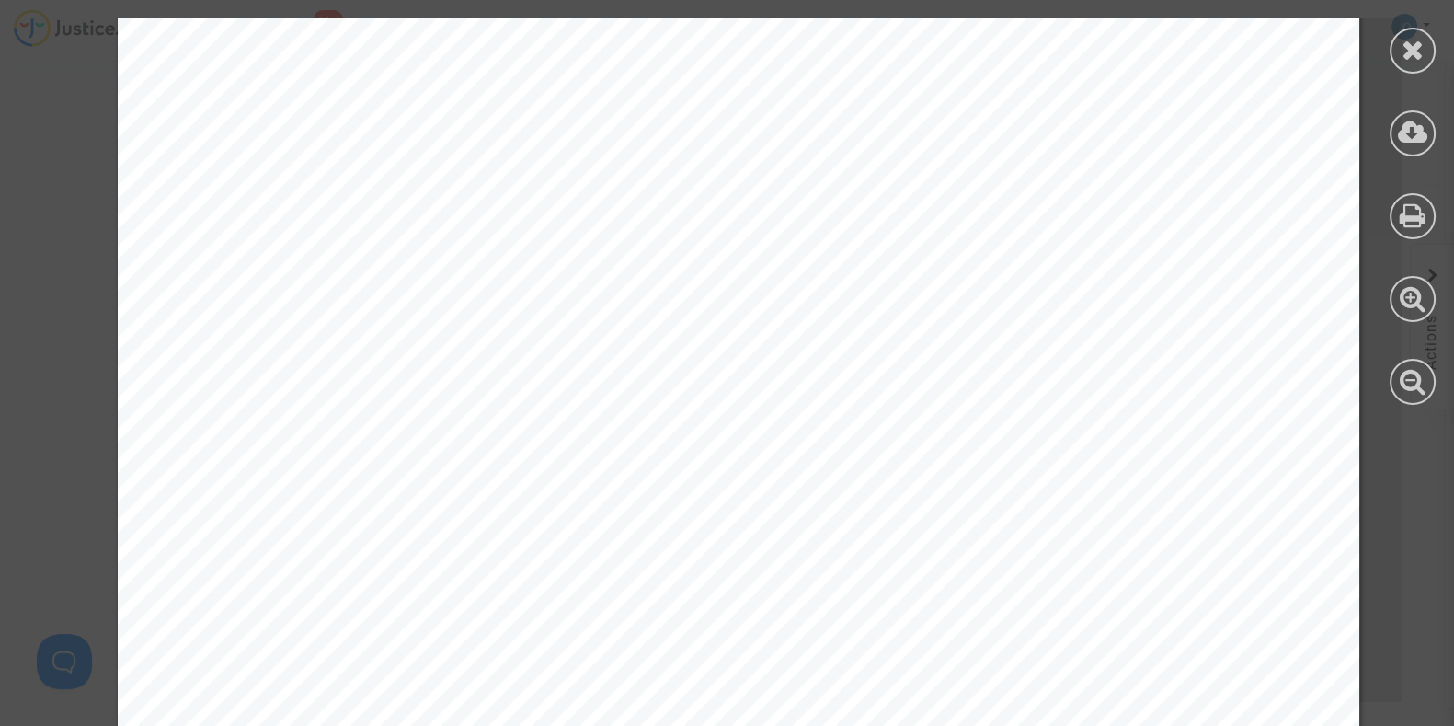
scroll to position [17767, 0]
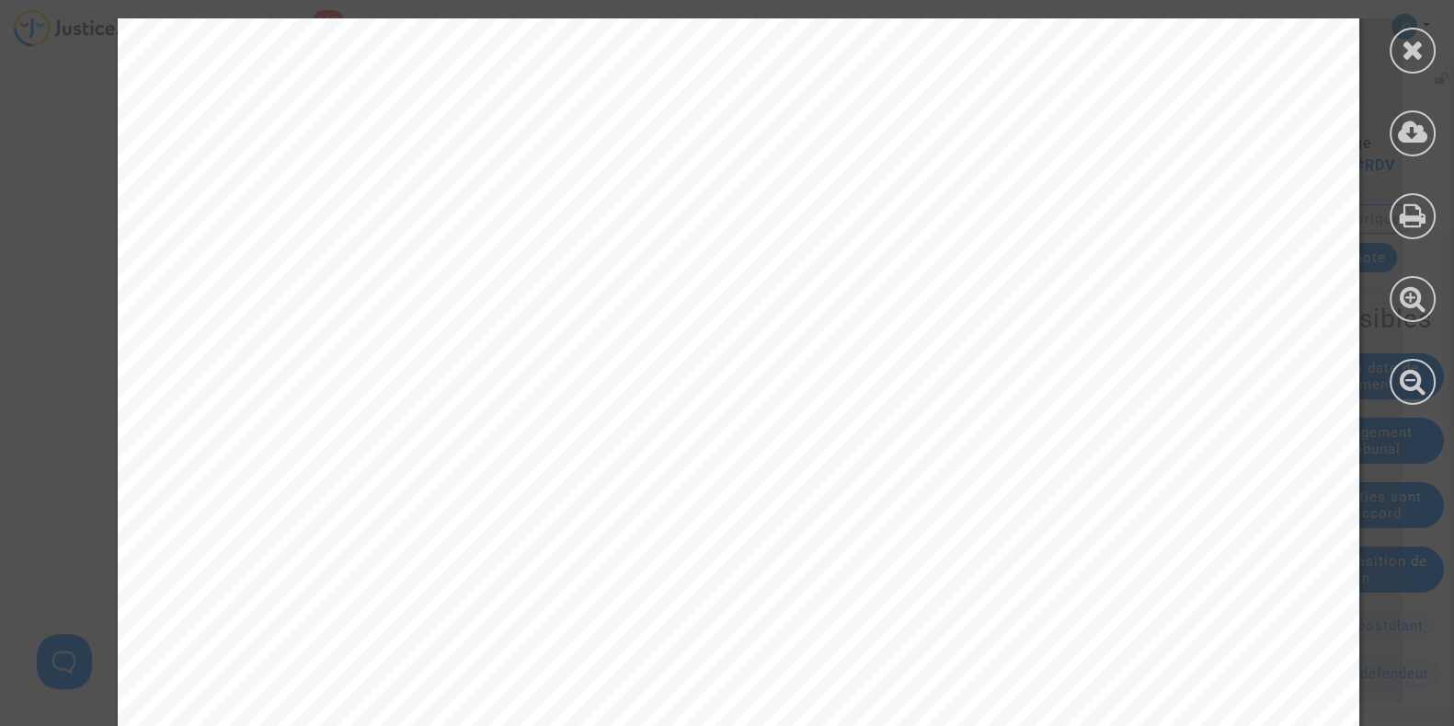
drag, startPoint x: 1449, startPoint y: 137, endPoint x: 1470, endPoint y: 372, distance: 235.5
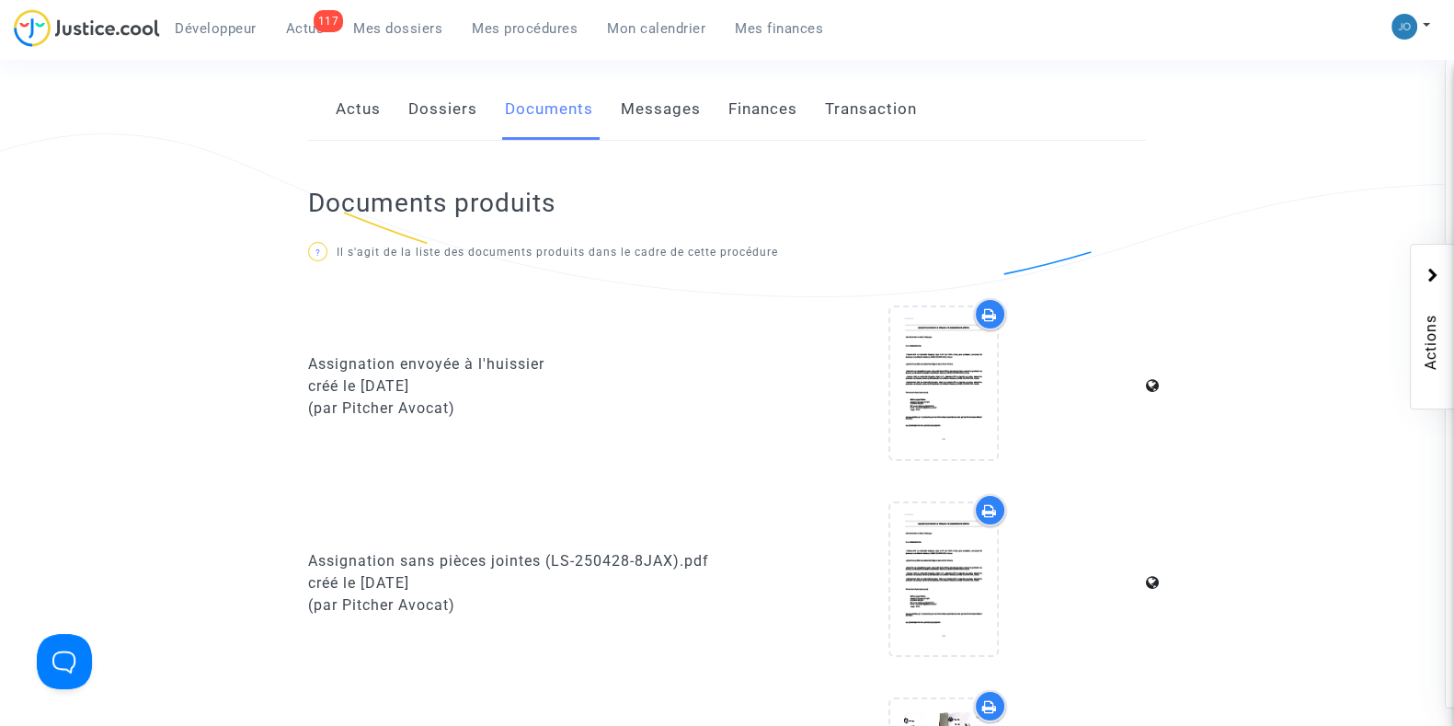
click at [791, 500] on div at bounding box center [944, 583] width 406 height 178
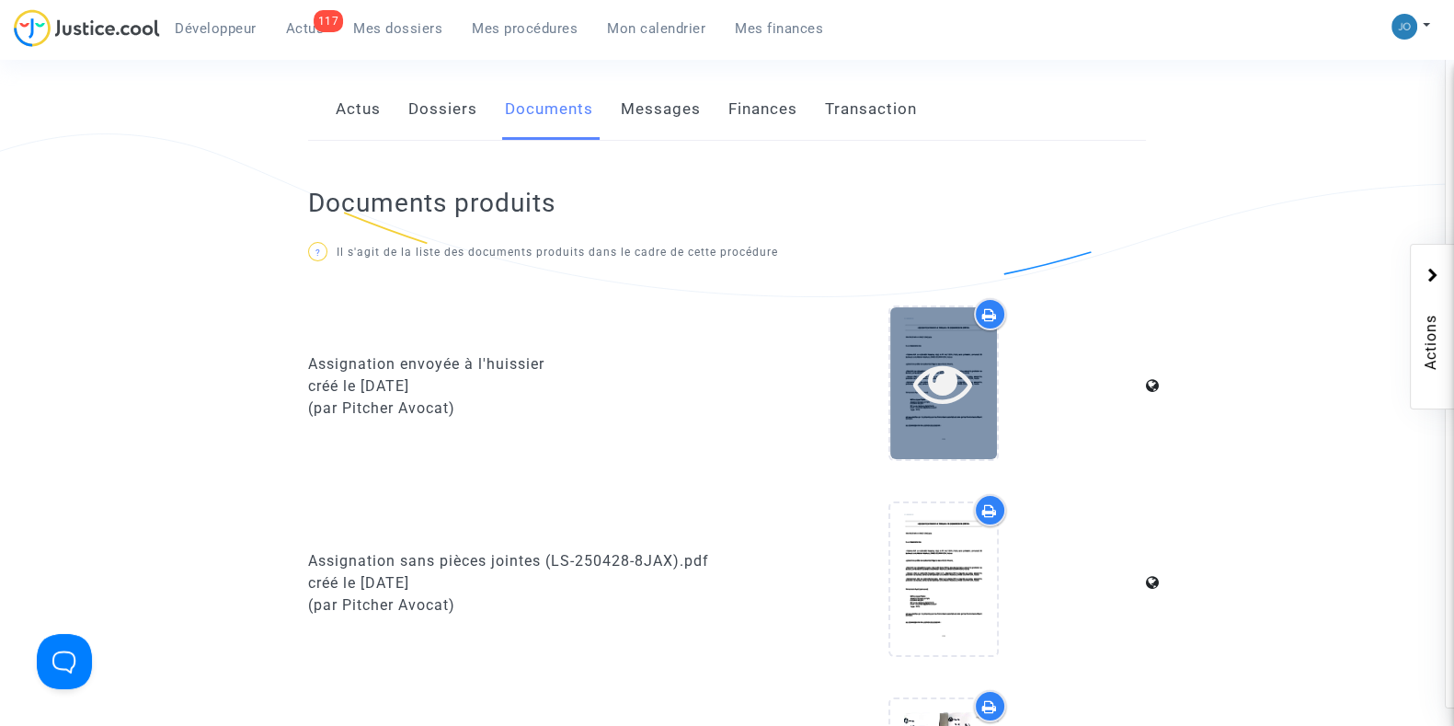
click at [948, 381] on icon at bounding box center [943, 382] width 60 height 59
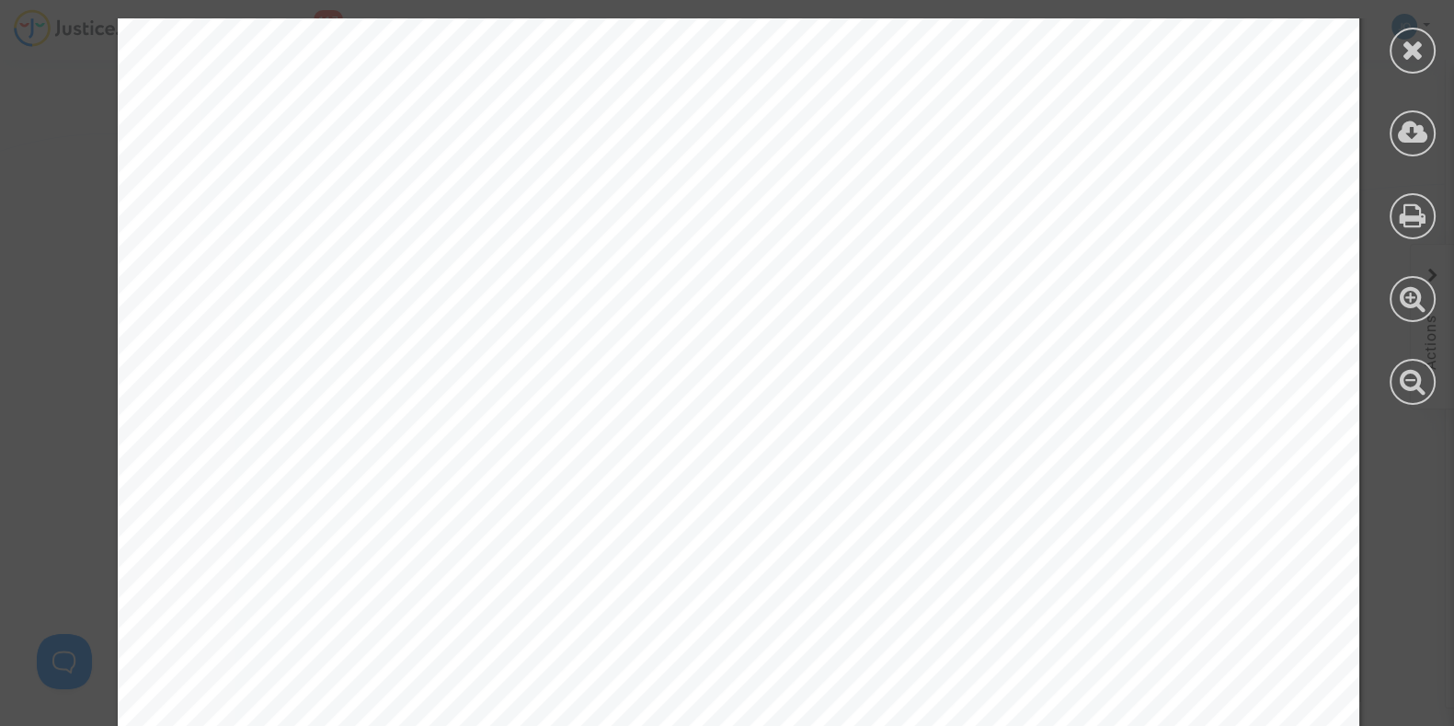
scroll to position [5581, 0]
drag, startPoint x: 474, startPoint y: 161, endPoint x: 584, endPoint y: 171, distance: 110.9
click at [584, 171] on span "- TU635 opérant le trajet de ORY à DJE en date du [DATE] 11:45." at bounding box center [565, 168] width 695 height 22
drag, startPoint x: 482, startPoint y: 174, endPoint x: 519, endPoint y: 174, distance: 36.8
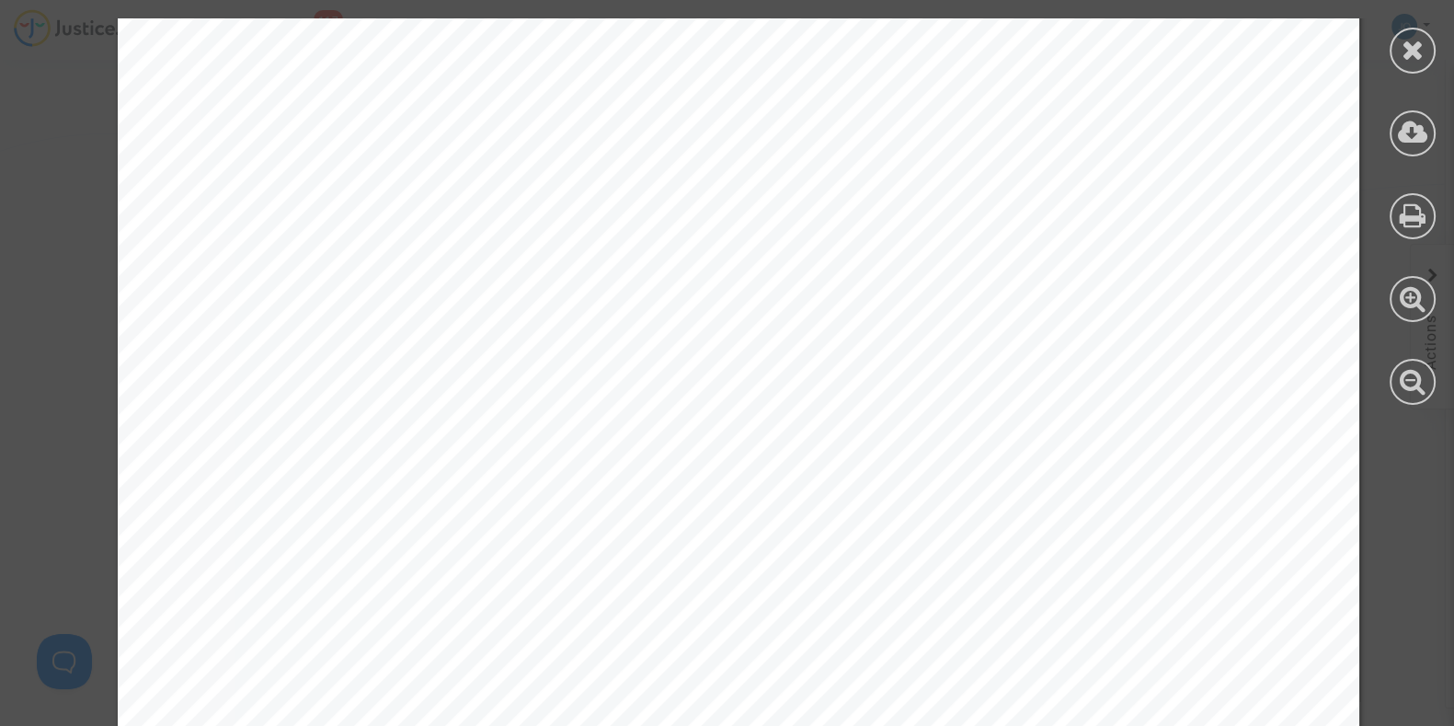
click at [519, 174] on span "- TU635 opérant le trajet de ORY à DJE en date du [DATE] 11:45." at bounding box center [565, 168] width 695 height 22
drag, startPoint x: 547, startPoint y: 174, endPoint x: 583, endPoint y: 177, distance: 36.0
click at [583, 177] on span "- TU635 opérant le trajet de ORY à DJE en date du [DATE] 11:45." at bounding box center [565, 168] width 695 height 22
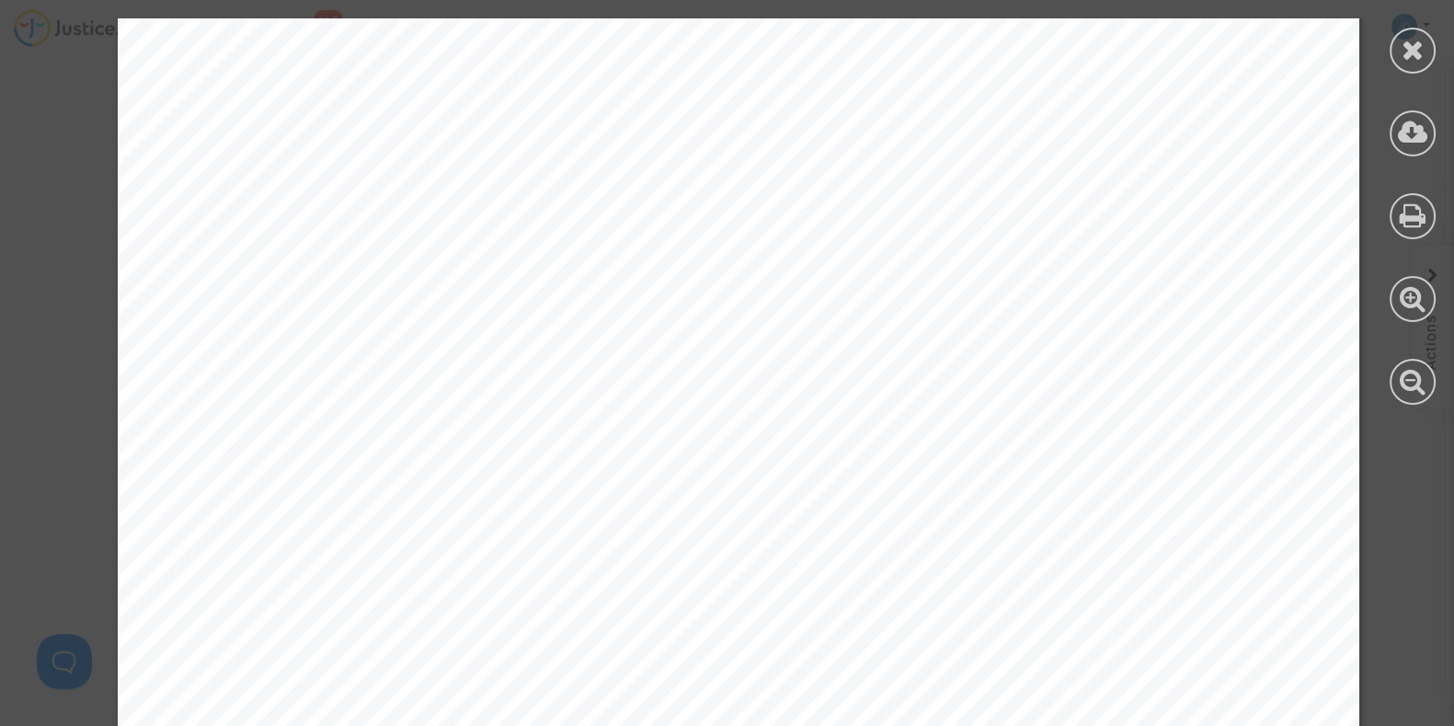
click at [658, 370] on span "400 euros chacun au titre de l'article 7" at bounding box center [484, 370] width 406 height 22
click at [415, 308] on div "PAR CES MOTIFS Il est demandé qu’il plaise à ce Tribunal: DIRE les Demandeurs r…" at bounding box center [739, 708] width 1242 height 1755
click at [398, 323] on div "PAR CES MOTIFS Il est demandé qu’il plaise à ce Tribunal: DIRE les Demandeurs r…" at bounding box center [739, 708] width 1242 height 1755
click at [1403, 56] on icon at bounding box center [1413, 50] width 23 height 28
